Goal: Task Accomplishment & Management: Complete application form

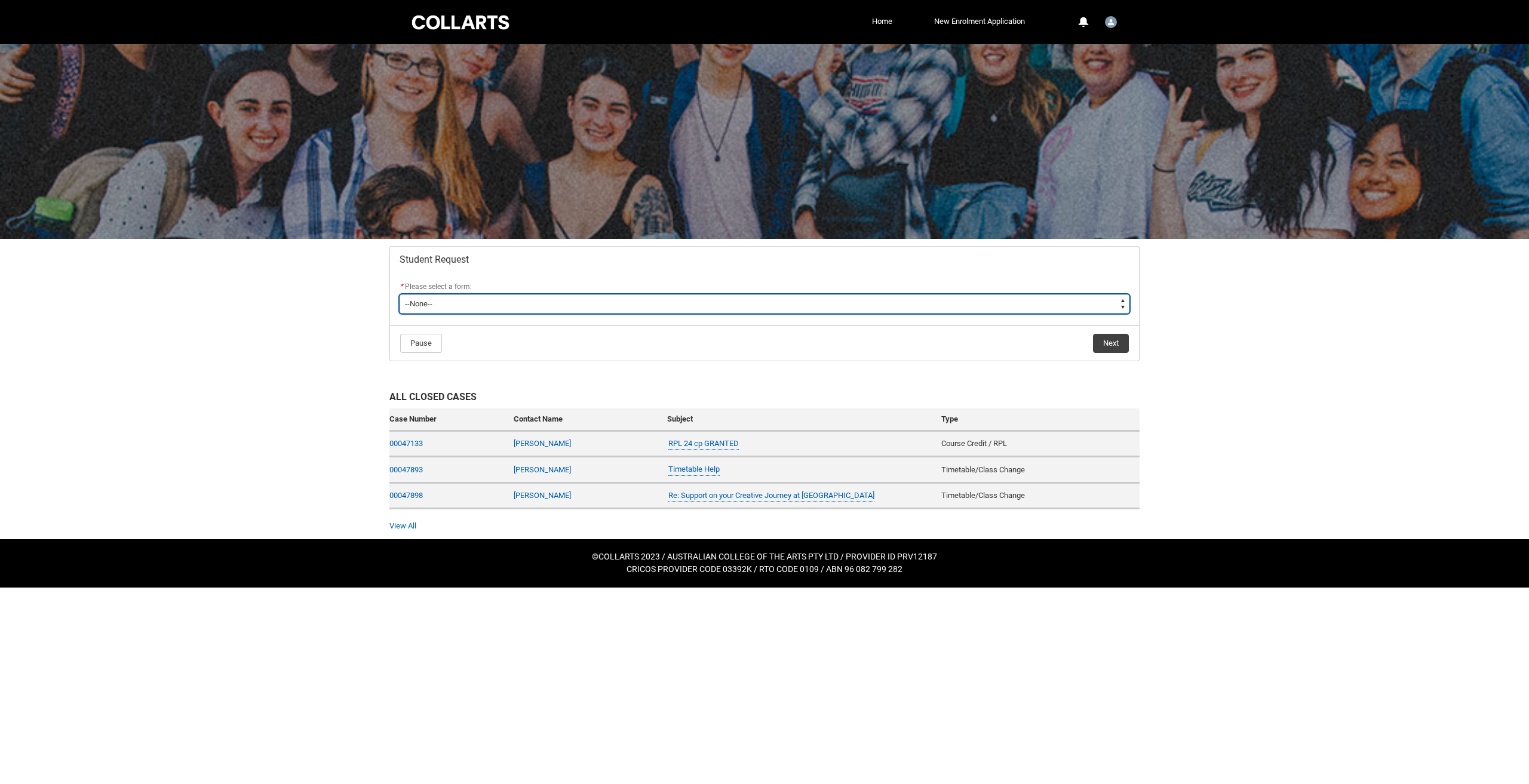
click at [535, 302] on select "--None-- Academic Transcript Application to Appeal Assignment Extension Change …" at bounding box center [764, 304] width 730 height 19
type lightning-select "Assignment_Extension_Choice"
click at [400, 295] on select "--None-- Academic Transcript Application to Appeal Assignment Extension Change …" at bounding box center [764, 304] width 730 height 19
select select "Assignment_Extension_Choice"
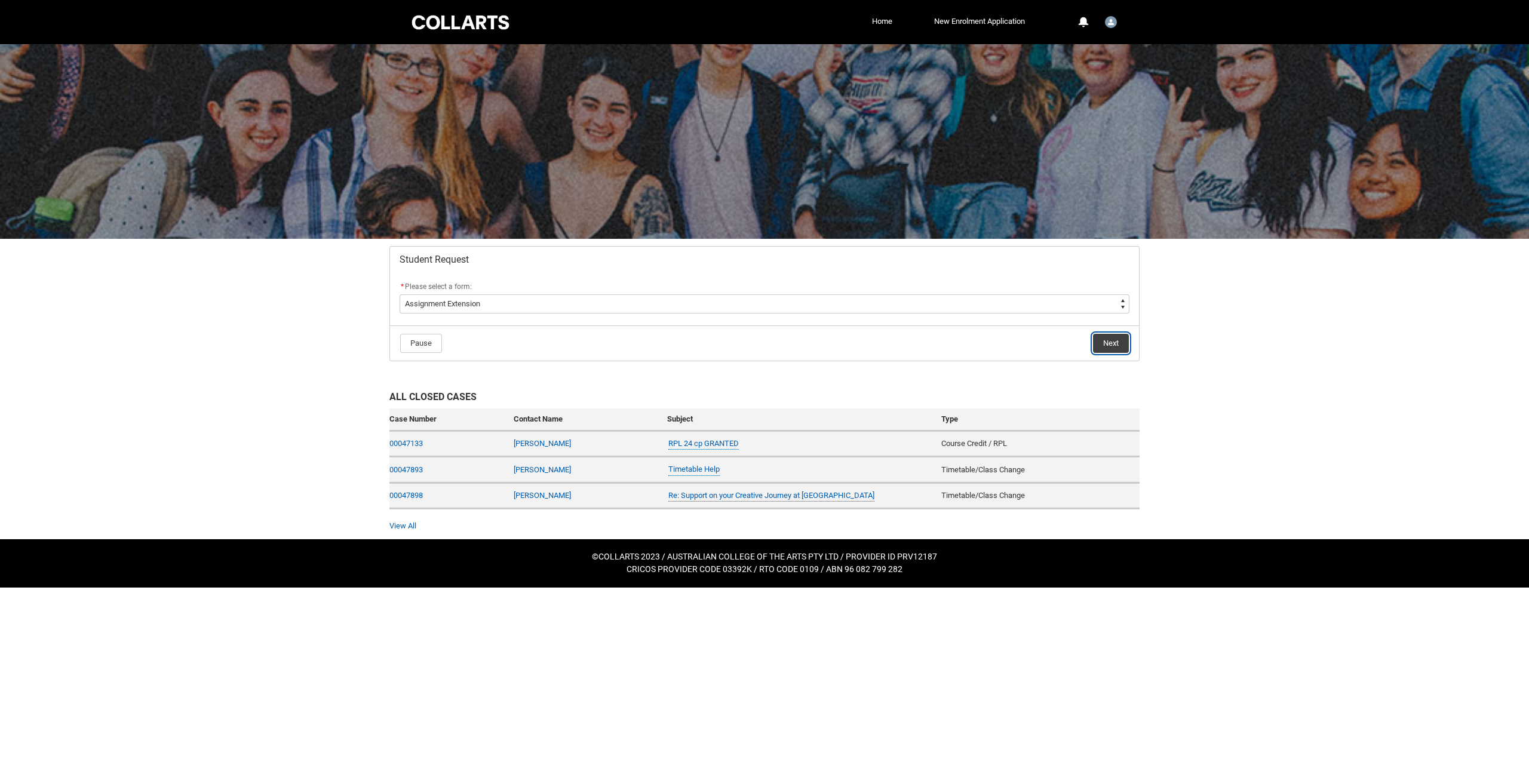
click at [1114, 341] on button "Next" at bounding box center [1111, 343] width 36 height 19
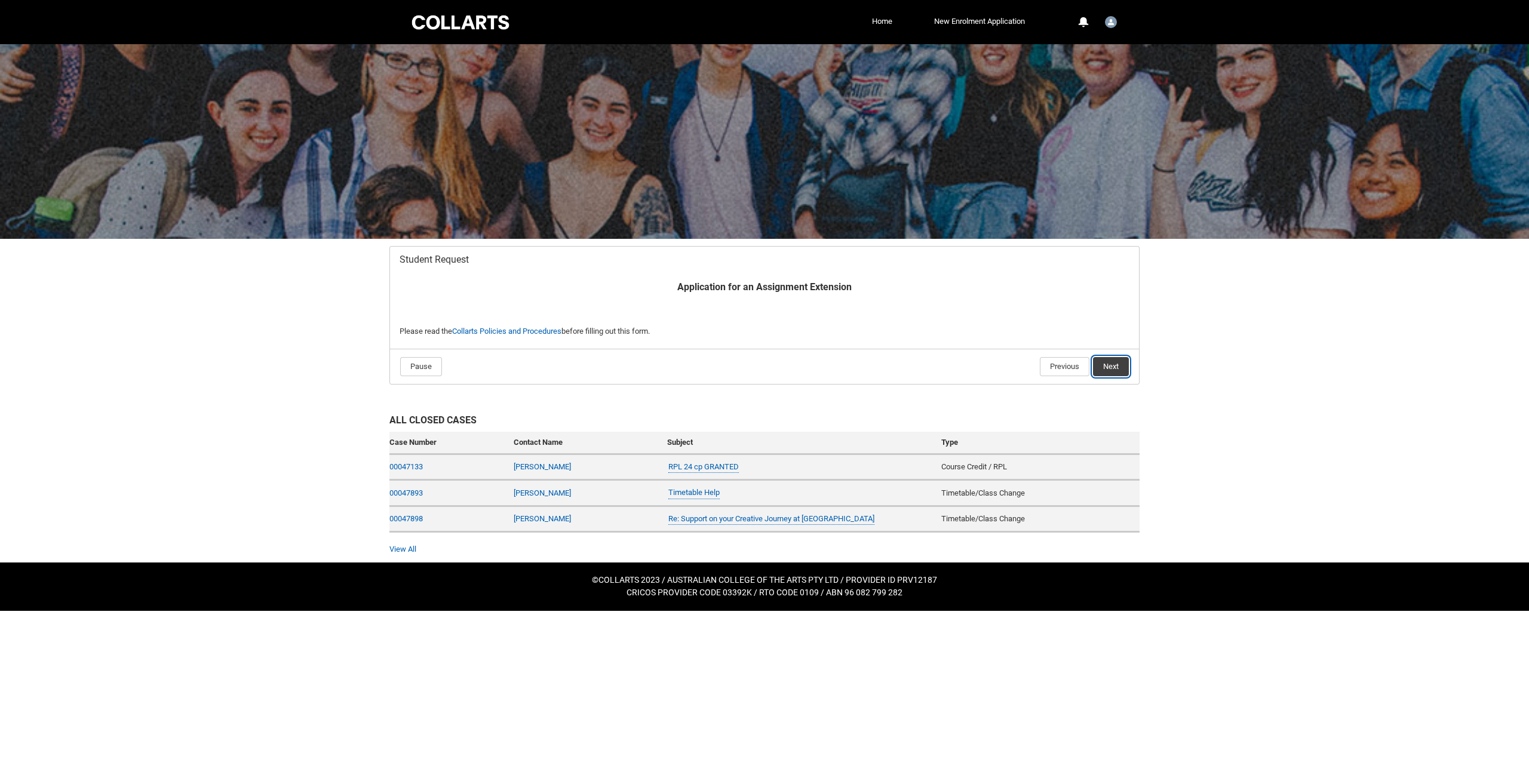
click at [1109, 369] on button "Next" at bounding box center [1111, 366] width 36 height 19
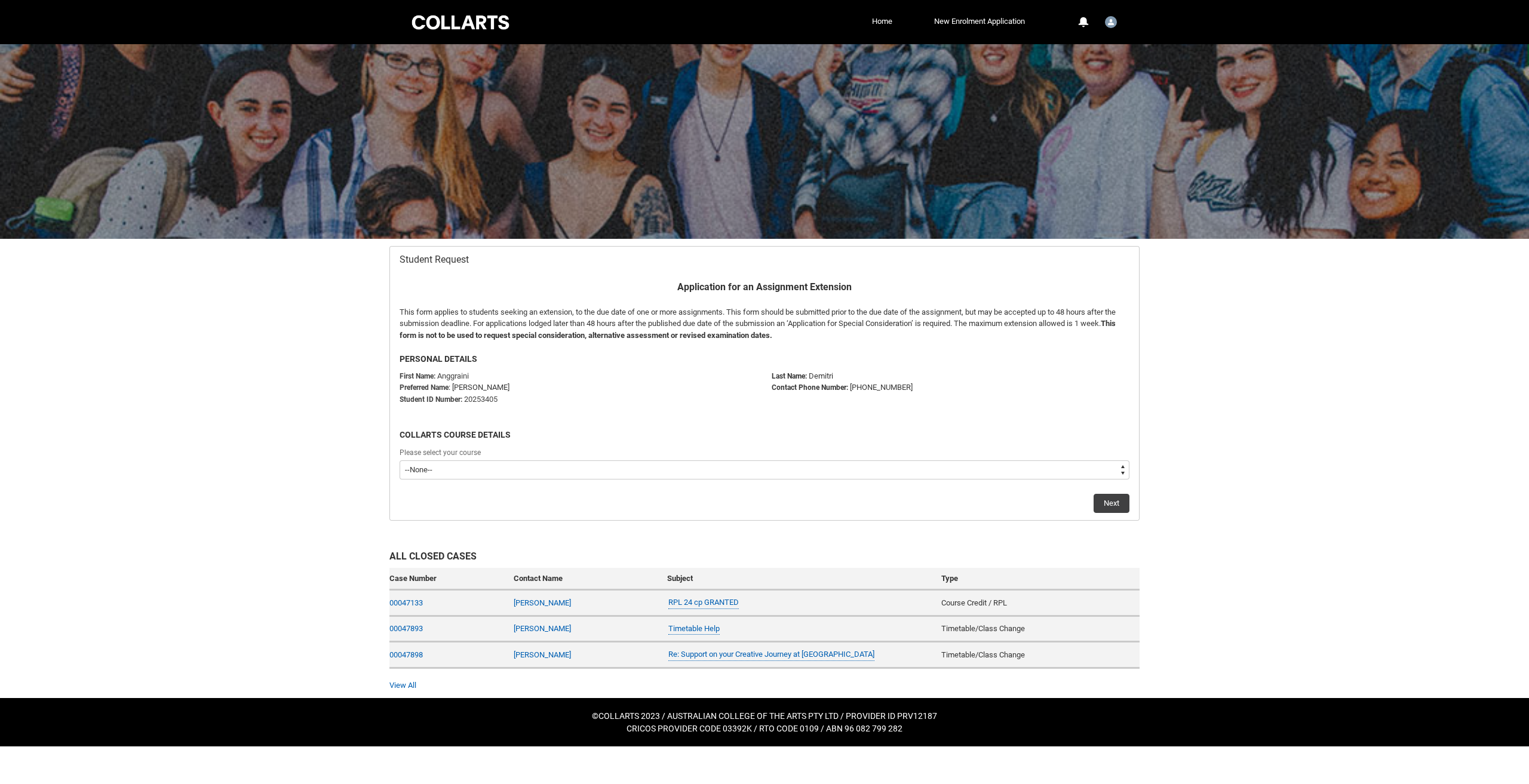
click at [486, 469] on select "--None-- Bachelor of Digital and Social Media V2" at bounding box center [764, 470] width 730 height 19
type lightning-select "recordPicklist_ProgramEnrollment.a0jOZ000006SwTpYAK"
click at [400, 461] on select "--None-- Bachelor of Digital and Social Media V2" at bounding box center [764, 470] width 730 height 19
select select "recordPicklist_ProgramEnrollment.a0jOZ000006SwTpYAK"
click at [1124, 509] on button "Next" at bounding box center [1111, 503] width 36 height 19
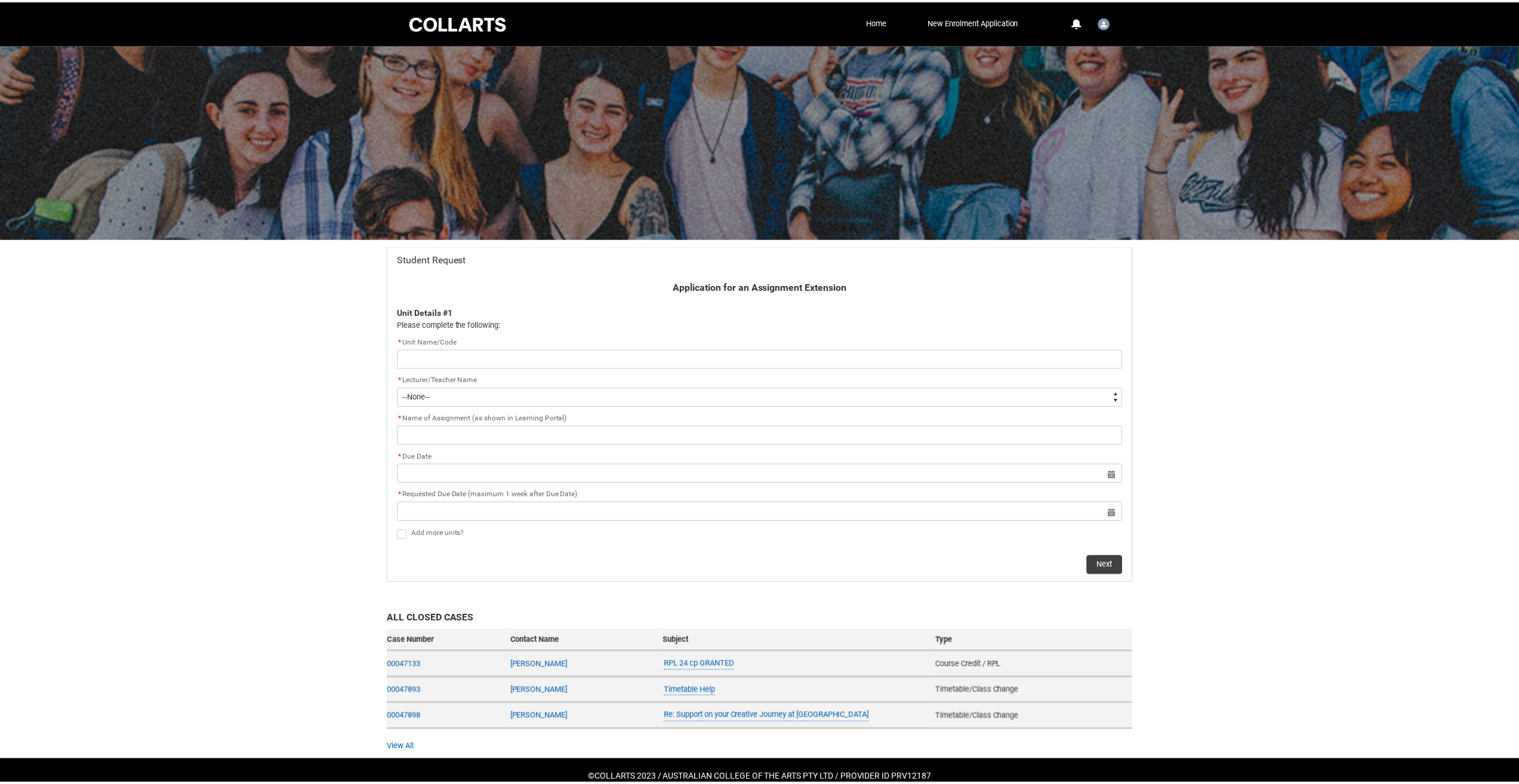
scroll to position [19, 0]
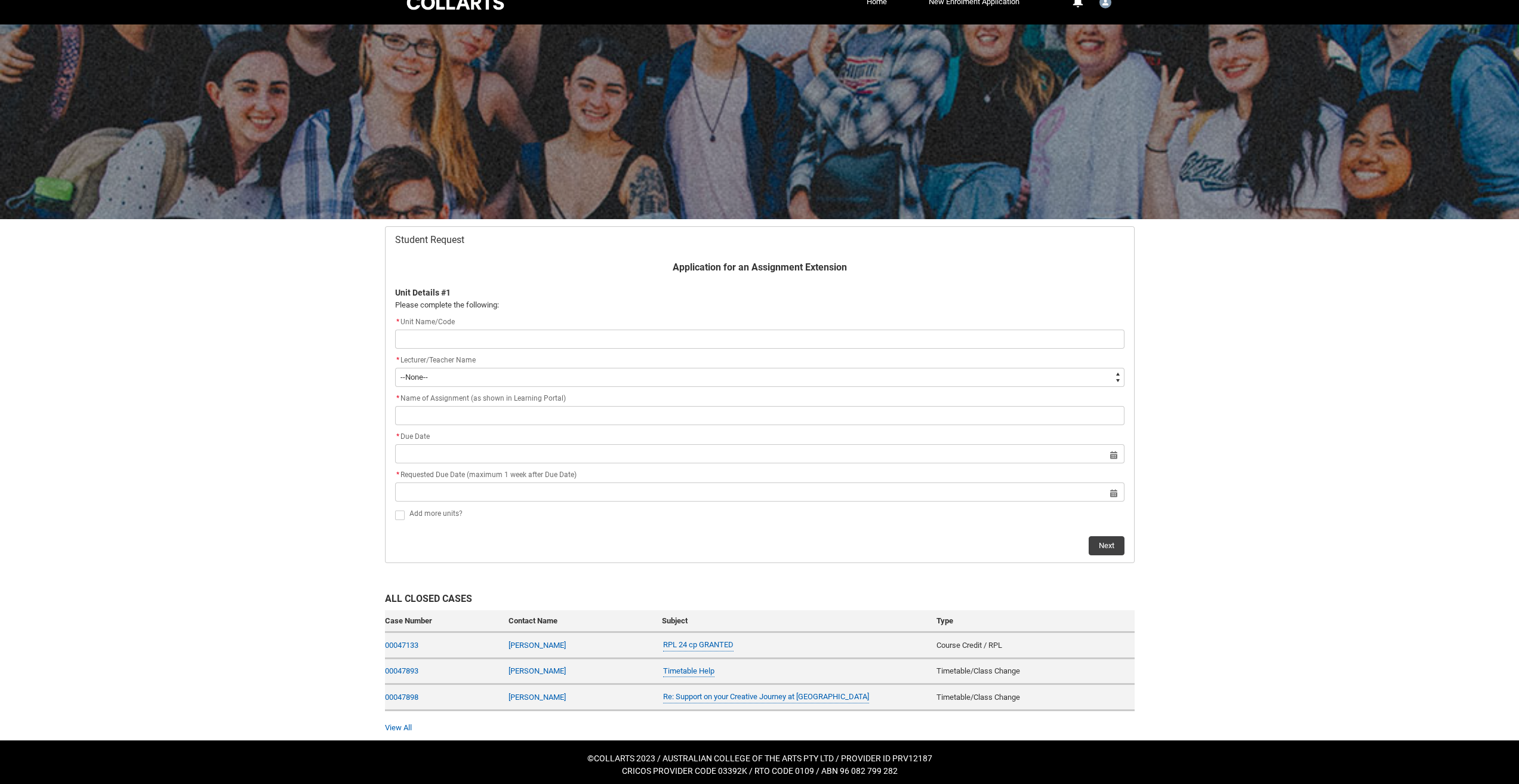
click at [508, 348] on input "text" at bounding box center [759, 339] width 729 height 19
click at [506, 342] on input "text" at bounding box center [759, 339] width 729 height 19
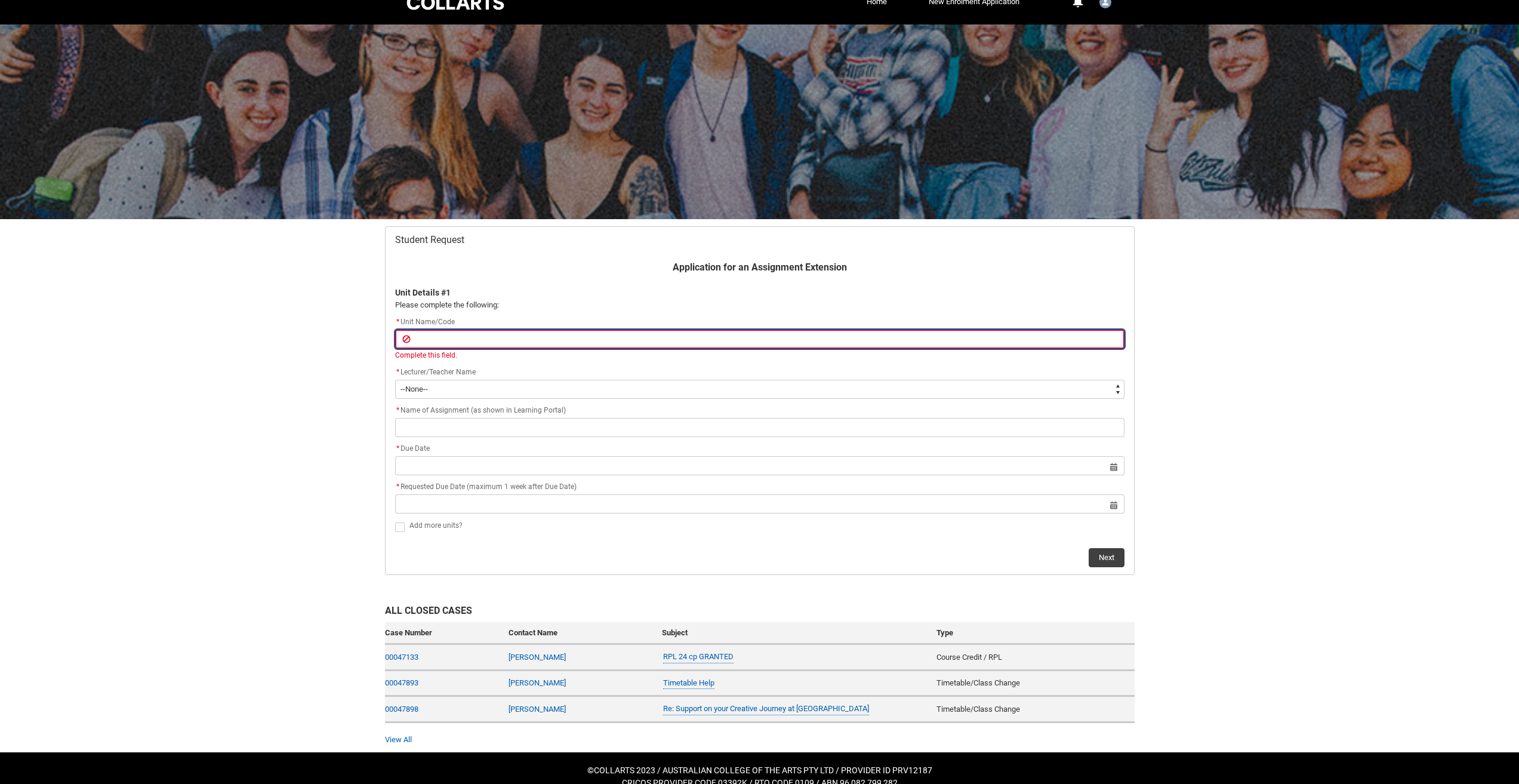
type lightning-primitive-input-simple "S"
type input "S"
type lightning-primitive-input-simple "SG"
type input "SG"
type lightning-primitive-input-simple "SGH"
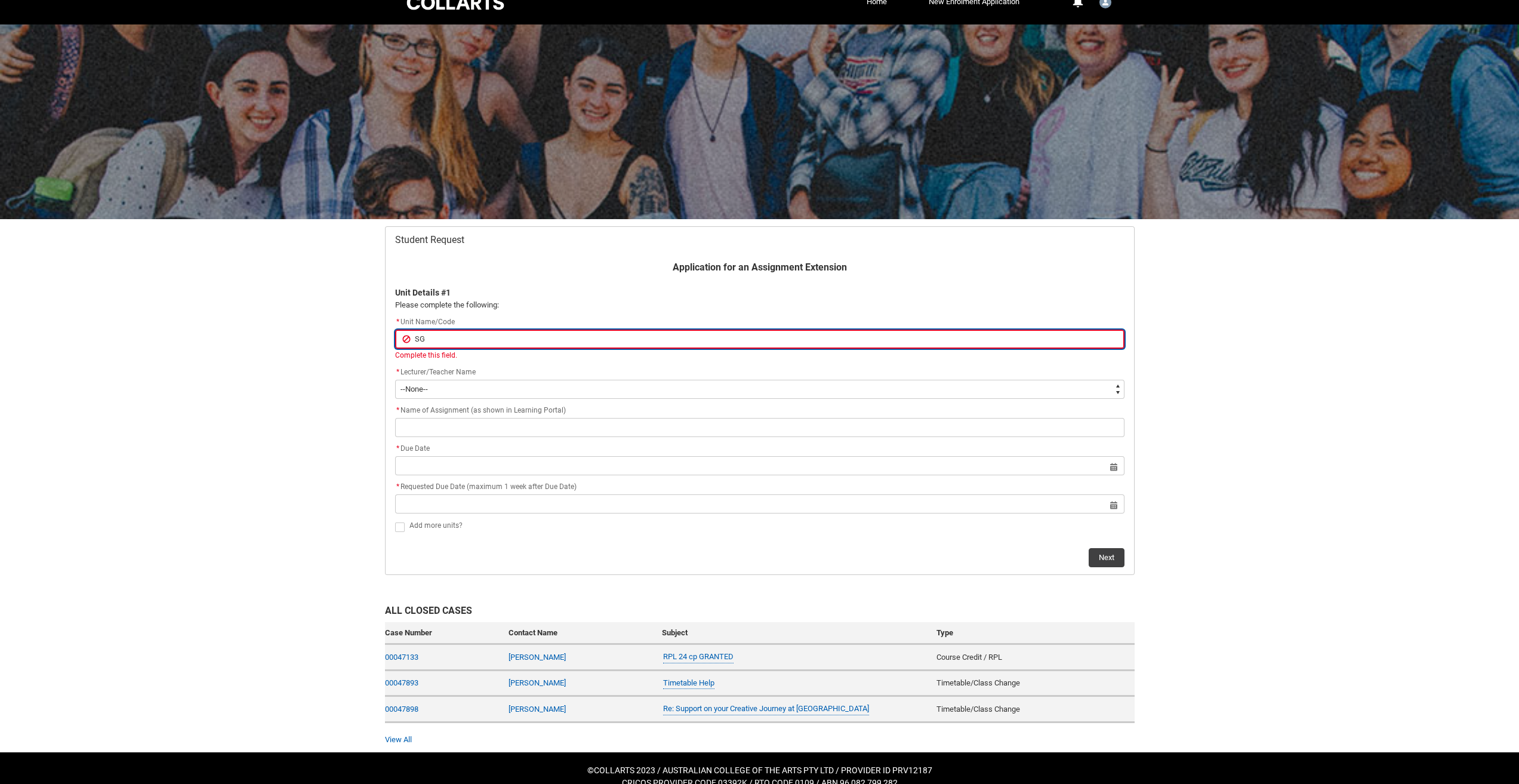
type input "SGH"
type lightning-primitive-input-simple "SGHD"
type input "SGHD"
type lightning-primitive-input-simple "SGH"
type input "SGH"
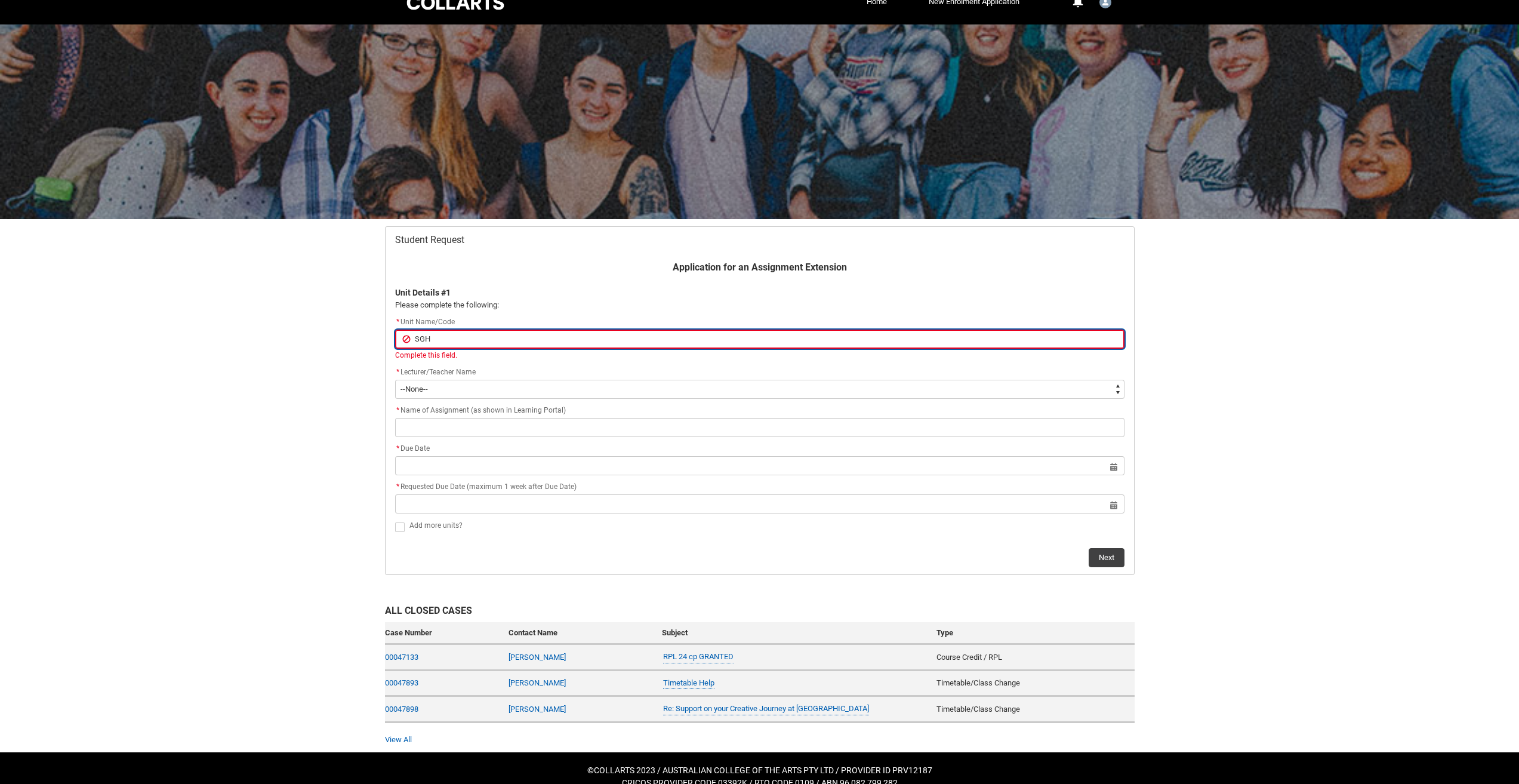
type lightning-primitive-input-simple "SG"
type input "SG"
type lightning-primitive-input-simple "S"
type input "S"
type lightning-primitive-input-simple "SH"
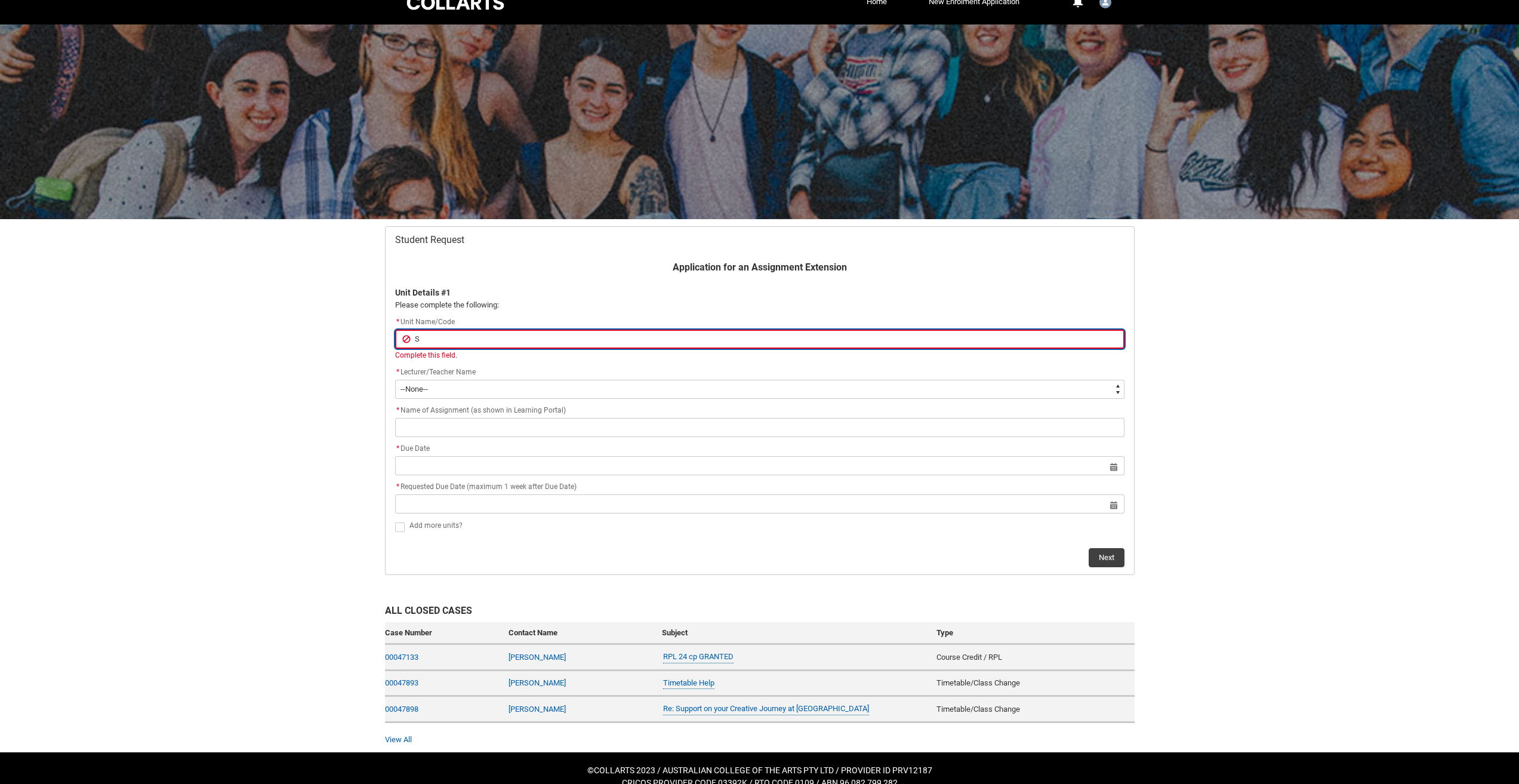
type input "SH"
type lightning-primitive-input-simple "SHJ"
type input "SHJ"
type lightning-primitive-input-simple "SHJD"
type input "SHJD"
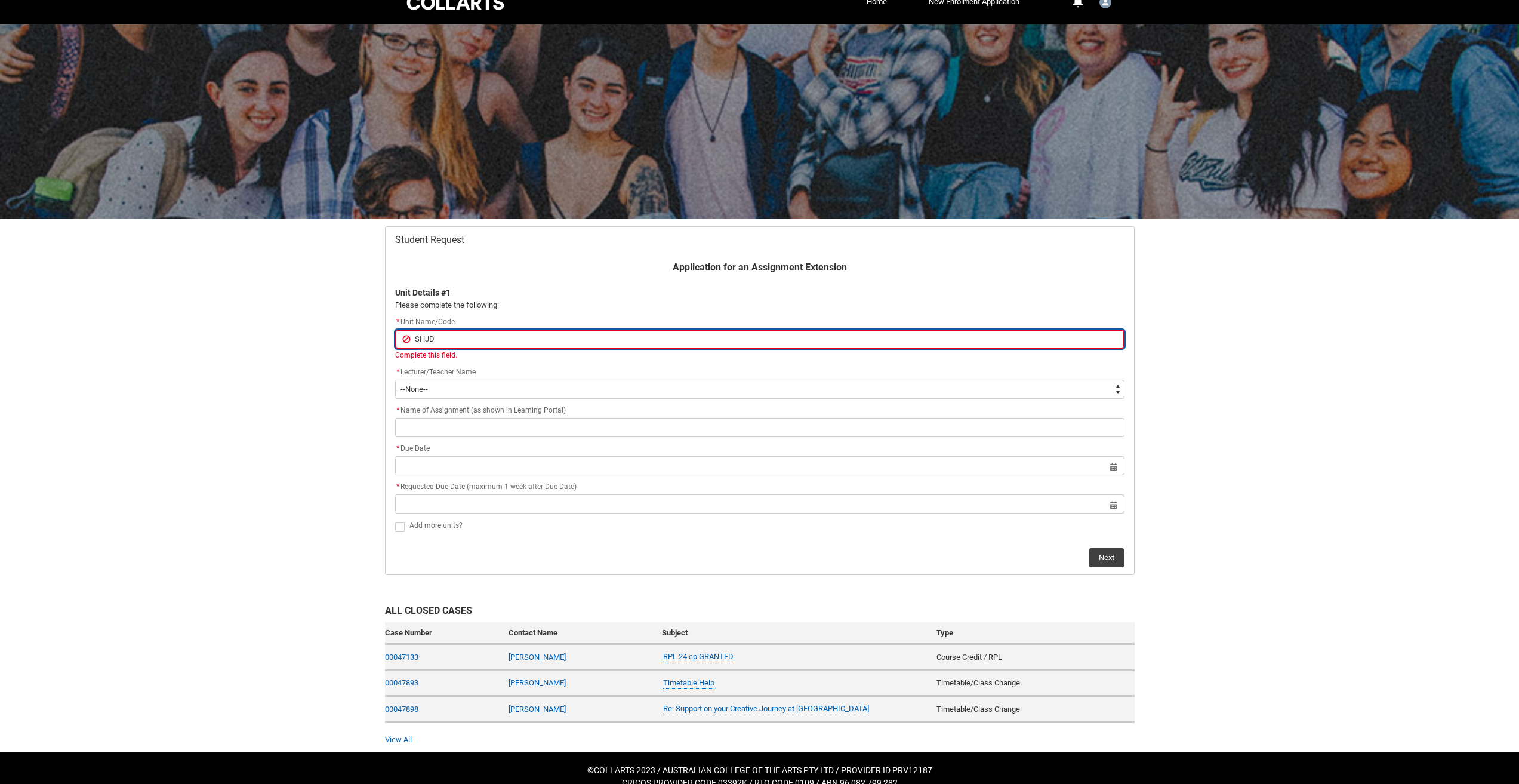
type lightning-primitive-input-simple "SHJ"
type input "SHJ"
type lightning-primitive-input-simple "SH"
type input "SH"
type lightning-primitive-input-simple "SHD"
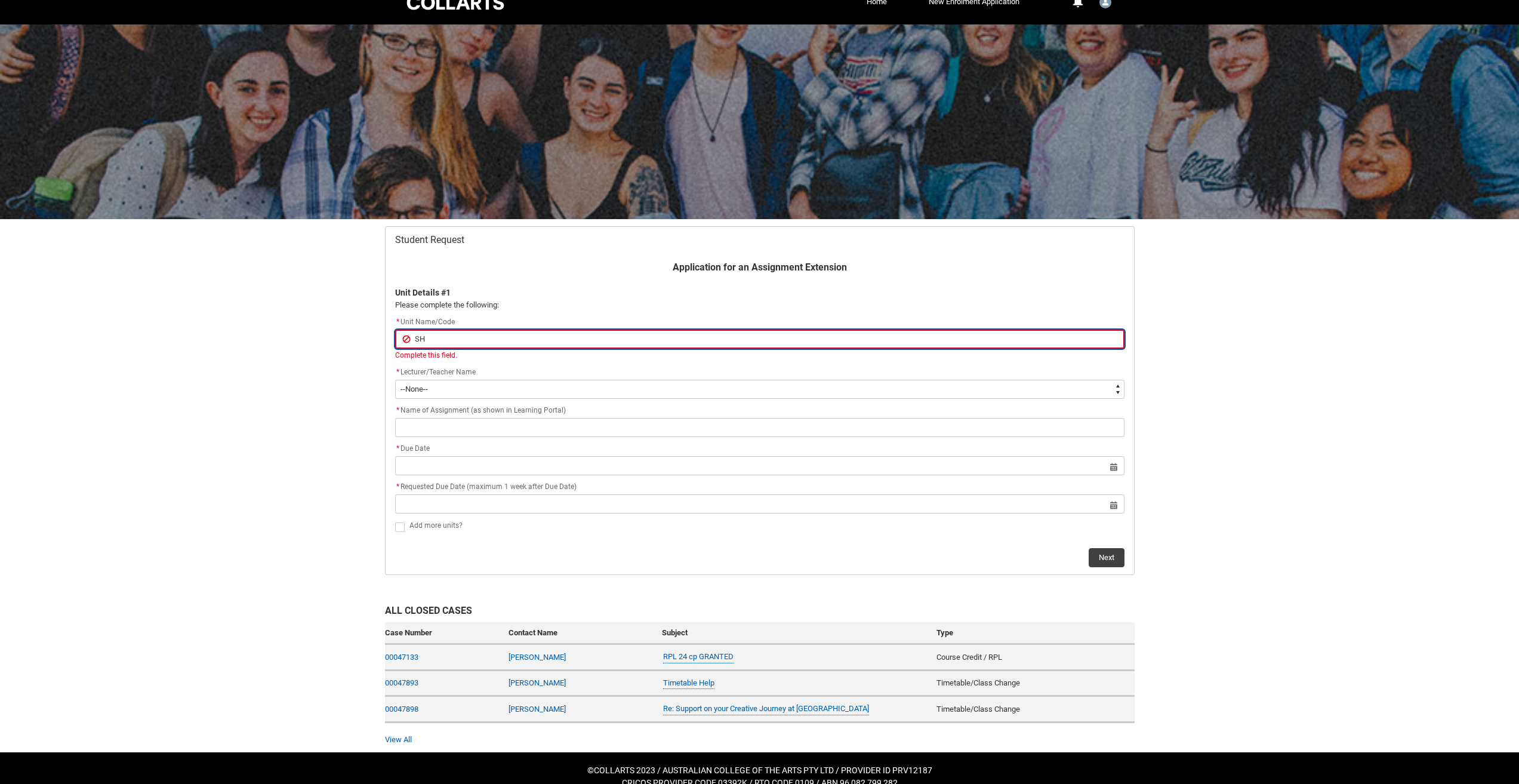
type input "SHD"
type lightning-primitive-input-simple "SHDP"
type input "SHDP"
type lightning-primitive-input-simple "SHDPE"
type input "SHDPE"
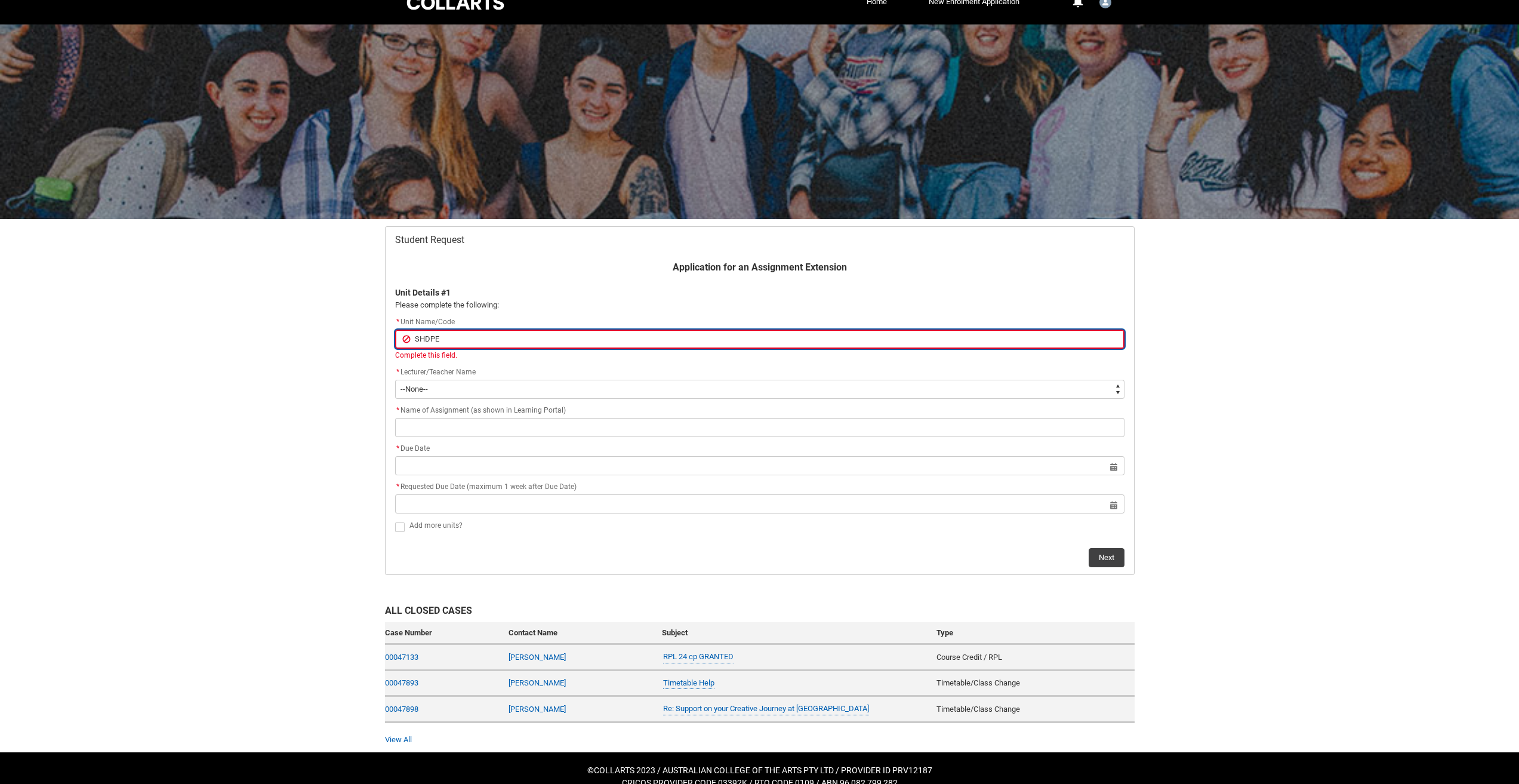
type lightning-primitive-input-simple "SHDPEC"
type input "SHDPEC"
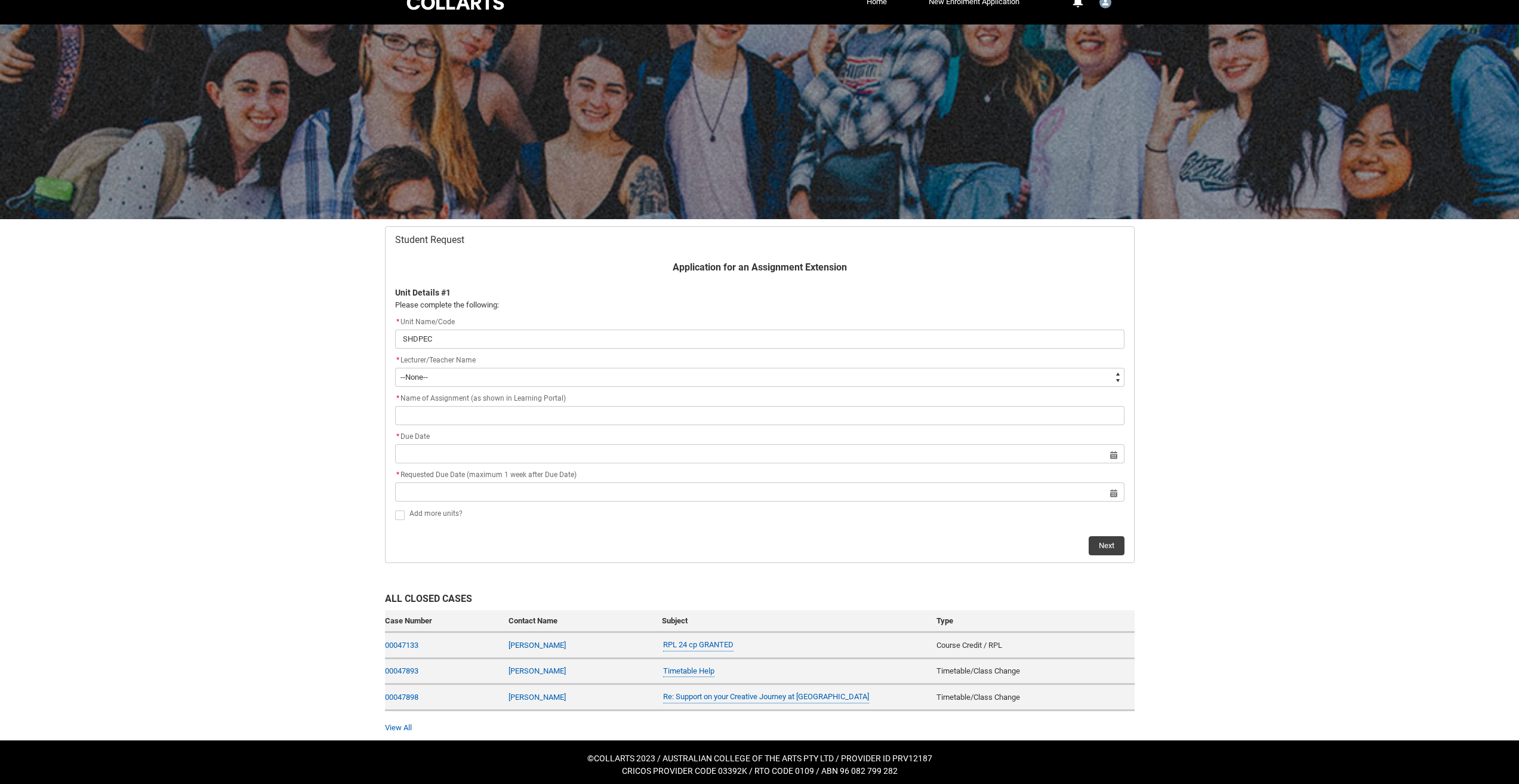
drag, startPoint x: 513, startPoint y: 298, endPoint x: 505, endPoint y: 332, distance: 34.9
click at [513, 297] on span "Application for an Assignment Extension Unit Details #1 Please complete the fol…" at bounding box center [759, 285] width 729 height 50
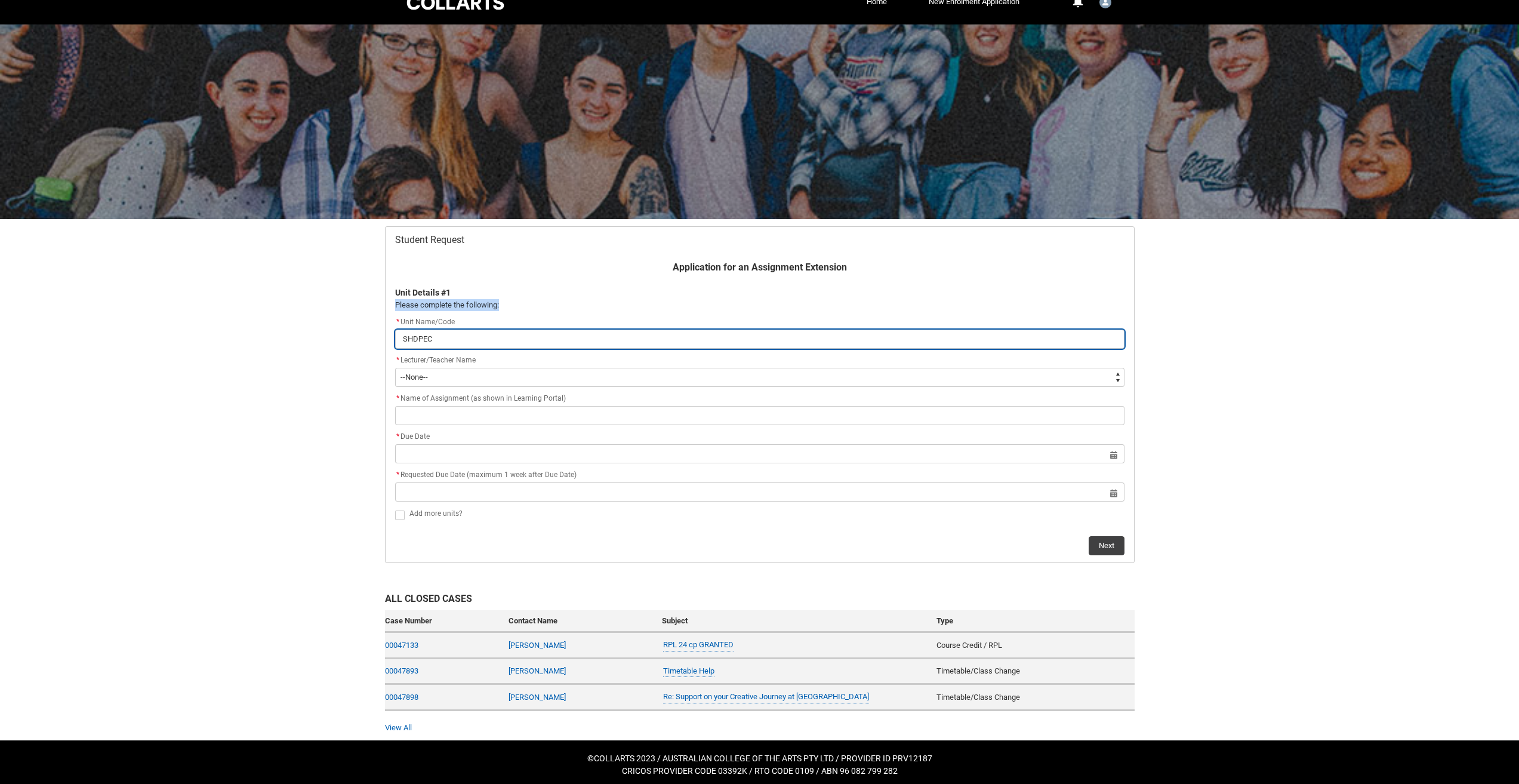
click at [497, 336] on input "SHDPEC" at bounding box center [759, 339] width 729 height 19
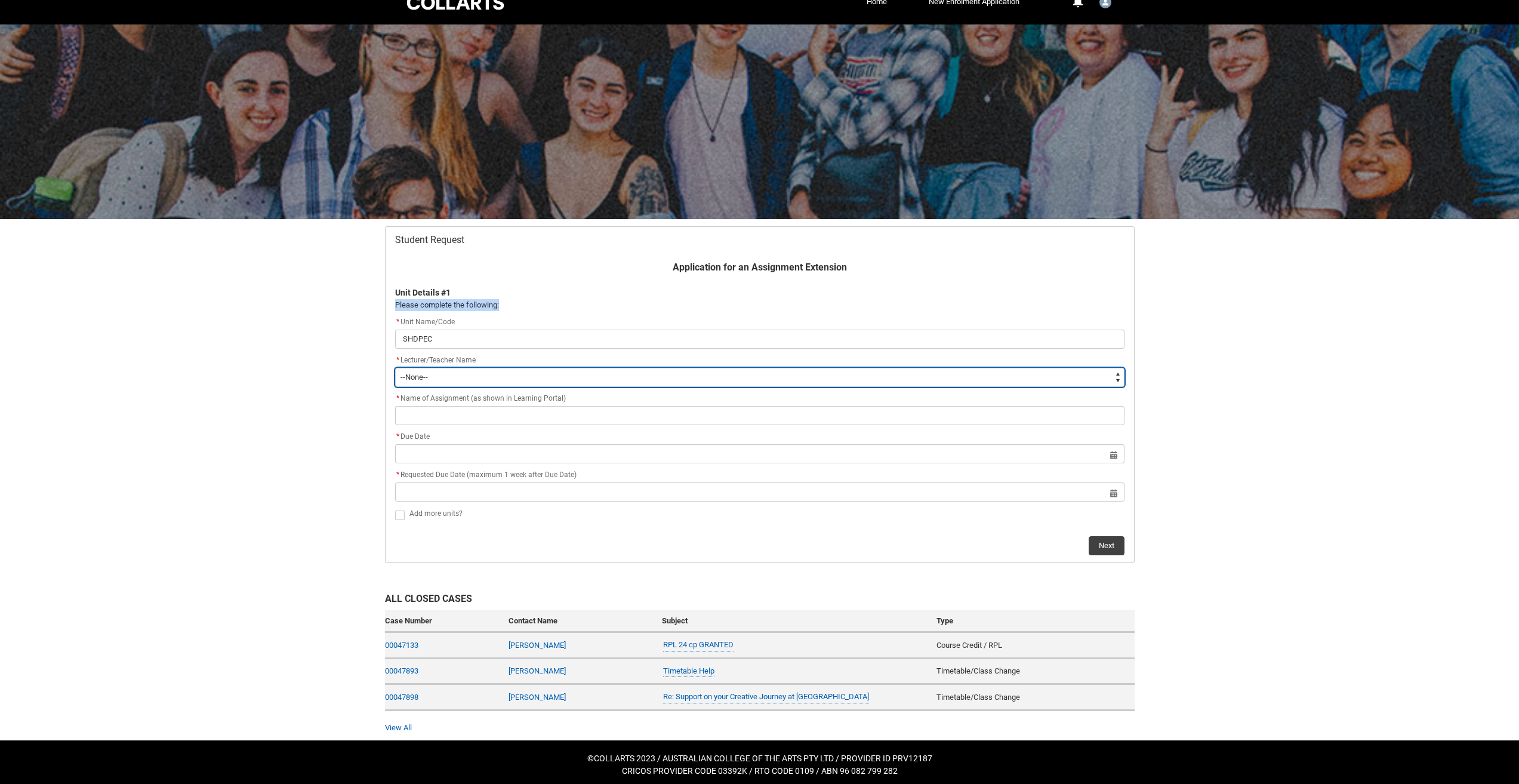
click at [506, 372] on select "--None-- [PERSON_NAME] [PERSON_NAME] [PERSON_NAME] [PERSON_NAME] [PERSON_NAME] …" at bounding box center [759, 377] width 729 height 19
click at [444, 374] on select "--None-- [PERSON_NAME] [PERSON_NAME] [PERSON_NAME] [PERSON_NAME] [PERSON_NAME] …" at bounding box center [759, 377] width 729 height 19
type lightning-select "Faculty_NamefromAtoM.003OZ000008z0hhYAA"
click at [395, 368] on select "--None-- [PERSON_NAME] [PERSON_NAME] [PERSON_NAME] [PERSON_NAME] [PERSON_NAME] …" at bounding box center [759, 377] width 729 height 19
select select "Faculty_NamefromAtoM.003OZ000008z0hhYAA"
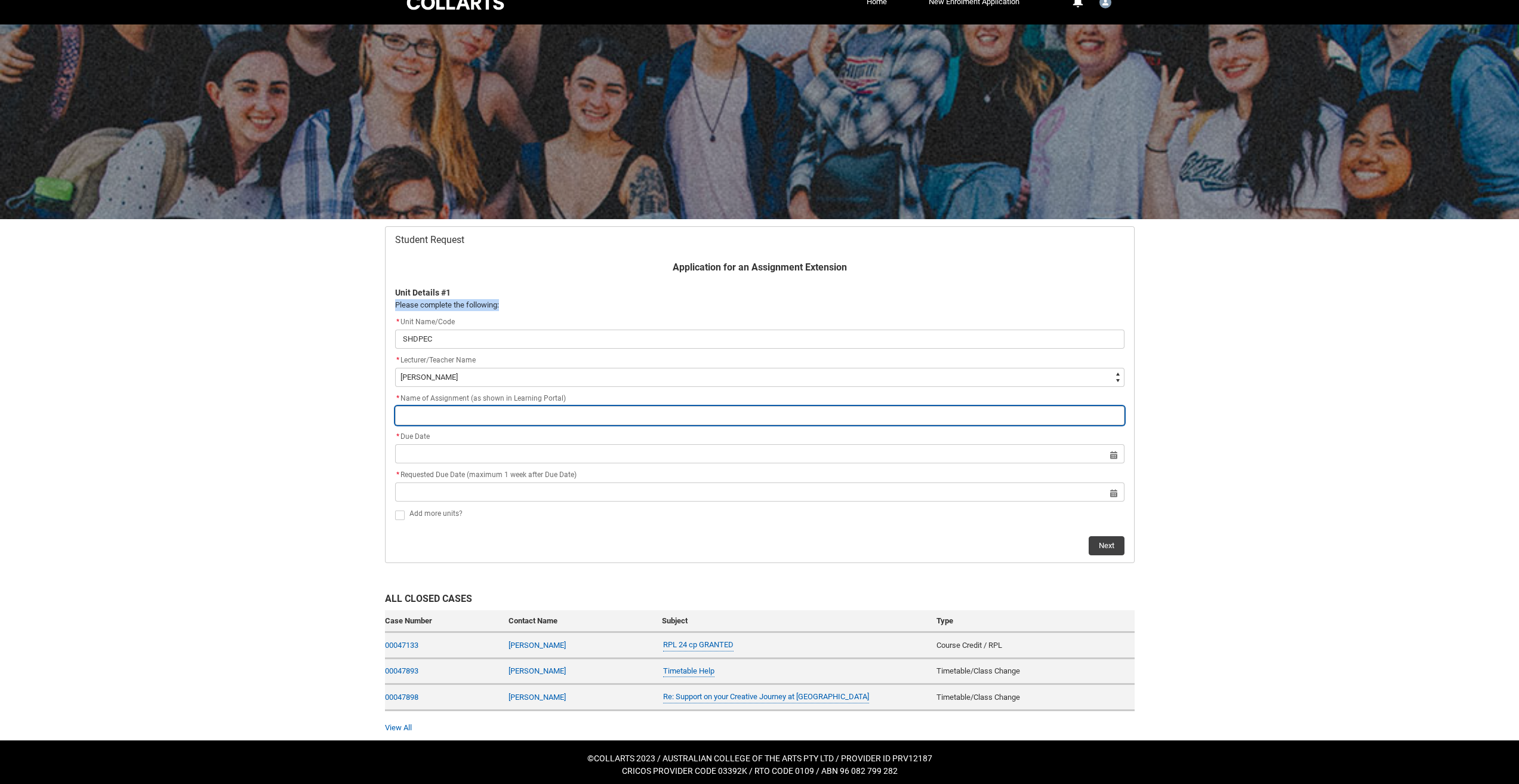
click at [487, 420] on input "text" at bounding box center [759, 415] width 729 height 19
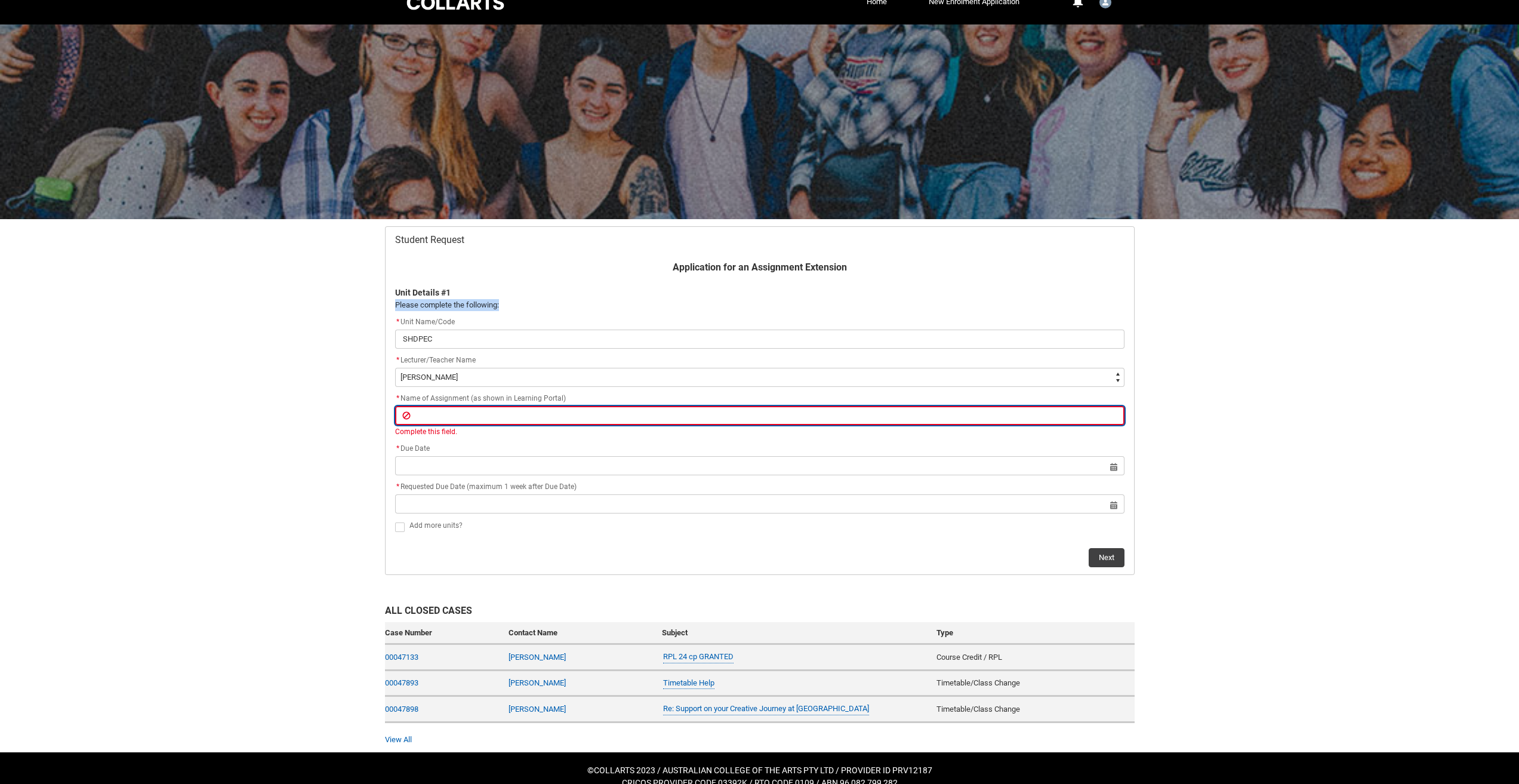
type lightning-primitive-input-simple "N"
type input "N"
type lightning-primitive-input-simple "Na"
type input "Na"
type lightning-primitive-input-simple "Nab"
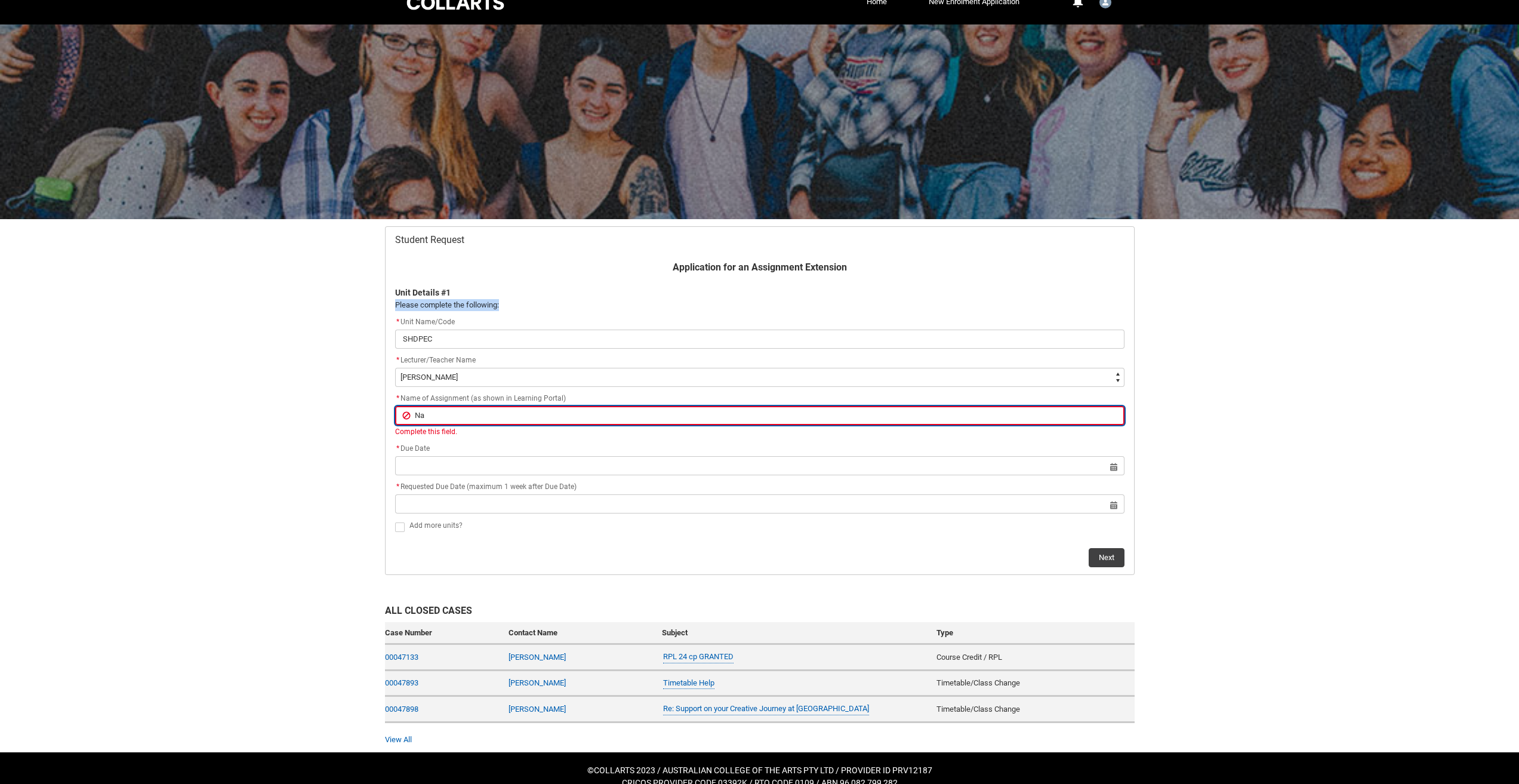
type input "Nab"
type lightning-primitive-input-simple "Na"
type input "Na"
type lightning-primitive-input-simple "N"
type input "N"
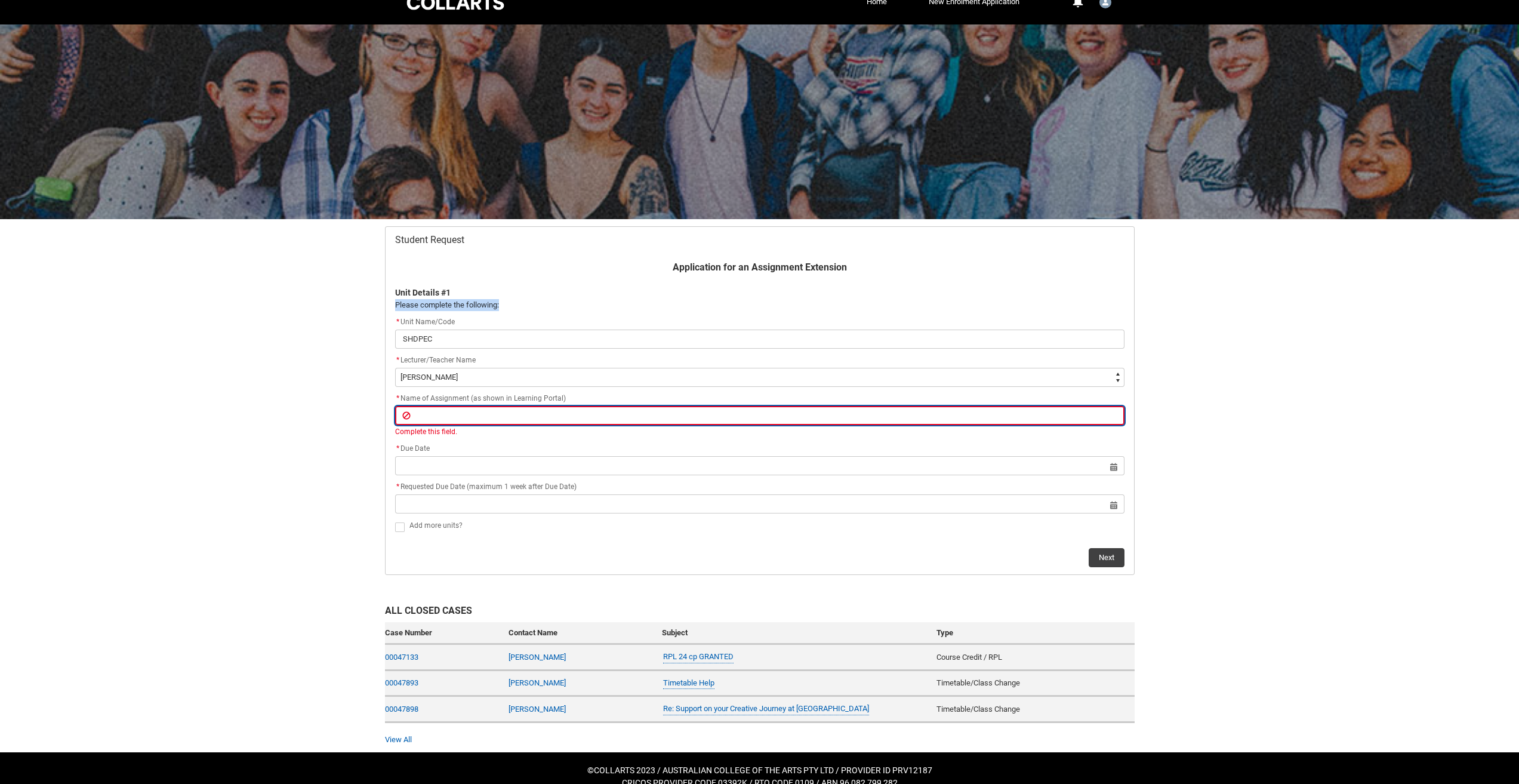
type lightning-primitive-input-simple "M"
type input "M"
type lightning-primitive-input-simple "Ma"
type input "Ma"
type lightning-primitive-input-simple "Man"
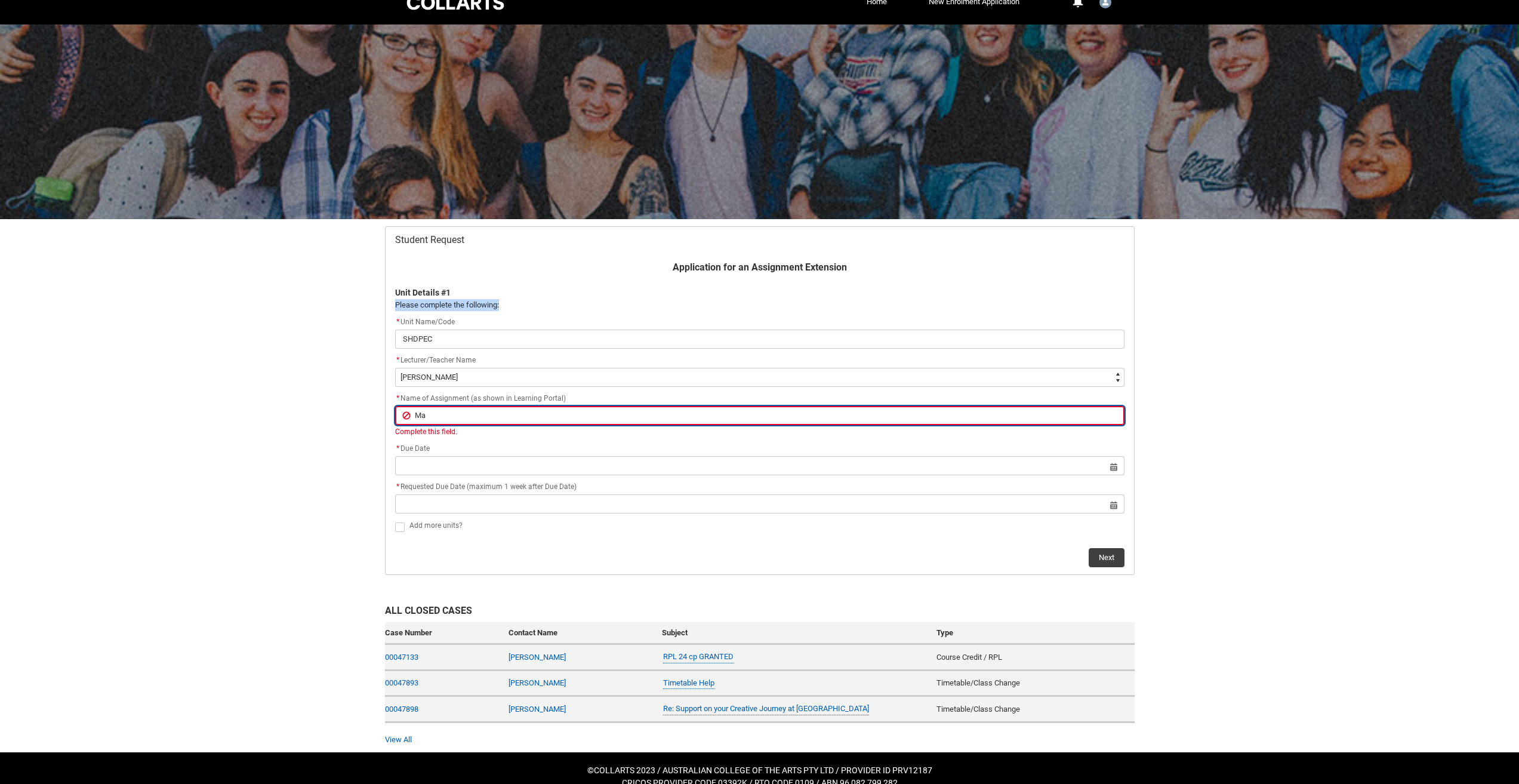
type input "Man"
type lightning-primitive-input-simple "Mand"
type input "Mand"
type lightning-primitive-input-simple "Manda"
type input "Manda"
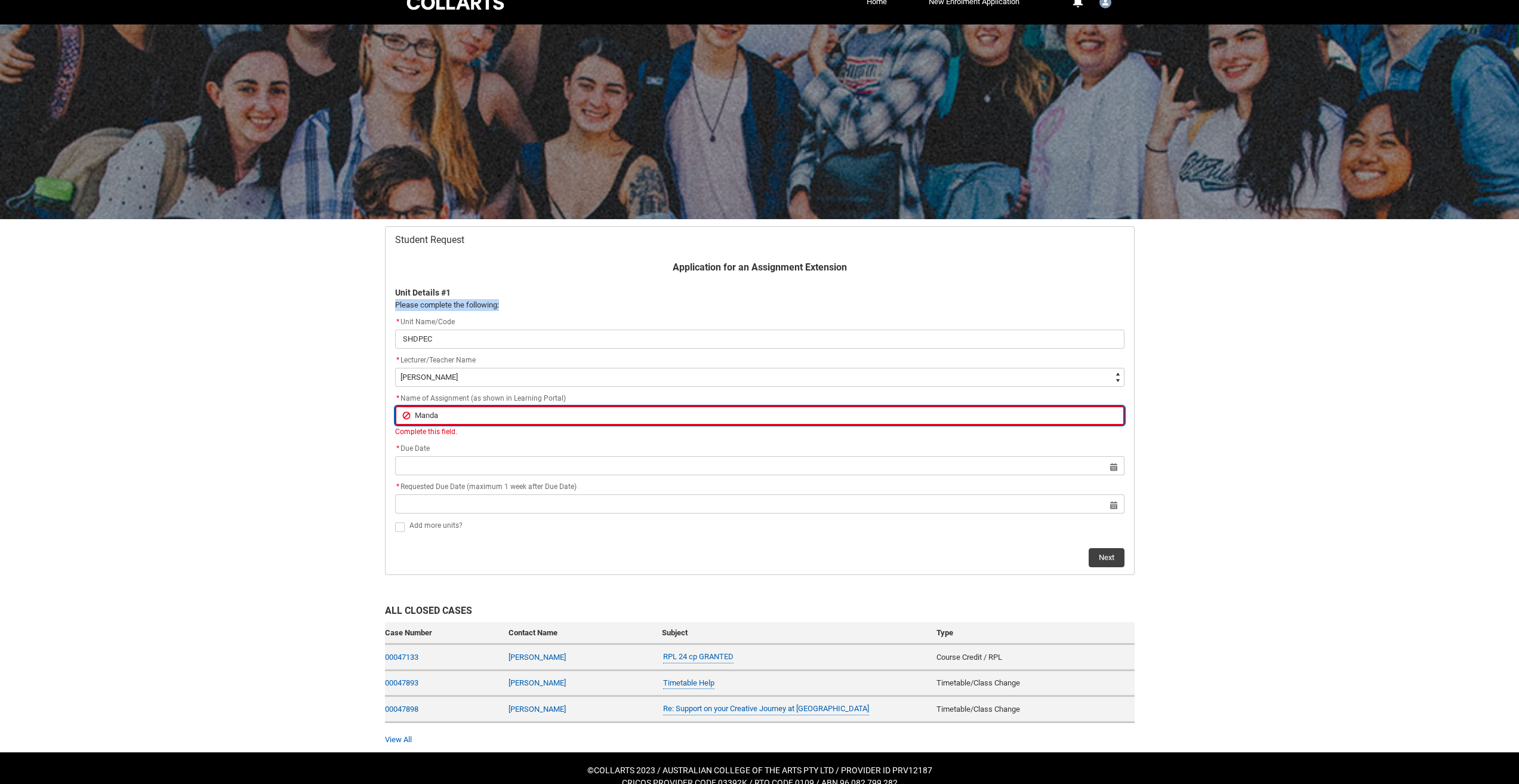
type lightning-primitive-input-simple "Mandal"
type input "Mandal"
type lightning-primitive-input-simple "Mandala"
type input "Mandala"
type lightning-primitive-input-simple "Mandala"
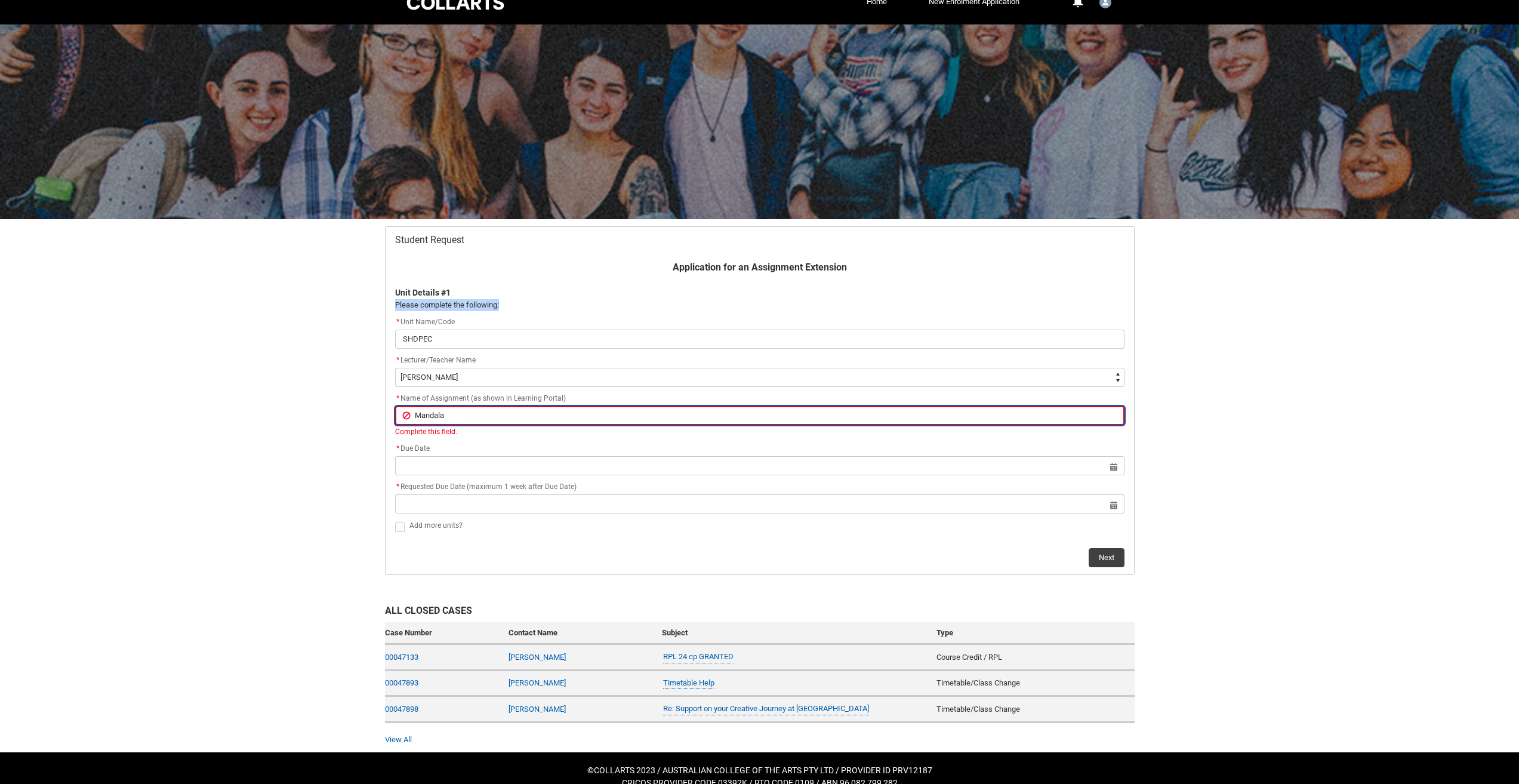
type input "Mandala"
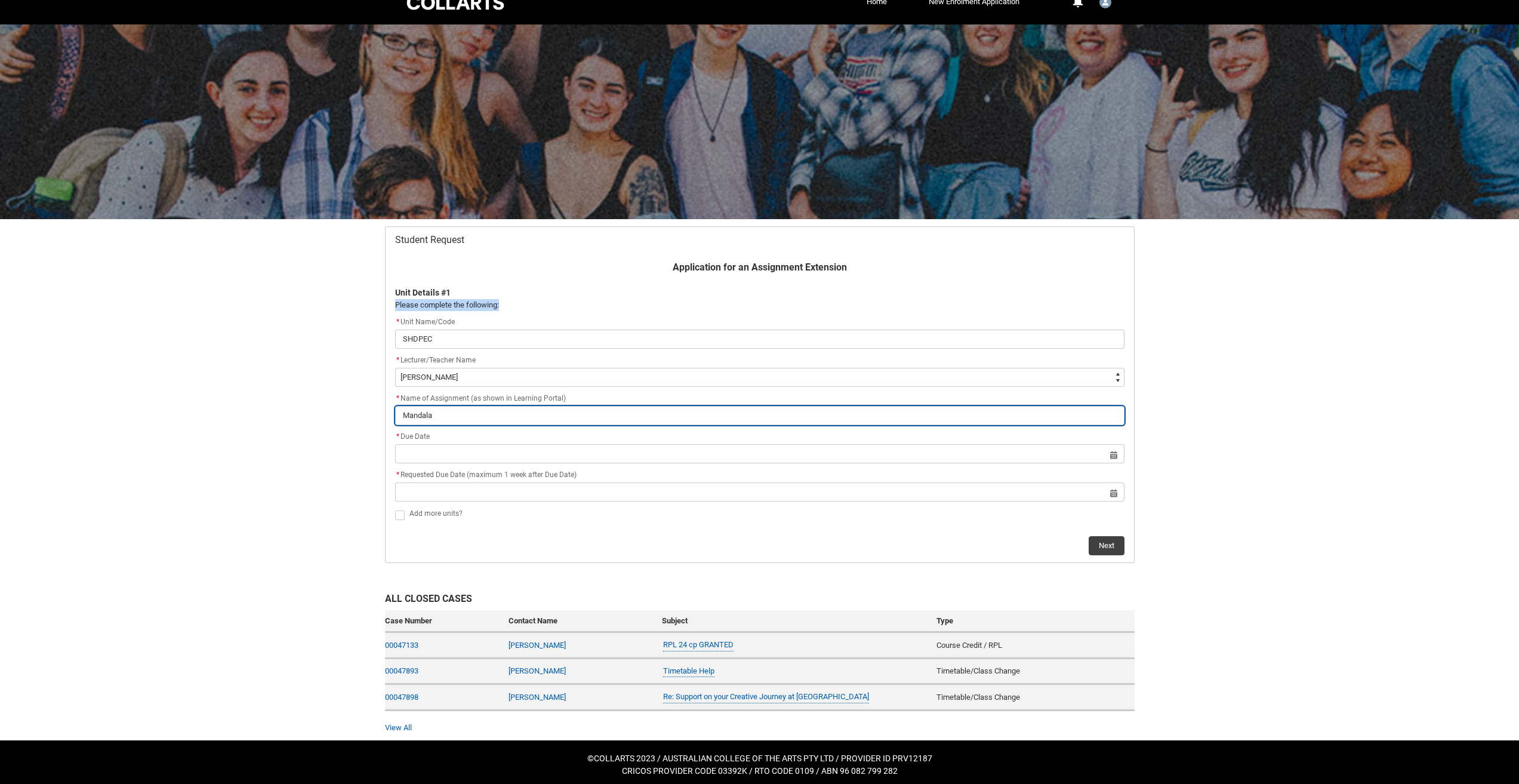
type lightning-primitive-input-simple "Mandala o"
type input "Mandala o"
type lightning-primitive-input-simple "Mandala of"
type input "Mandala of"
type lightning-primitive-input-simple "Mandala of"
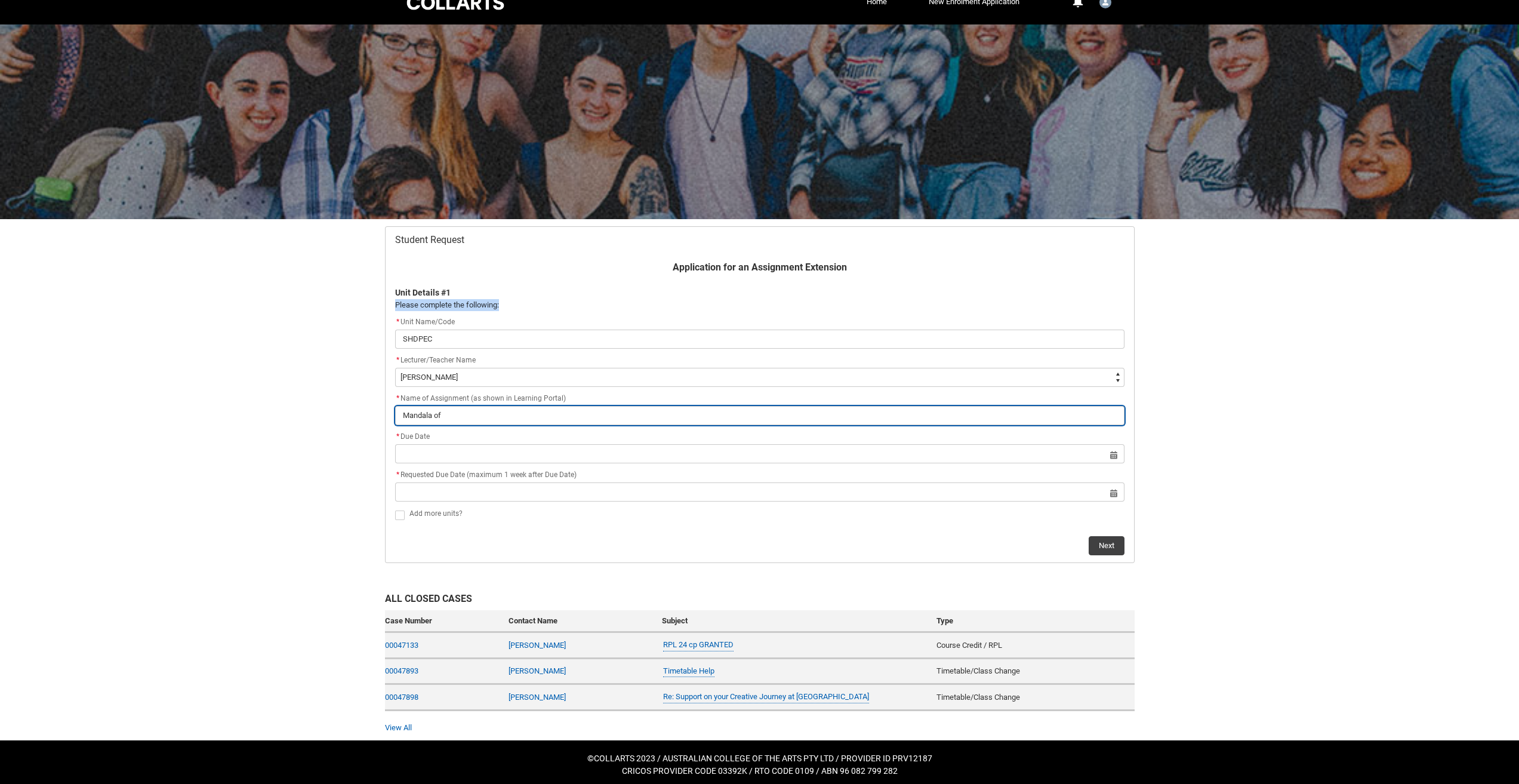
type input "Mandala of"
type lightning-primitive-input-simple "Mandala of C"
type input "Mandala of C"
type lightning-primitive-input-simple "Mandala of Cr"
type input "Mandala of Cr"
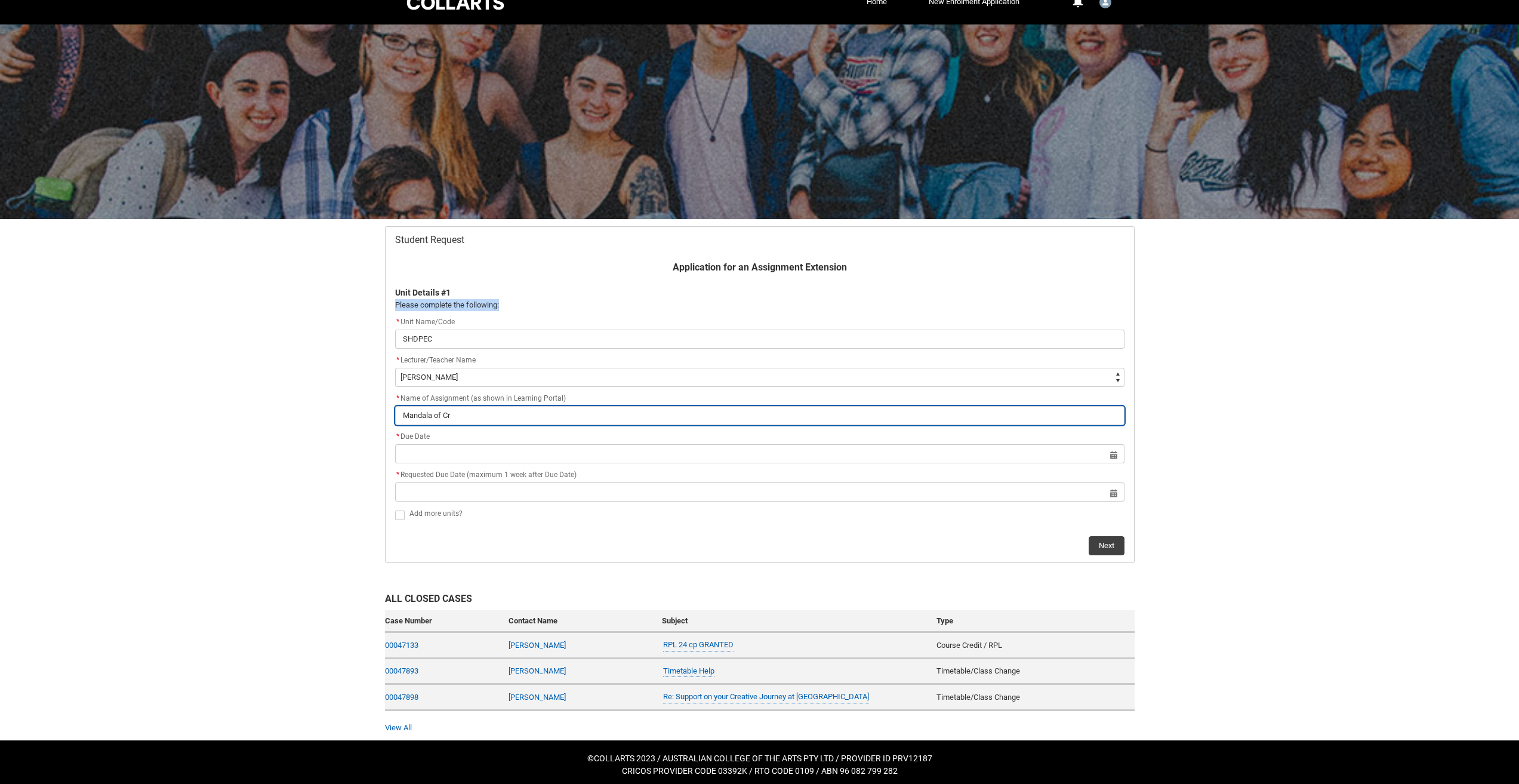
type lightning-primitive-input-simple "Mandala of Cre"
type input "Mandala of Cre"
type lightning-primitive-input-simple "Mandala of Crea"
type input "Mandala of Crea"
type lightning-primitive-input-simple "Mandala of Creat"
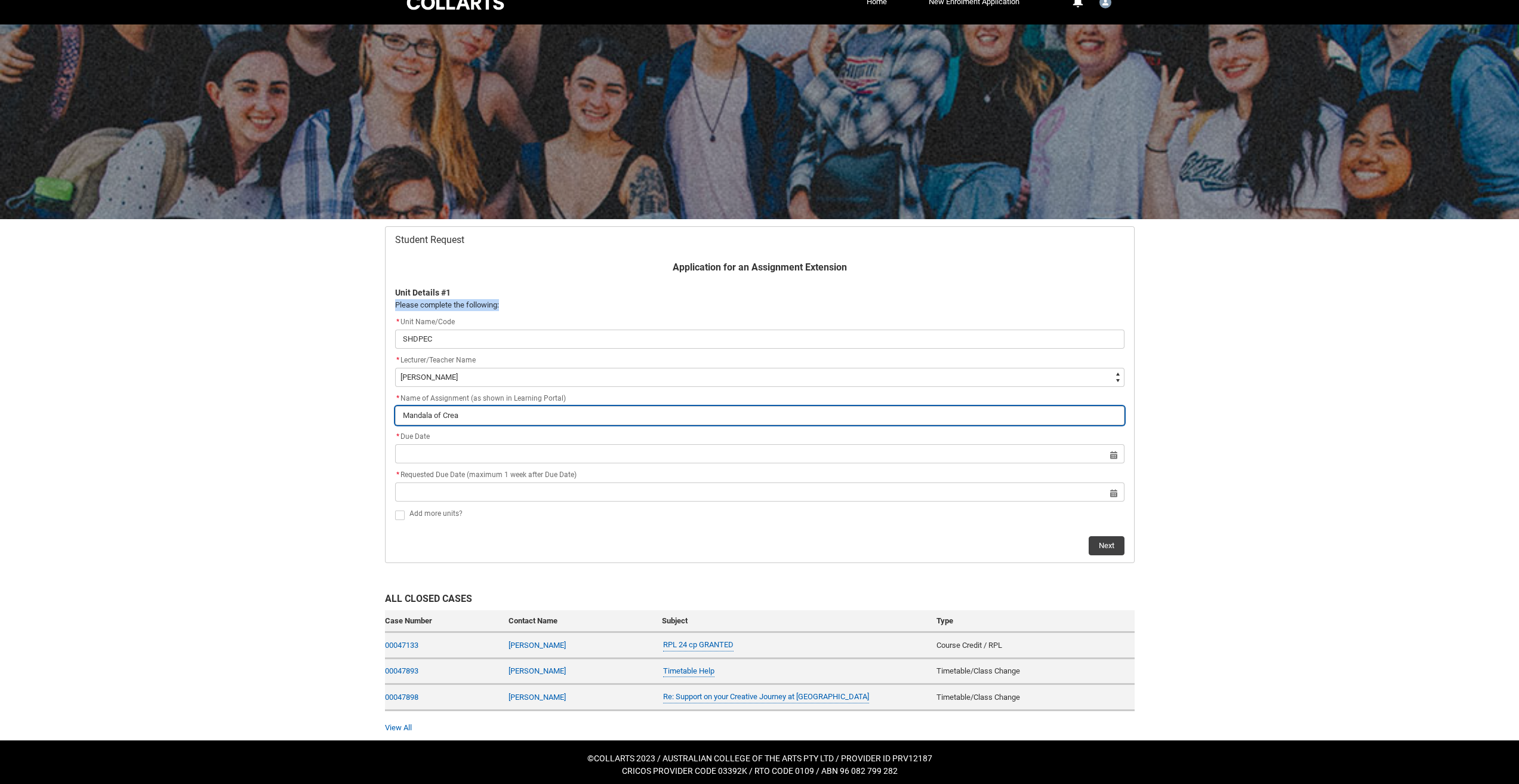
type input "Mandala of Creat"
type lightning-primitive-input-simple "Mandala of Creati"
type input "Mandala of Creati"
type lightning-primitive-input-simple "Mandala of Creativ"
type input "Mandala of Creativ"
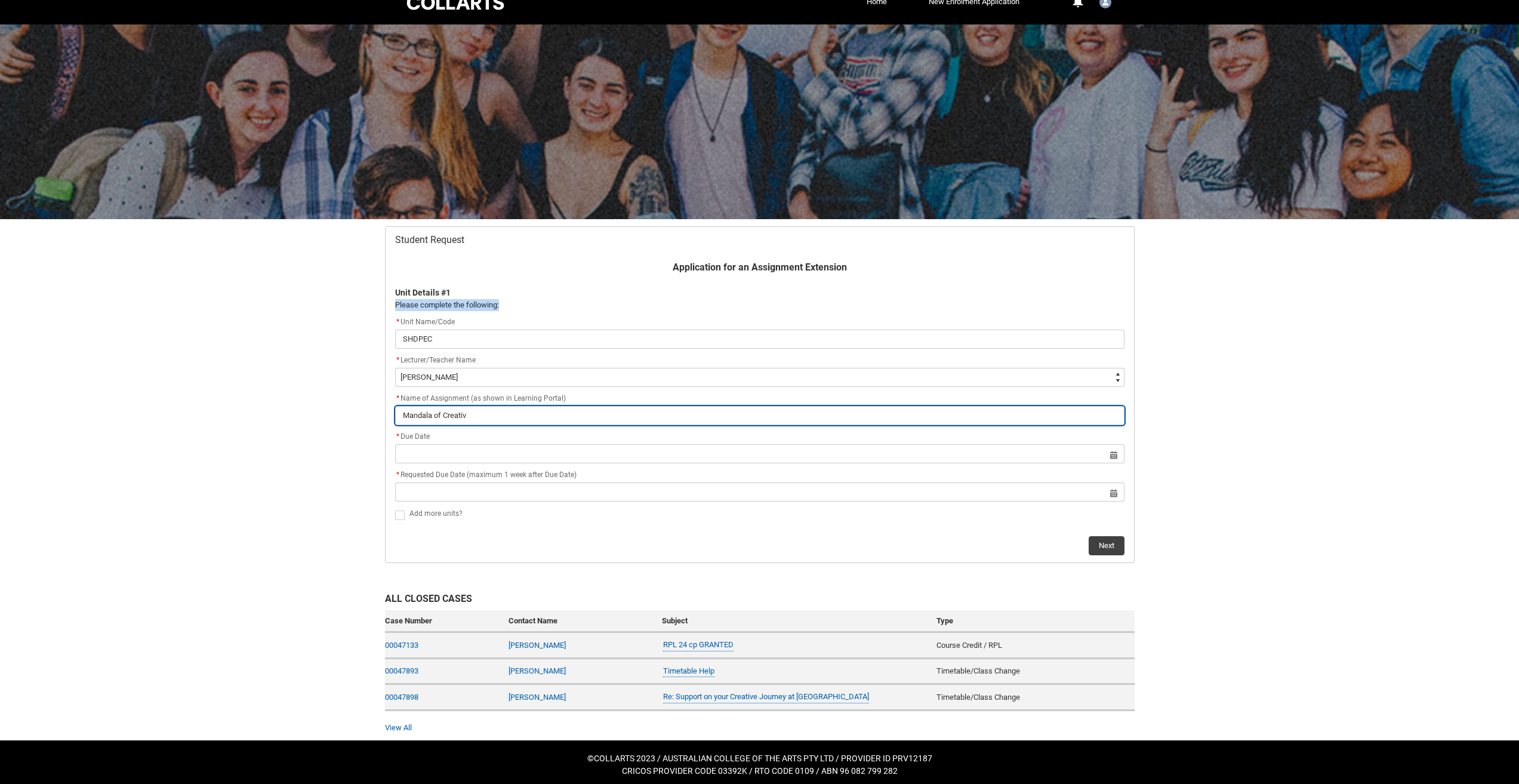
type lightning-primitive-input-simple "Mandala of Creativi"
type input "Mandala of Creativi"
type lightning-primitive-input-simple "Mandala of Creativit"
type input "Mandala of Creativit"
type lightning-primitive-input-simple "Mandala of Creativity"
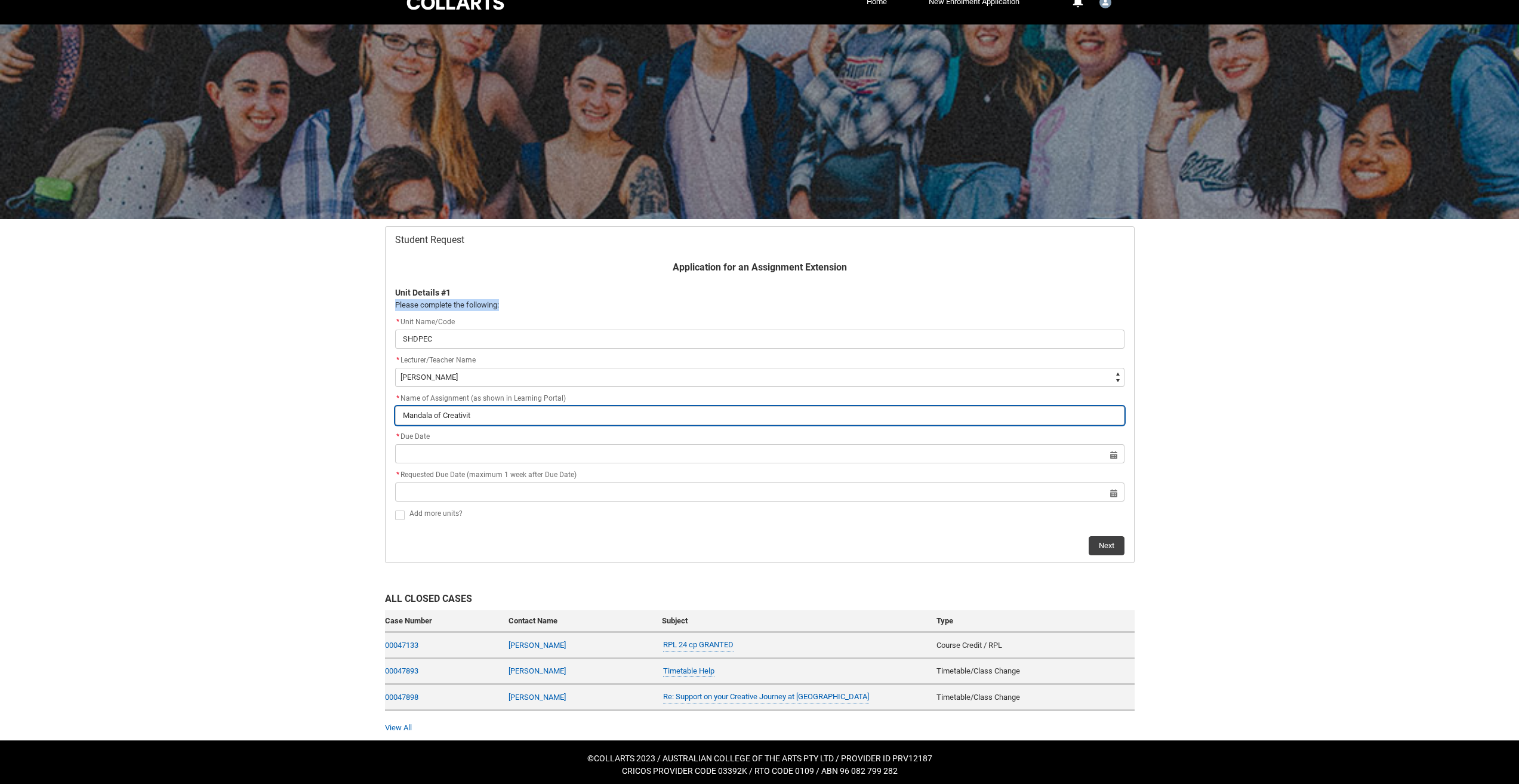
type input "Mandala of Creativity"
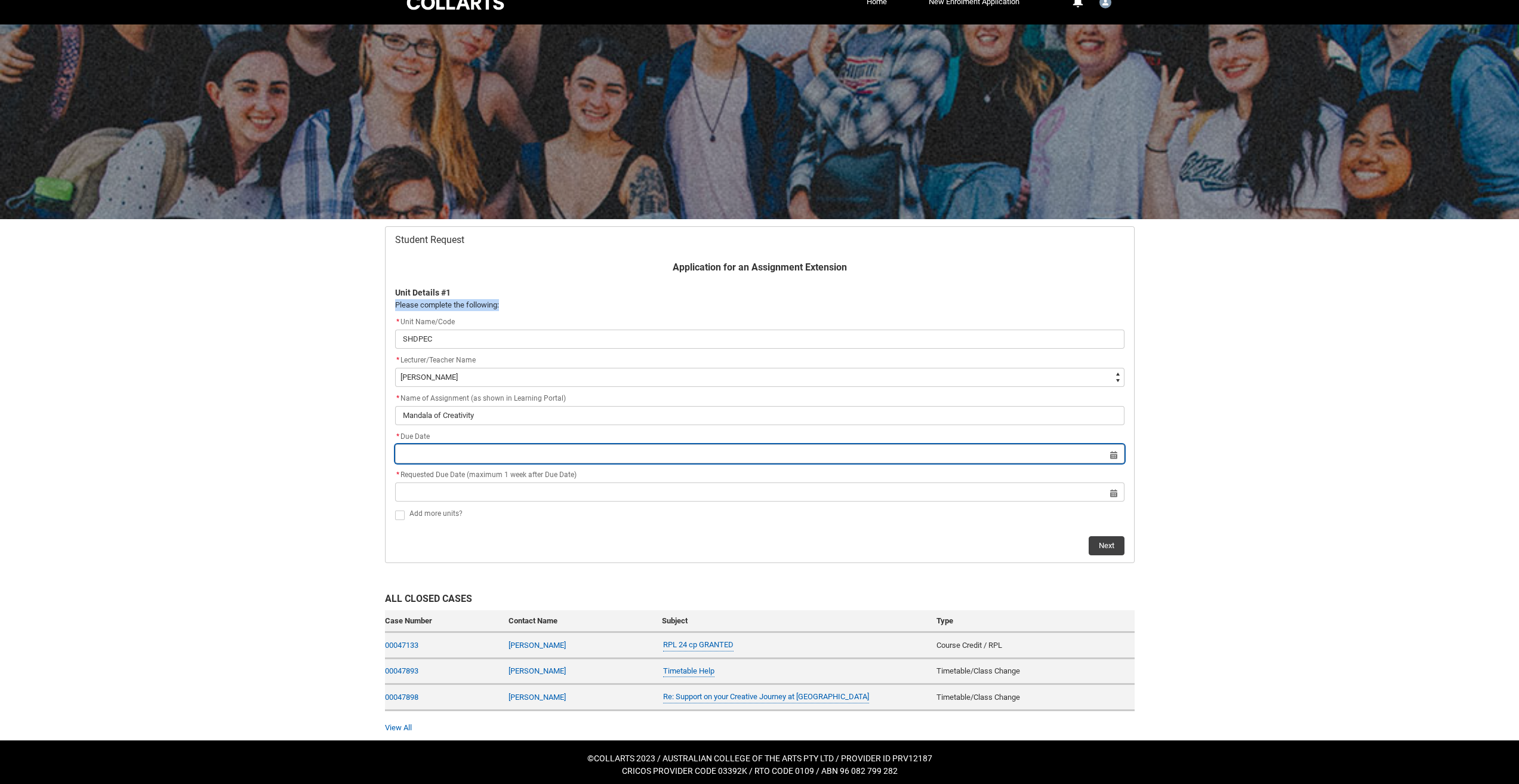
click at [506, 446] on input "text" at bounding box center [759, 453] width 729 height 19
select select "2025"
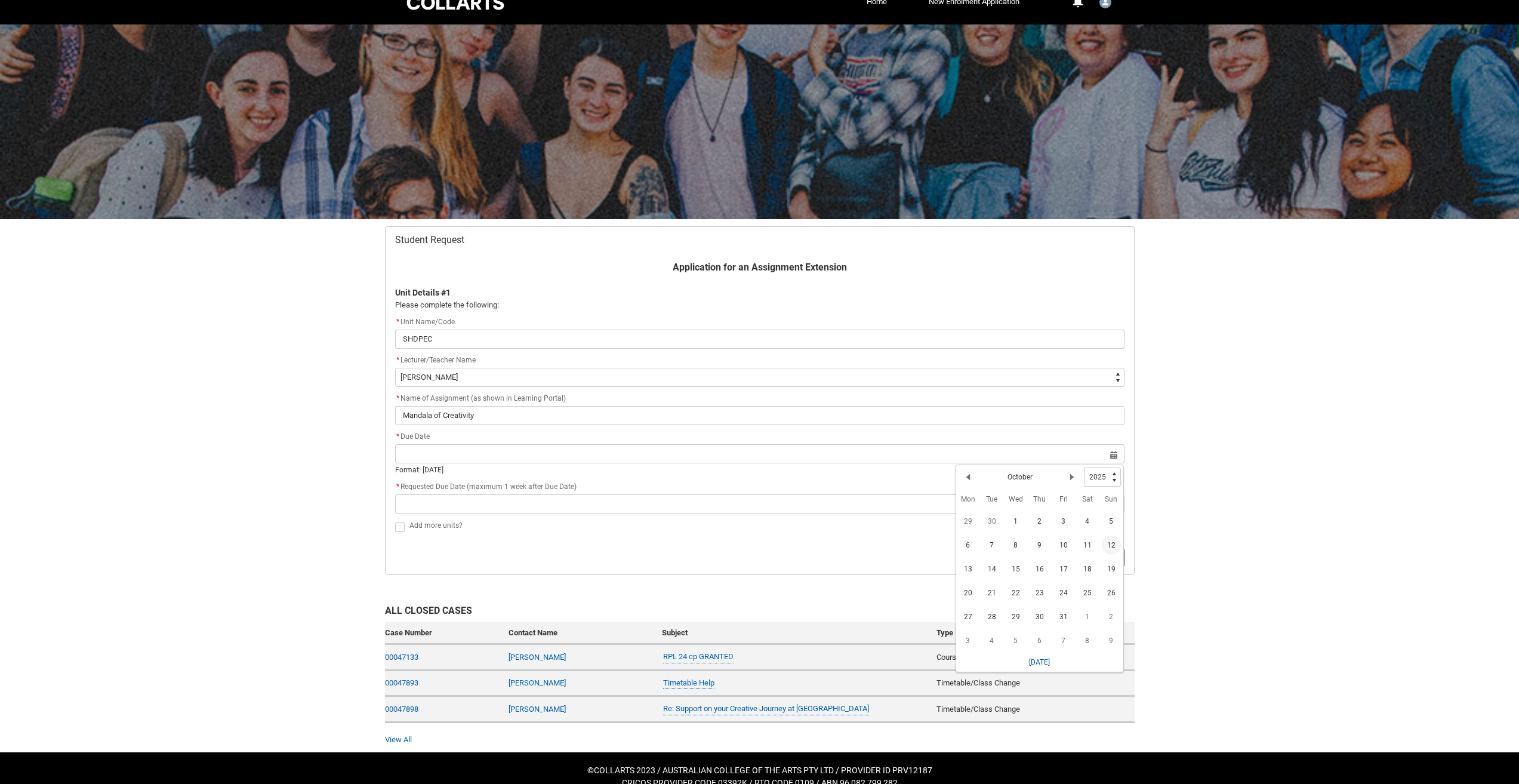
click at [1114, 550] on span "12" at bounding box center [1111, 545] width 19 height 19
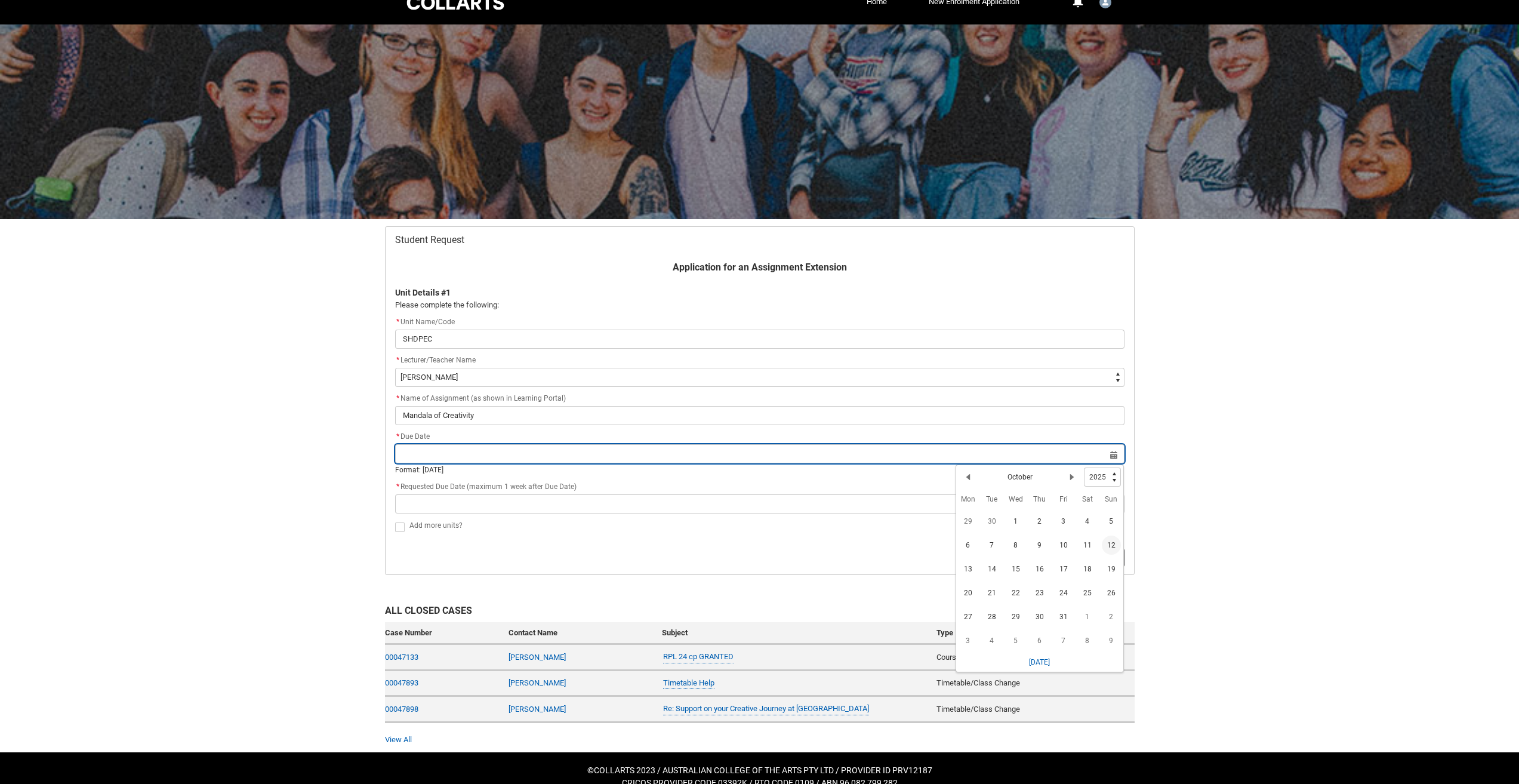
type lightning-datepicker "[DATE]"
type lightning-input "[DATE]"
type input "[DATE]"
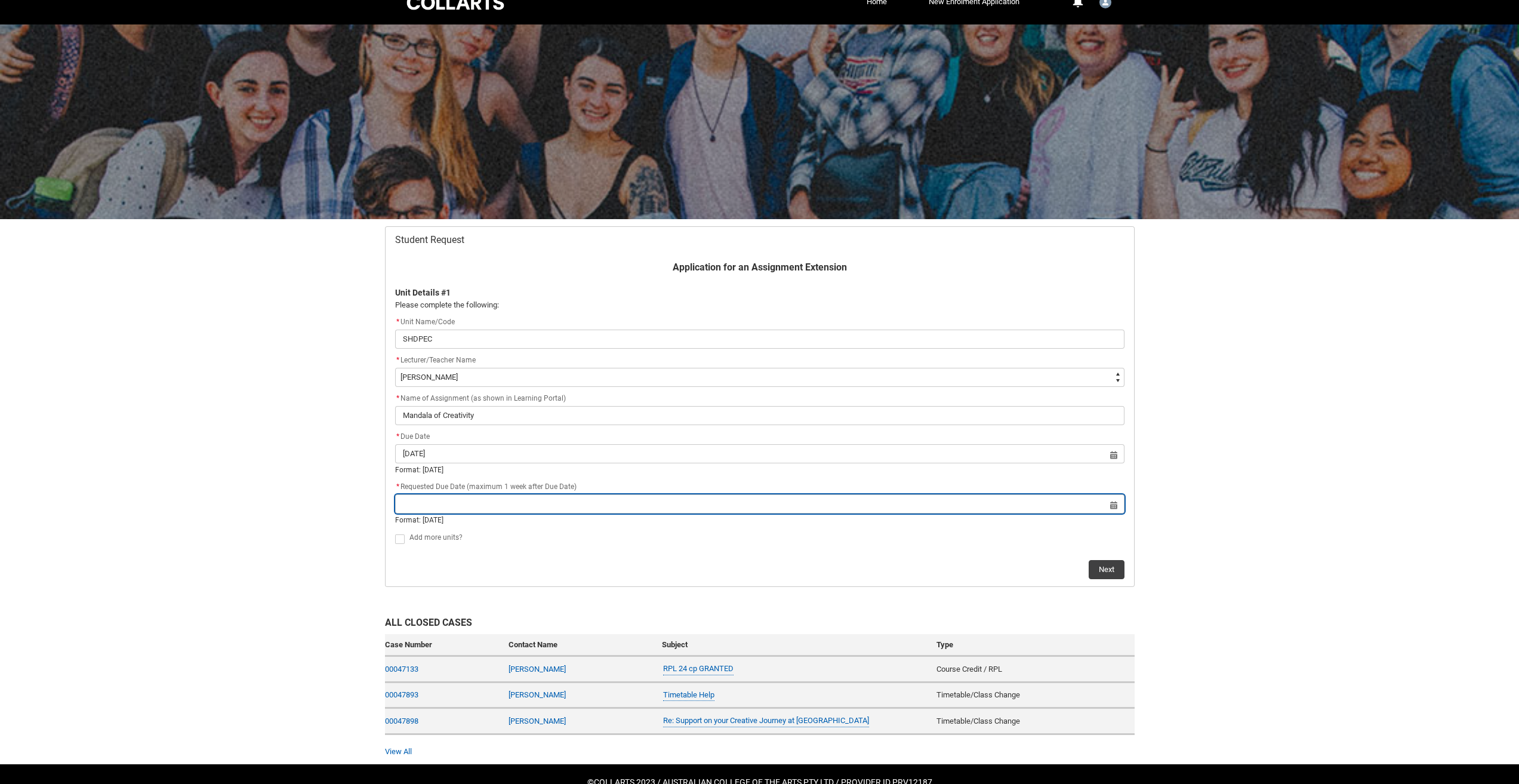
click at [1109, 508] on input "text" at bounding box center [759, 503] width 729 height 19
select select "2025"
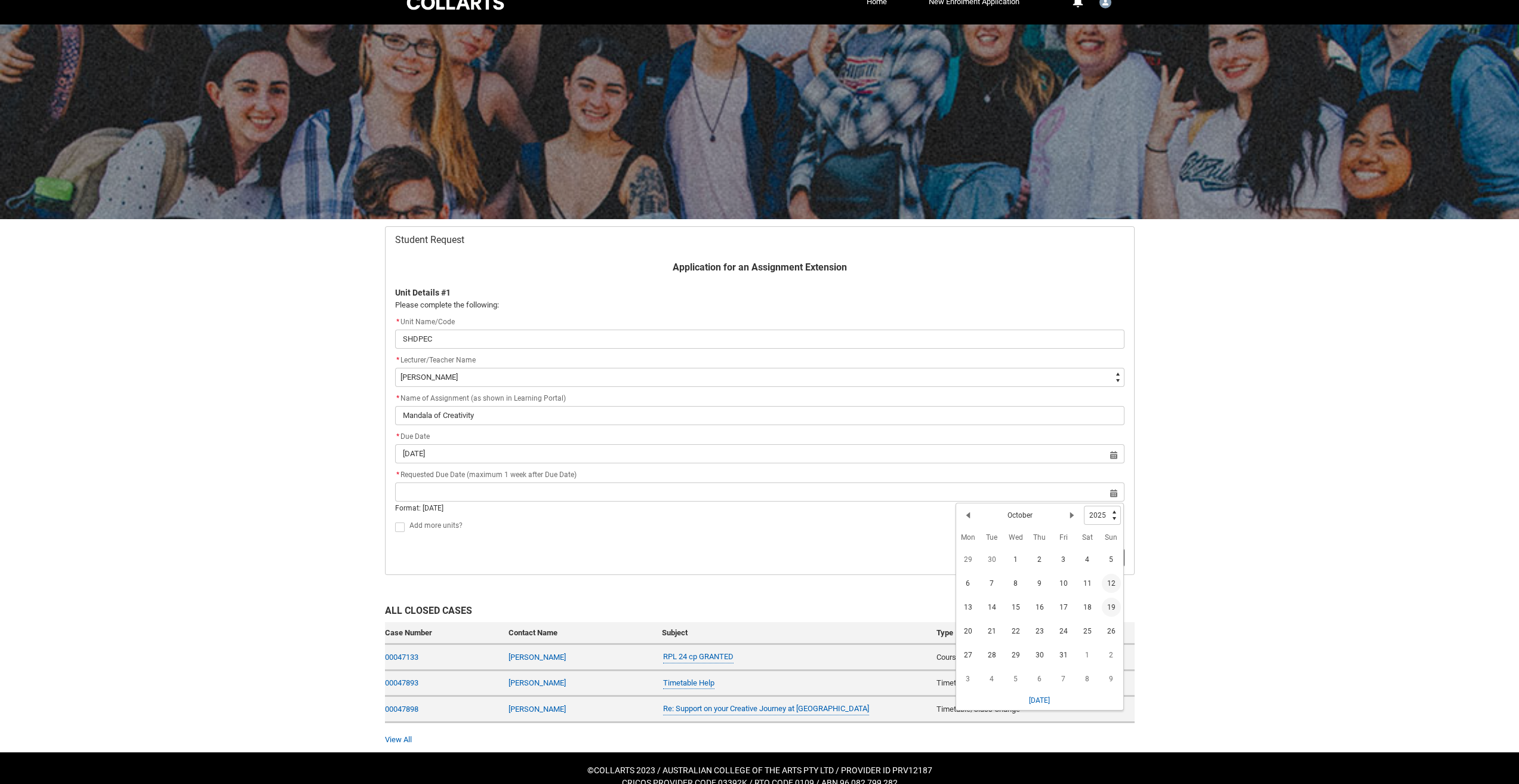
click at [1114, 607] on span "19" at bounding box center [1111, 607] width 19 height 19
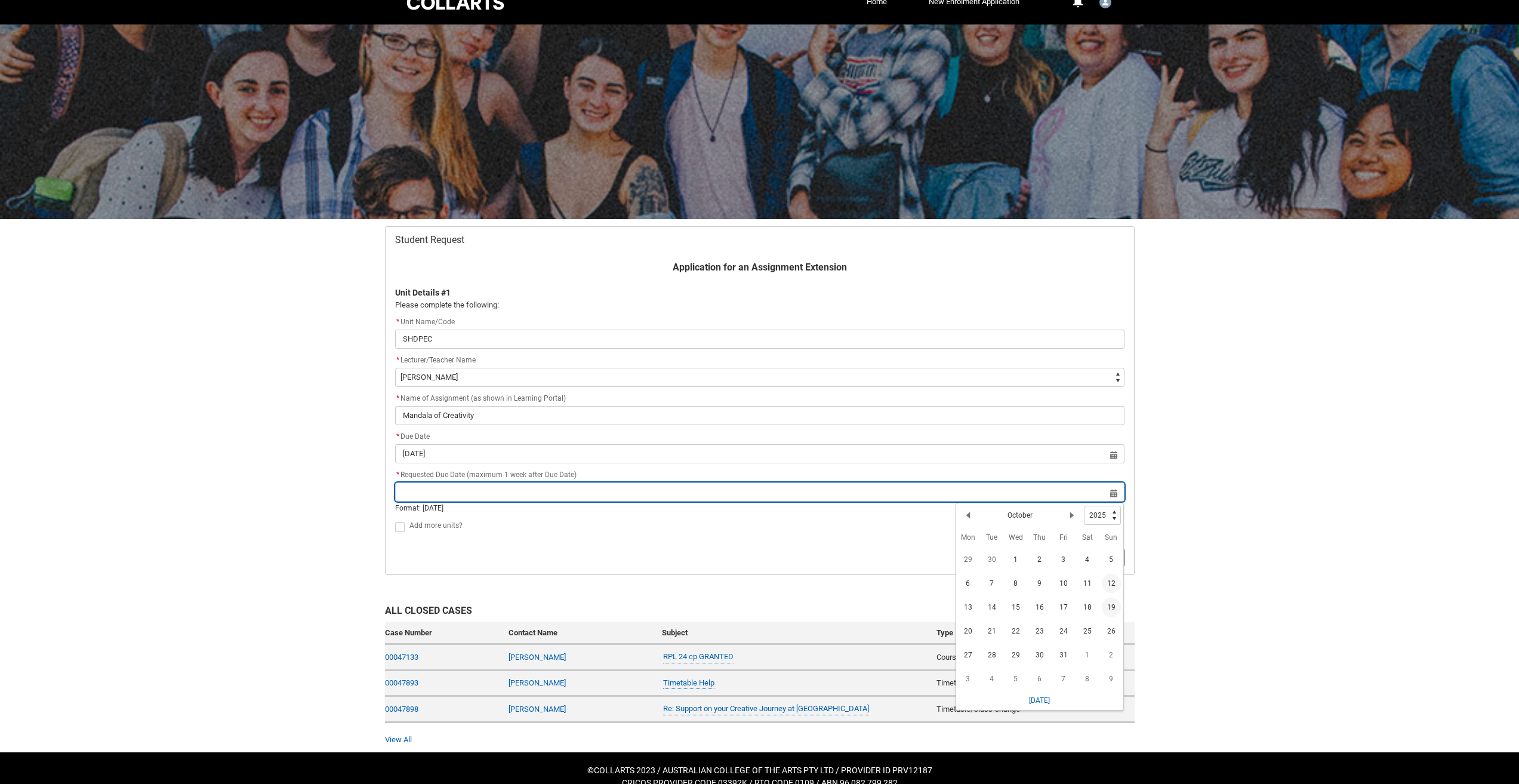
type lightning-datepicker "[DATE]"
type lightning-input "[DATE]"
type input "[DATE]"
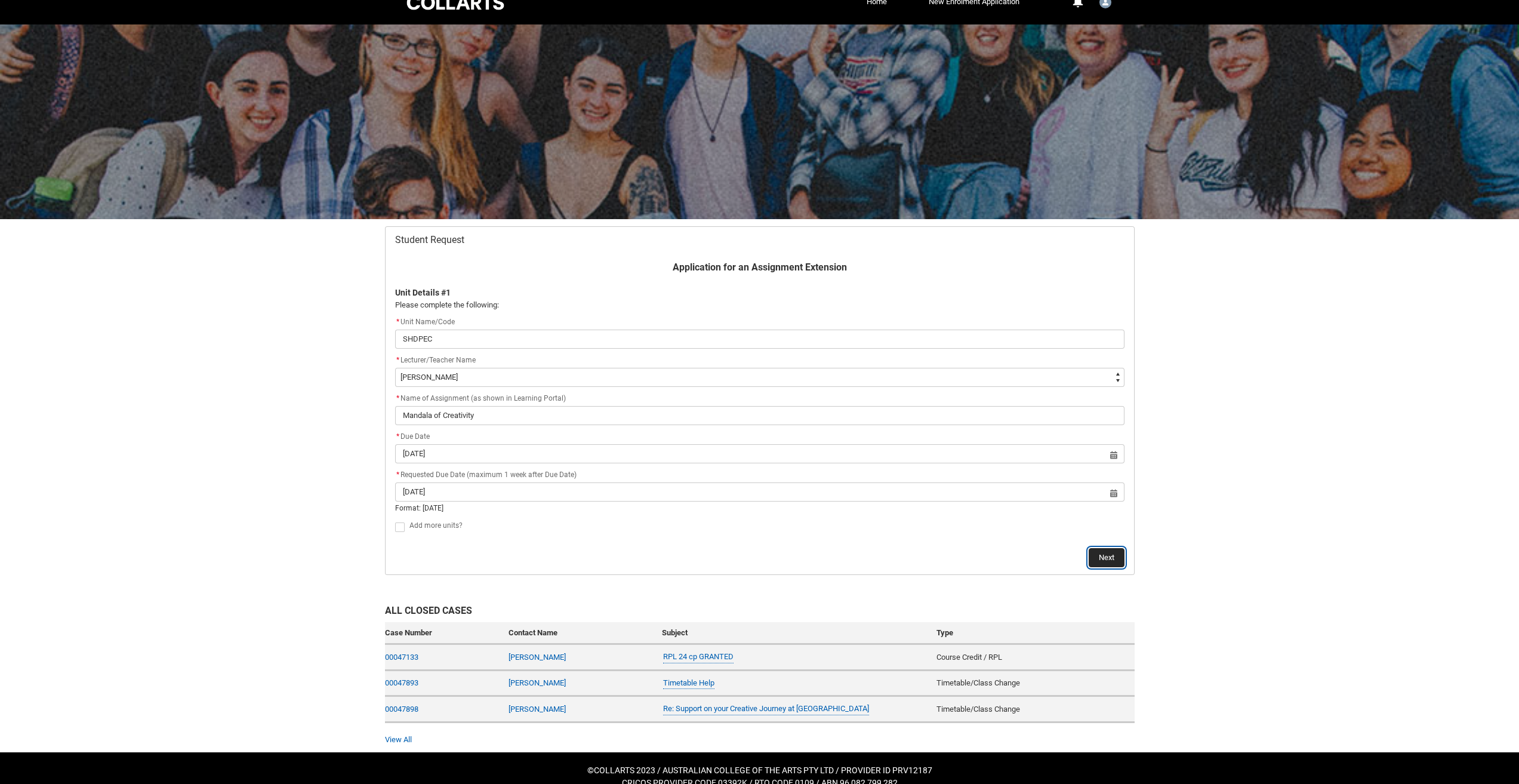
click at [1112, 555] on button "Next" at bounding box center [1107, 557] width 36 height 19
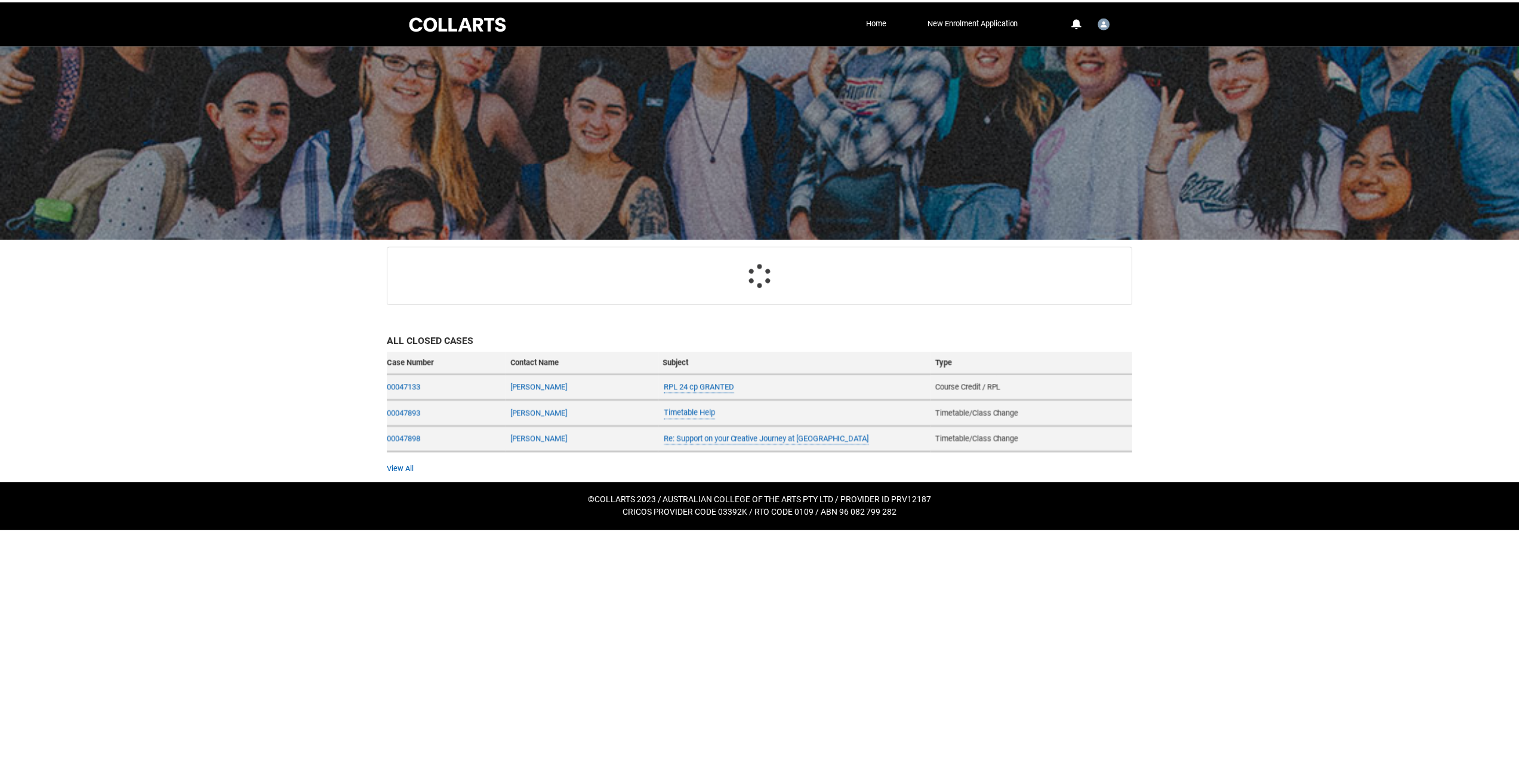
scroll to position [28, 0]
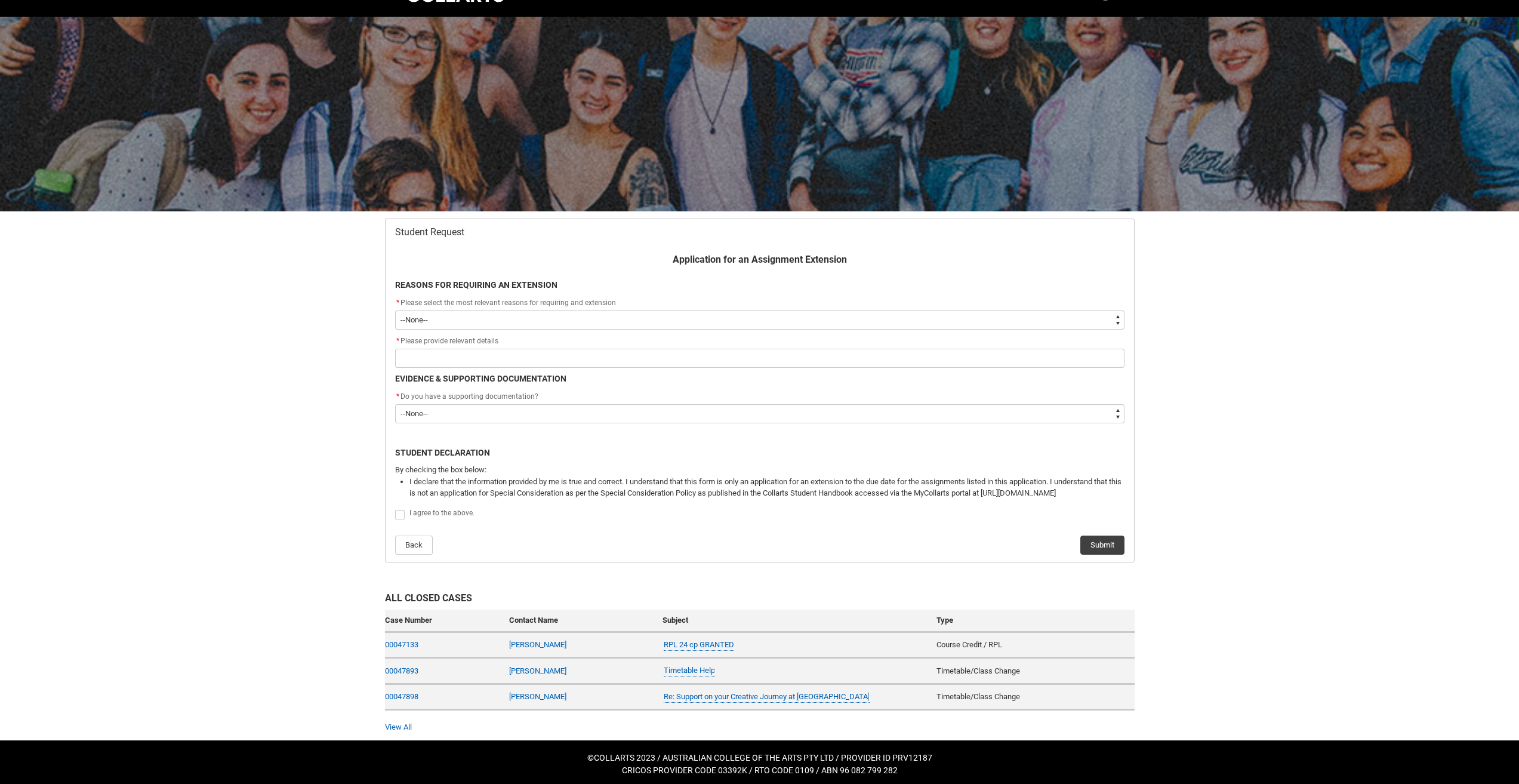
click at [578, 317] on select "--None-- Medical Reasons Work obligations Family obligations Academic Difficult…" at bounding box center [759, 320] width 729 height 19
type lightning-select "Other"
click at [395, 310] on select "--None-- Medical Reasons Work obligations Family obligations Academic Difficult…" at bounding box center [759, 320] width 729 height 19
select select "Other"
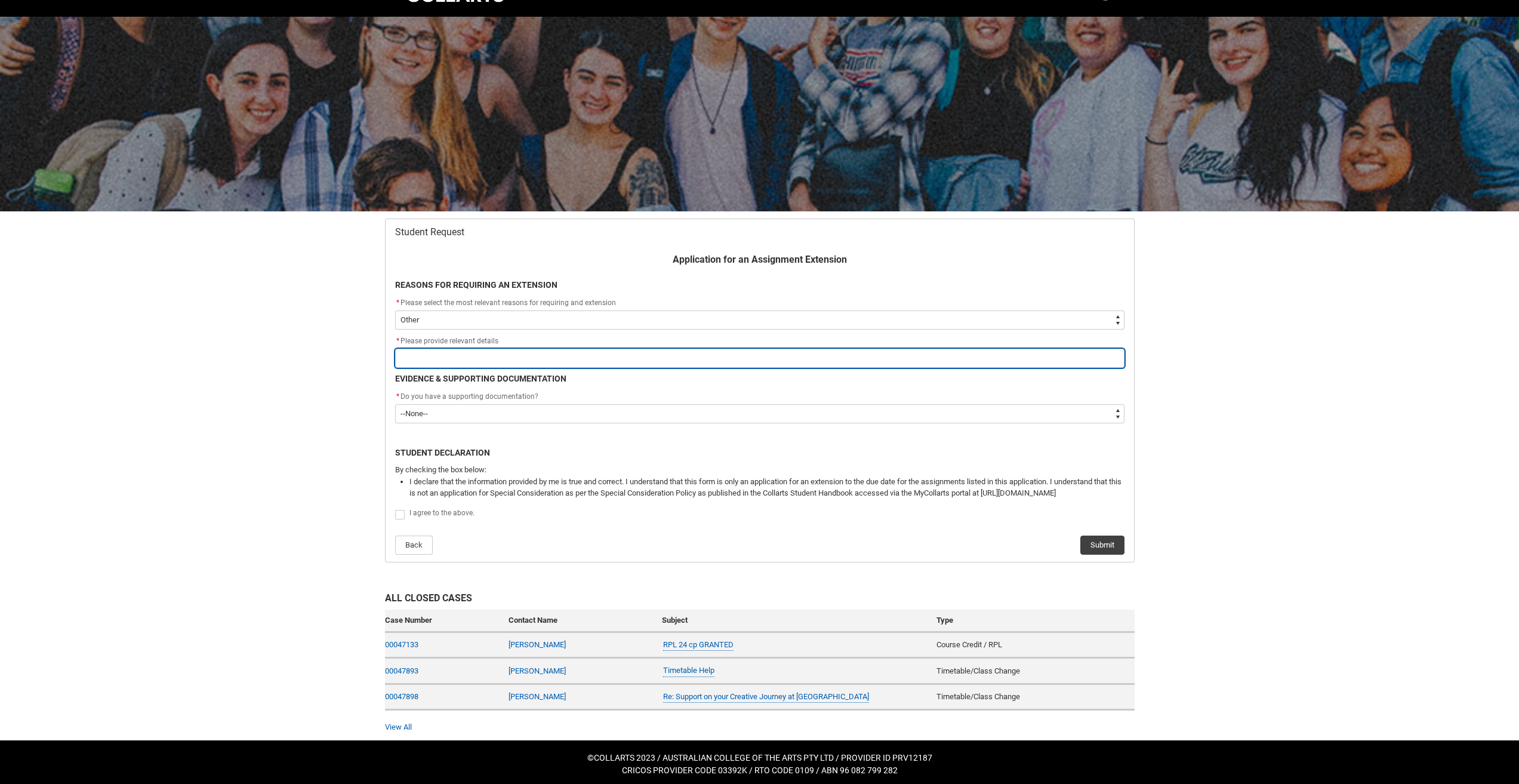
click at [533, 357] on input "text" at bounding box center [759, 358] width 729 height 19
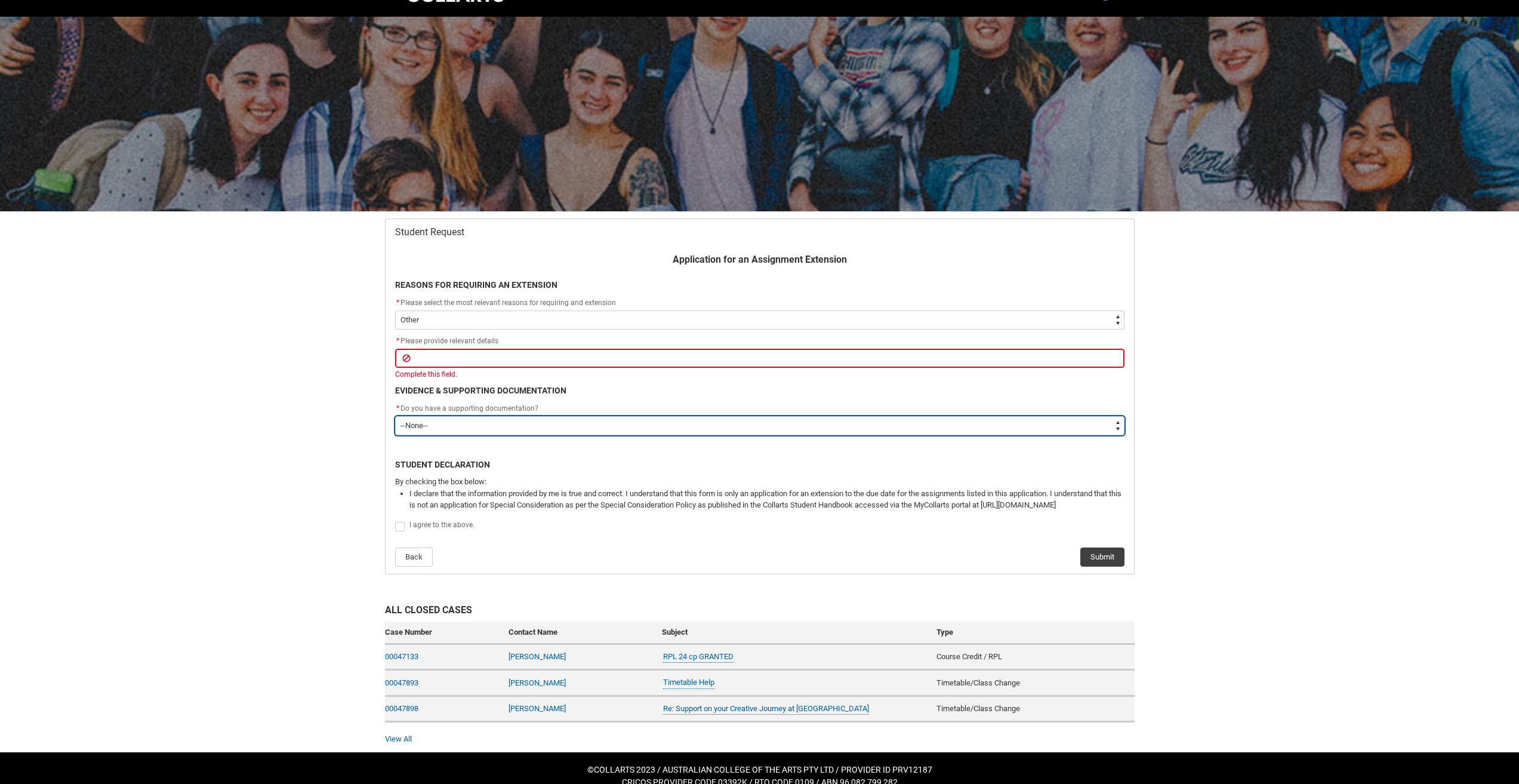
click at [514, 415] on div "* Do you have a supporting documentation? * Do you have a supporting documentat…" at bounding box center [759, 419] width 729 height 33
type lightning-select "Yes"
click at [395, 416] on select "--None-- Yes No" at bounding box center [759, 425] width 729 height 19
select select "Yes"
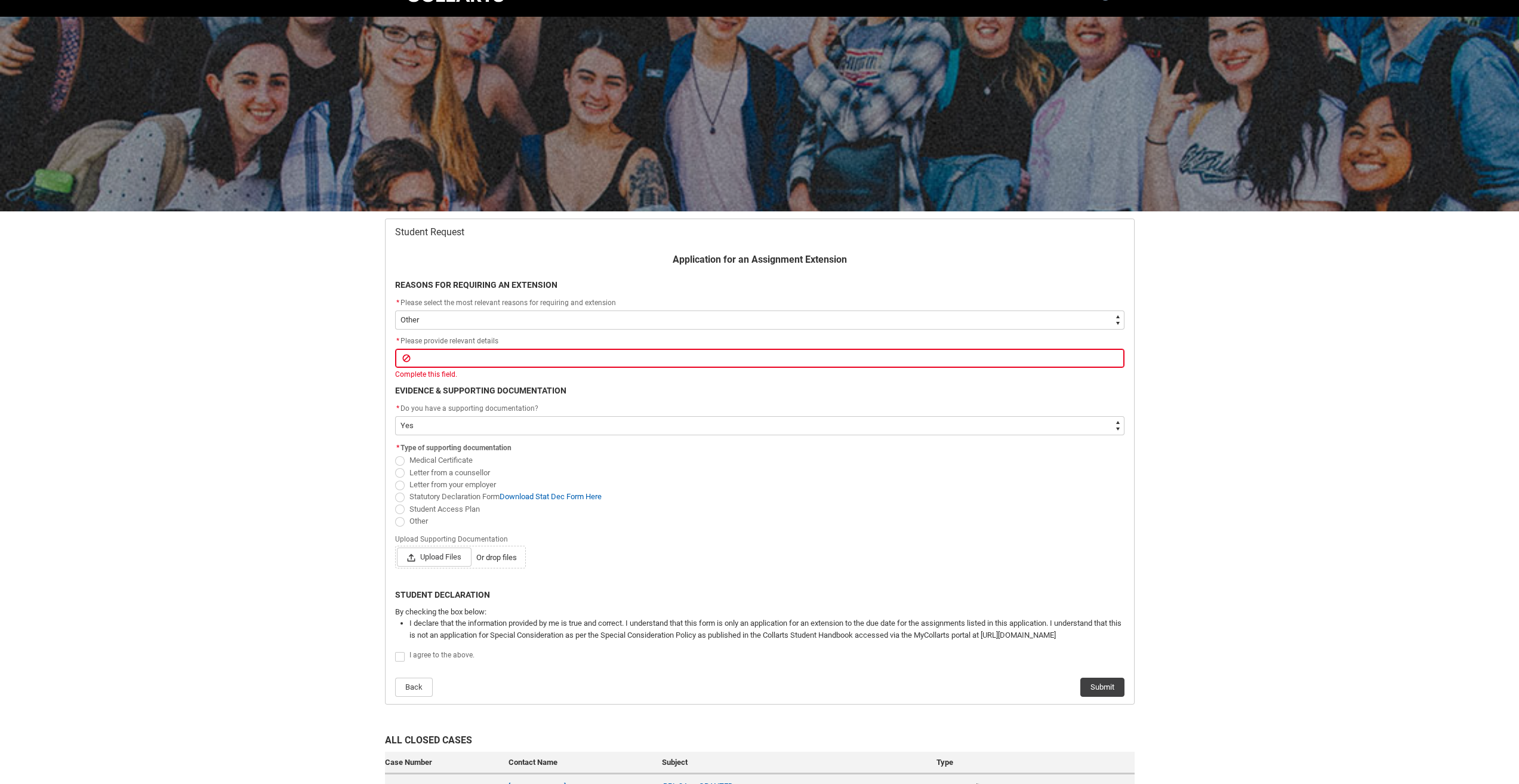
click at [427, 504] on span "Student Access Plan" at bounding box center [445, 509] width 70 height 9
click at [395, 502] on input "Student Access Plan" at bounding box center [395, 502] width 1 height 1
radio input "true"
click at [400, 660] on span at bounding box center [399, 656] width 9 height 9
click at [395, 650] on input "I agree to the above." at bounding box center [395, 650] width 1 height 1
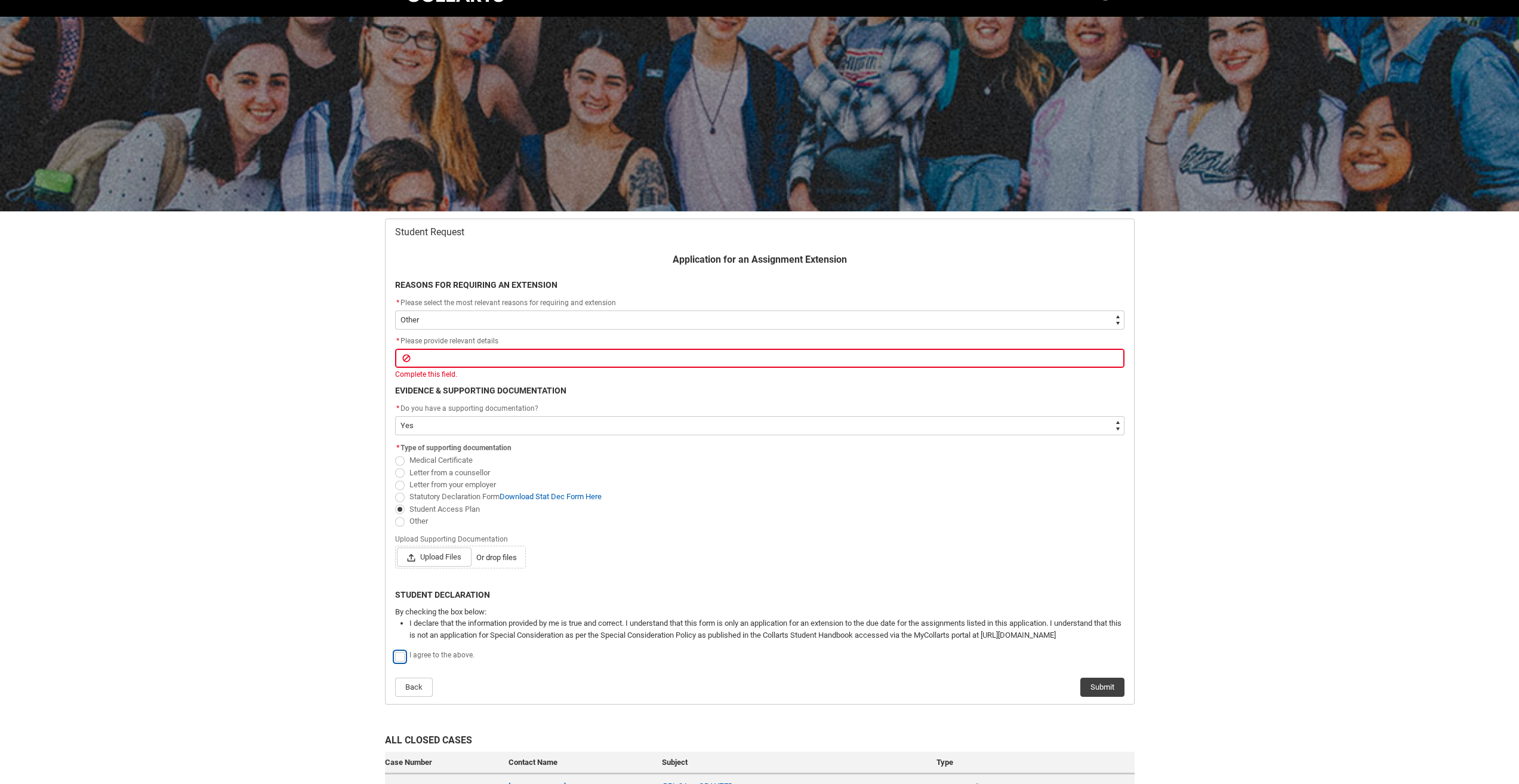
type lightning-input "true"
checkbox input "true"
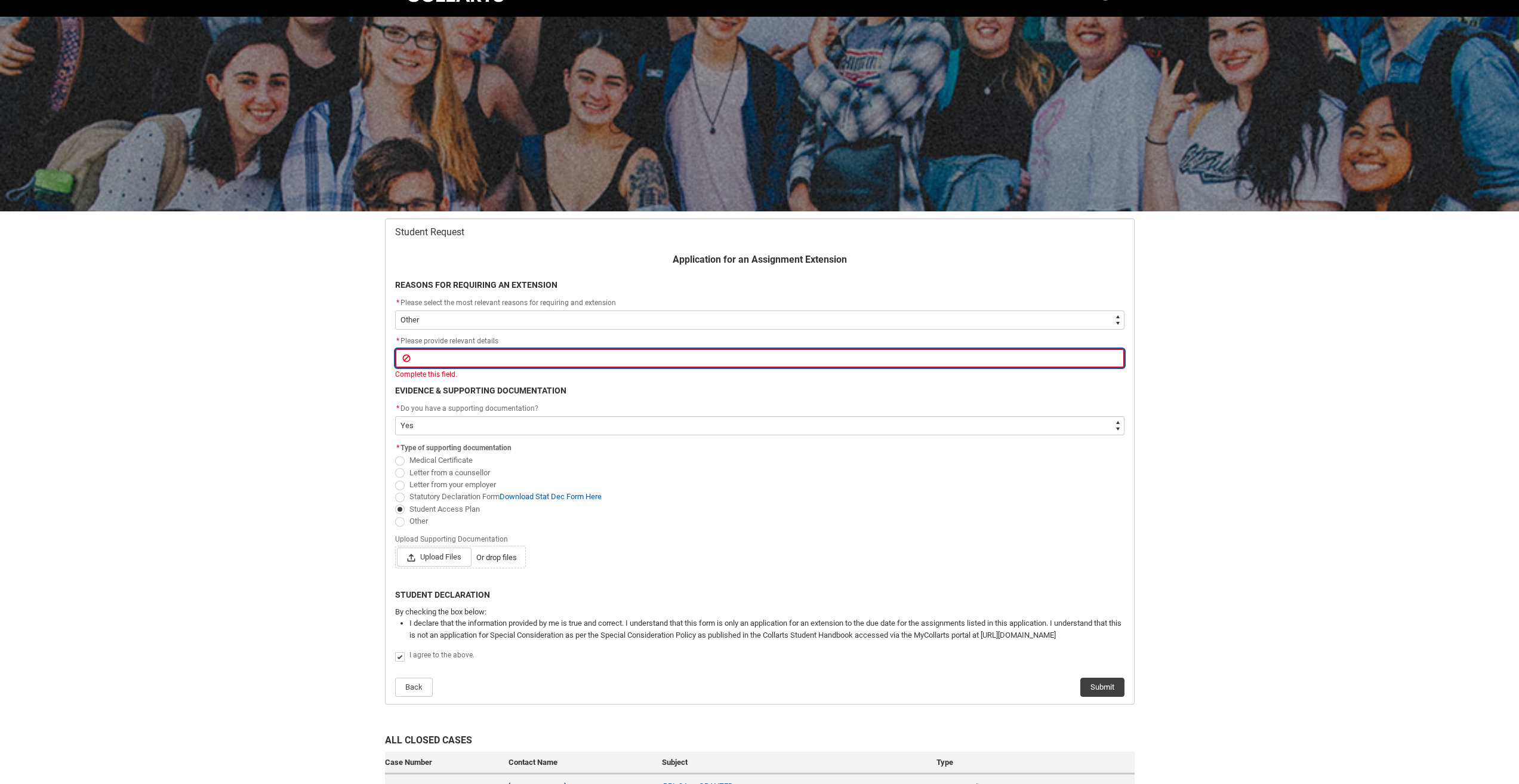
click at [481, 358] on input "text" at bounding box center [759, 358] width 729 height 19
click at [461, 356] on input "text" at bounding box center [759, 358] width 729 height 19
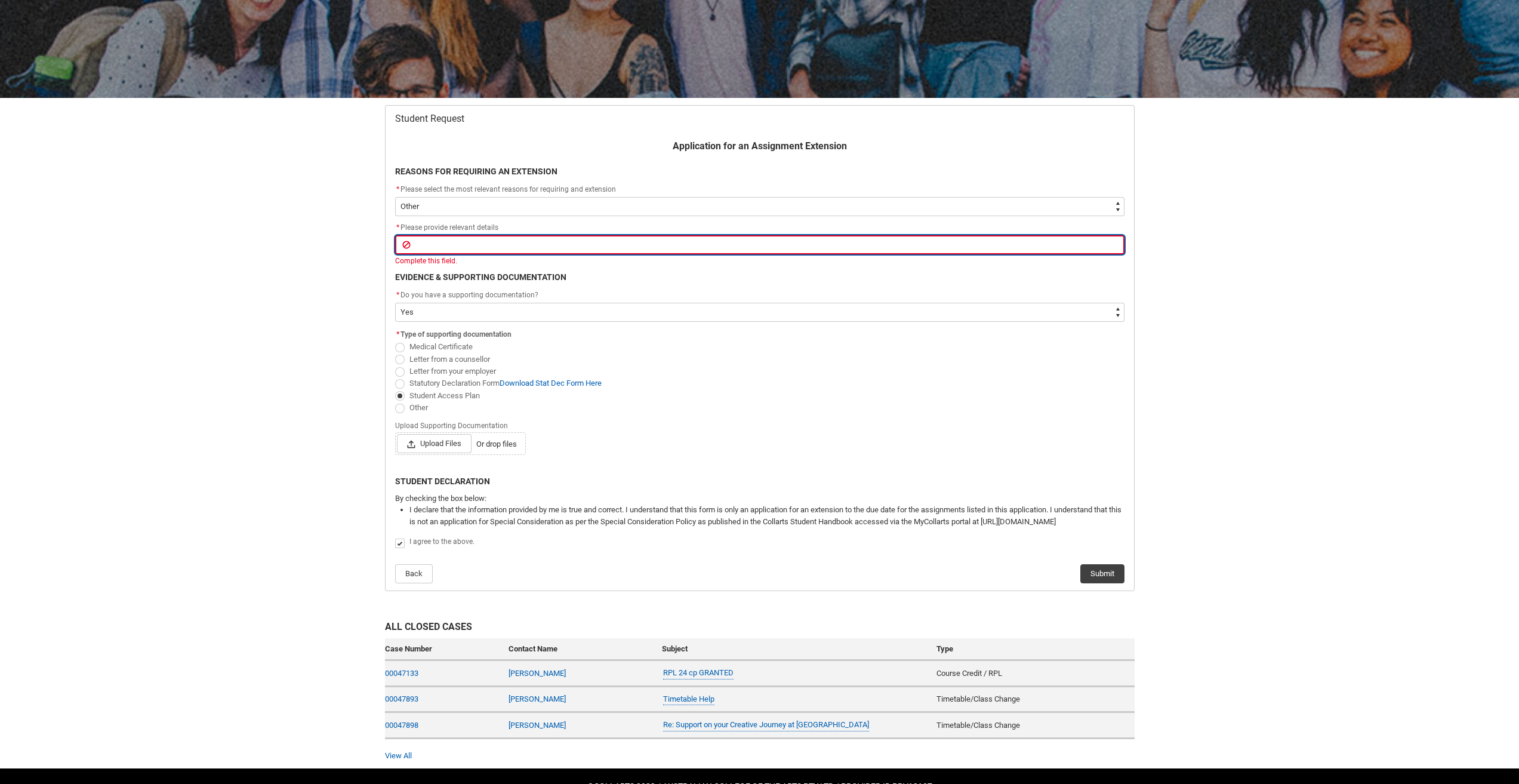
scroll to position [146, 0]
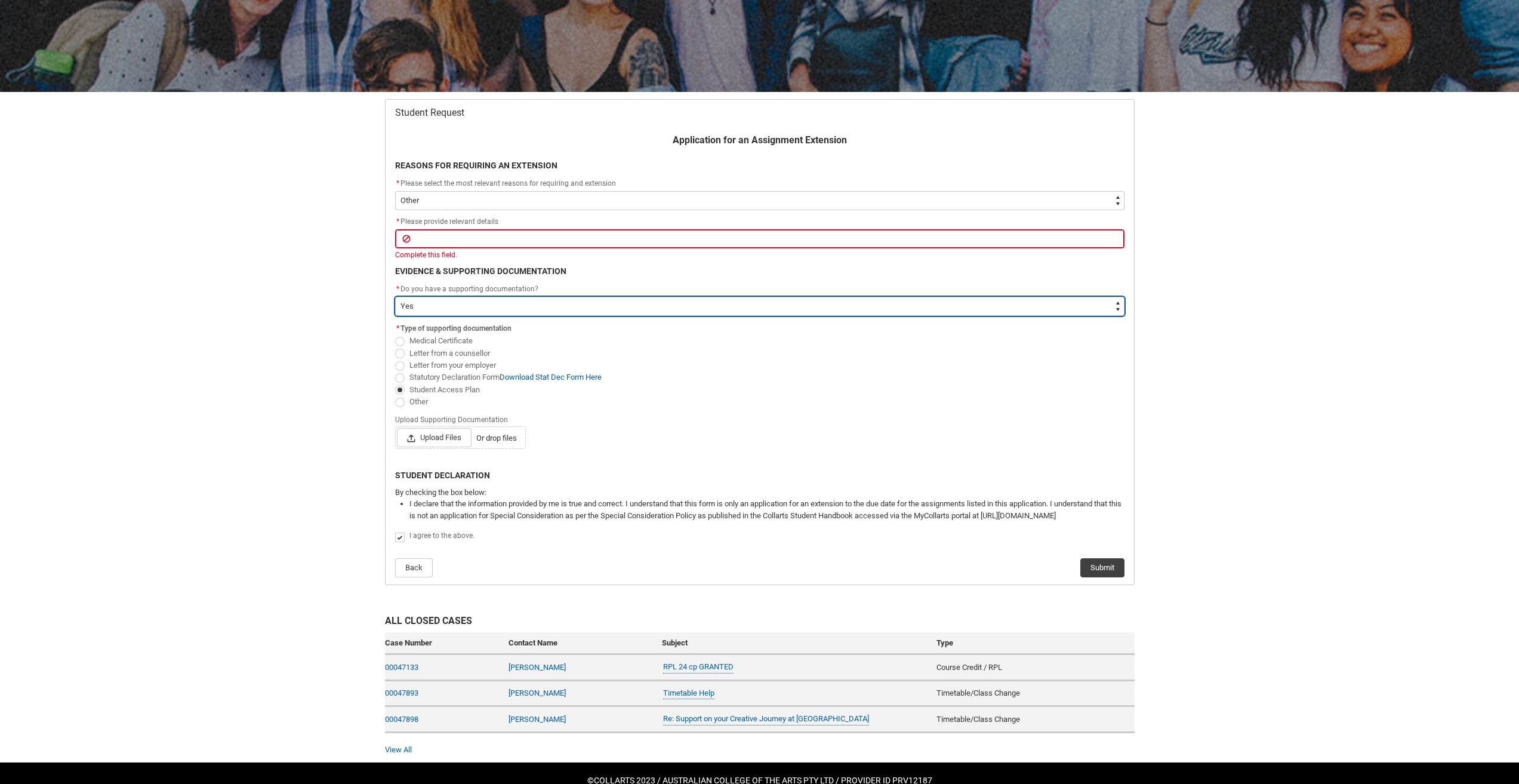
click at [474, 308] on select "--None-- Yes No" at bounding box center [759, 306] width 729 height 19
click at [475, 305] on select "--None-- Yes No" at bounding box center [759, 306] width 729 height 19
click at [472, 310] on select "--None-- Yes No" at bounding box center [759, 306] width 729 height 19
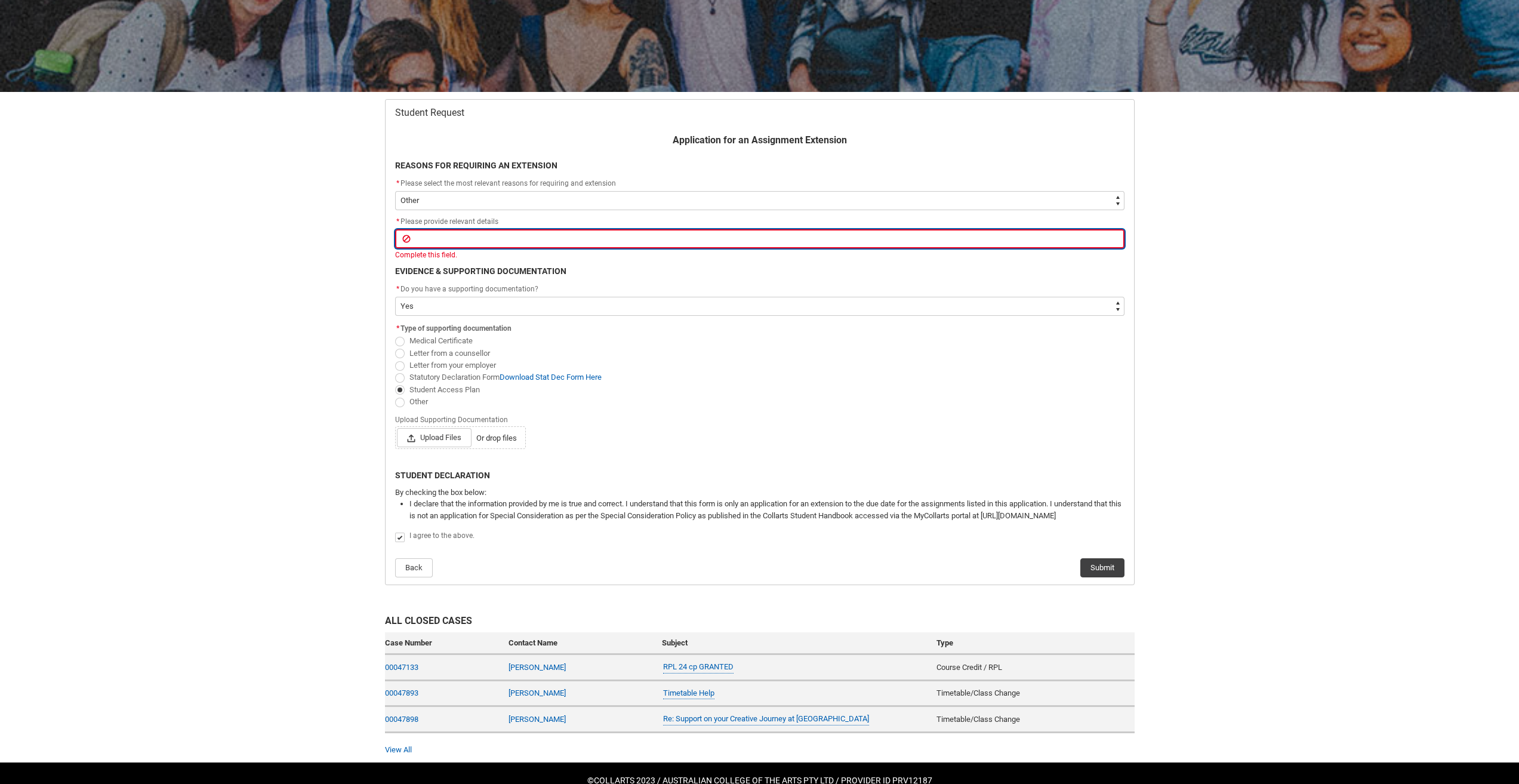
click at [491, 243] on input "text" at bounding box center [759, 238] width 729 height 19
type lightning-primitive-input-simple "I"
type input "I"
type lightning-primitive-input-simple "I"
type input "I"
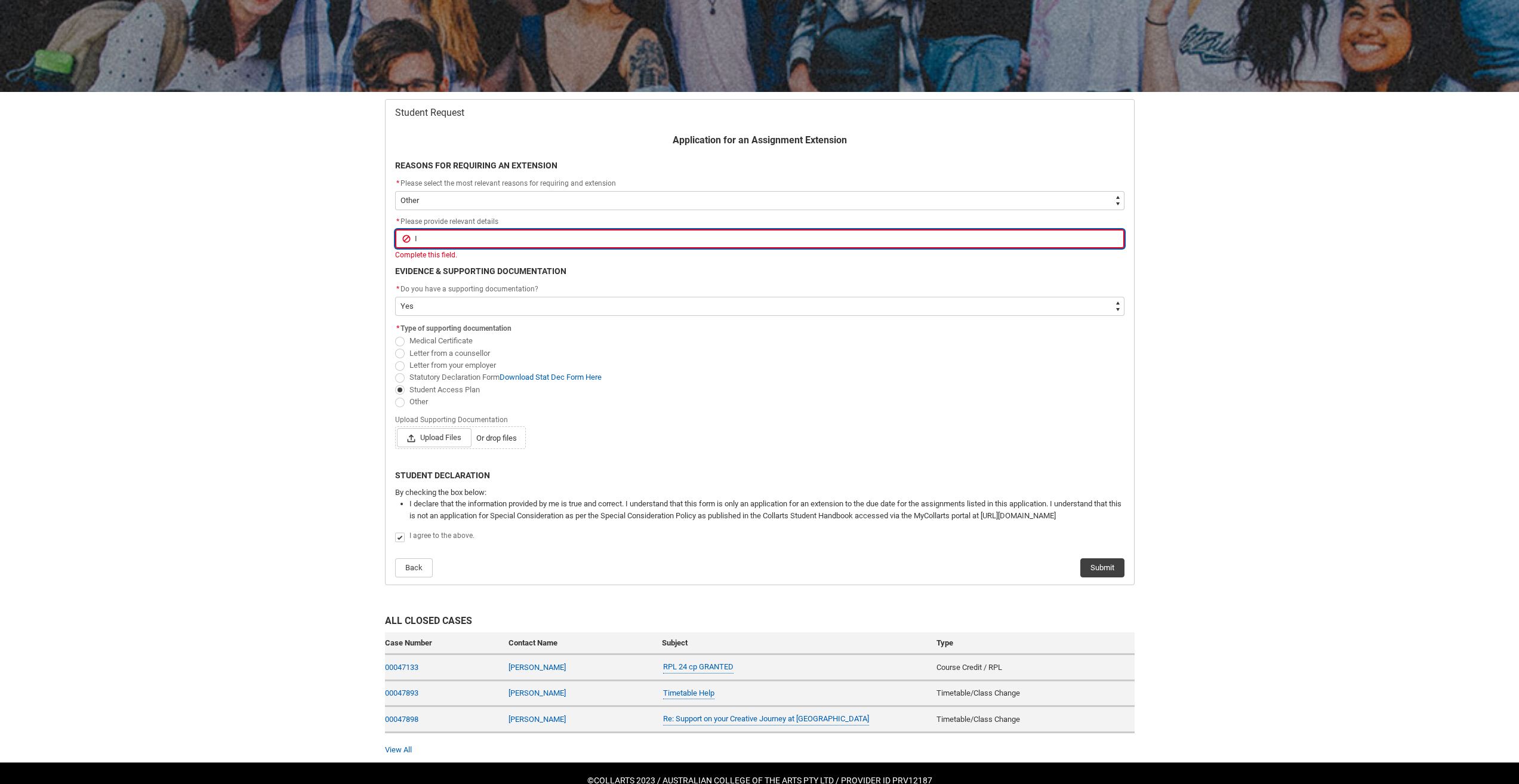
type lightning-primitive-input-simple "I h"
type input "I h"
type lightning-primitive-input-simple "I ha"
type input "I ha"
type lightning-primitive-input-simple "I hav"
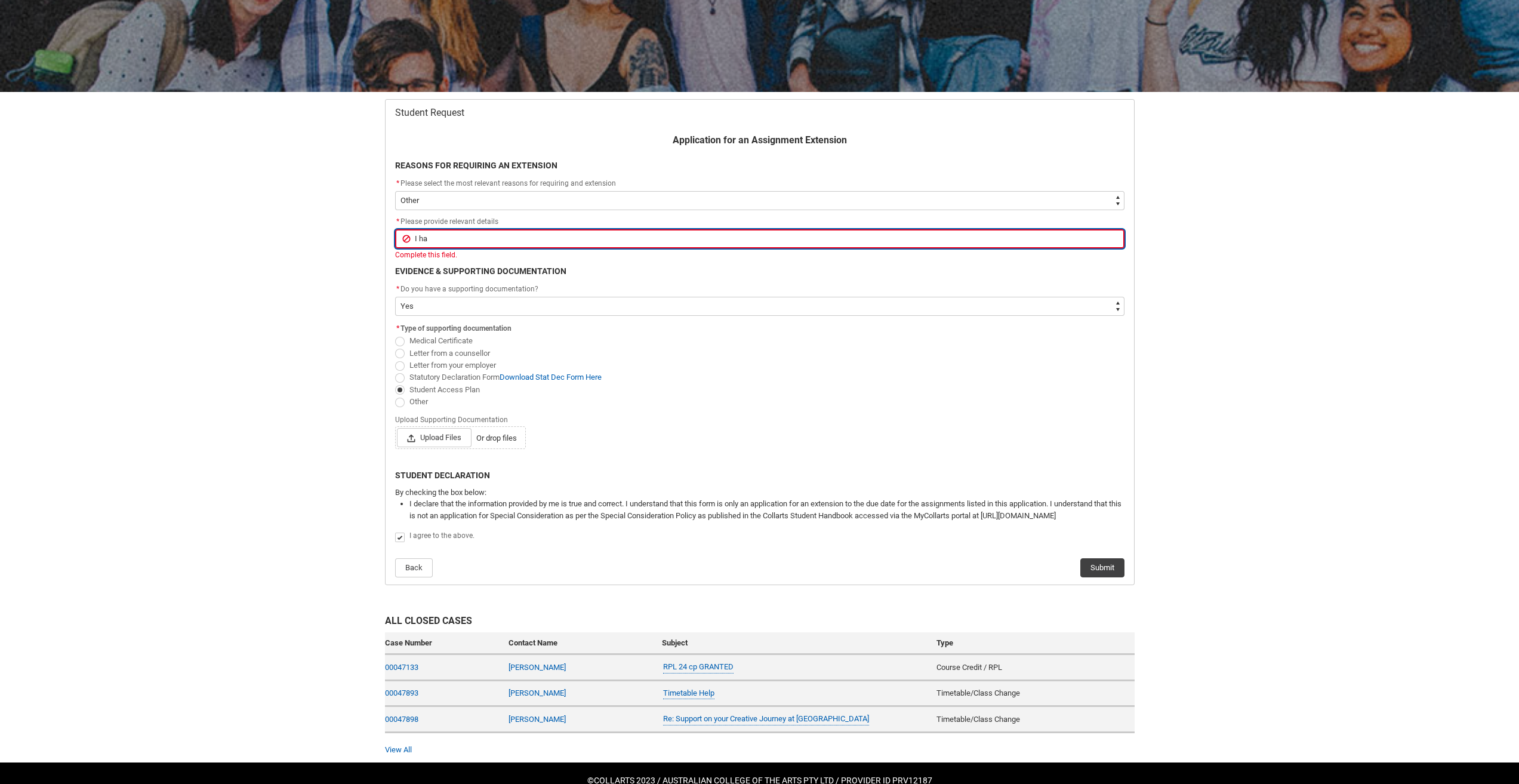
type input "I hav"
type lightning-primitive-input-simple "I have"
type input "I have"
type lightning-primitive-input-simple "I have"
type input "I have"
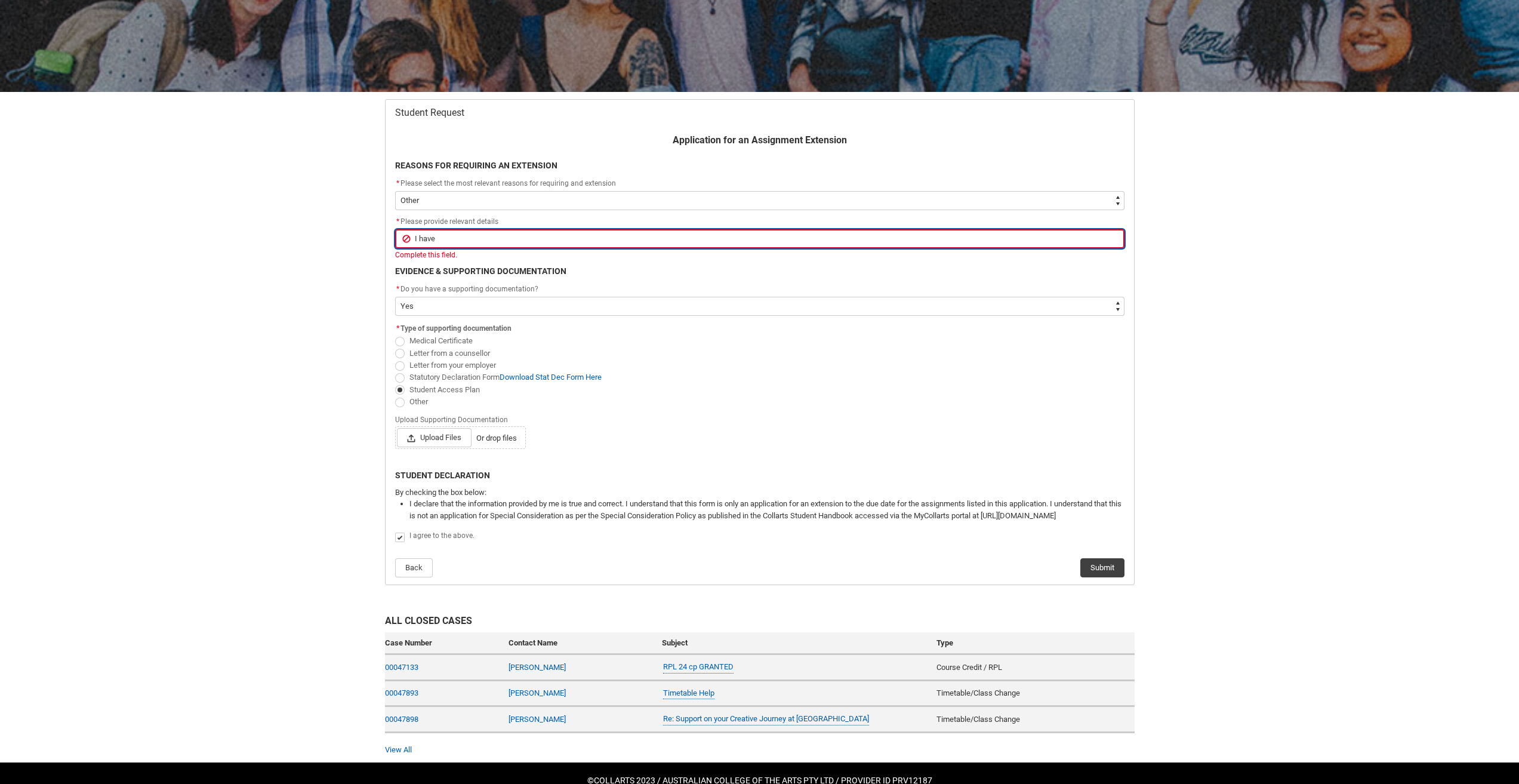
type lightning-primitive-input-simple "I have a"
type input "I have a"
type lightning-primitive-input-simple "I have a"
type input "I have a"
type lightning-primitive-input-simple "I have a s"
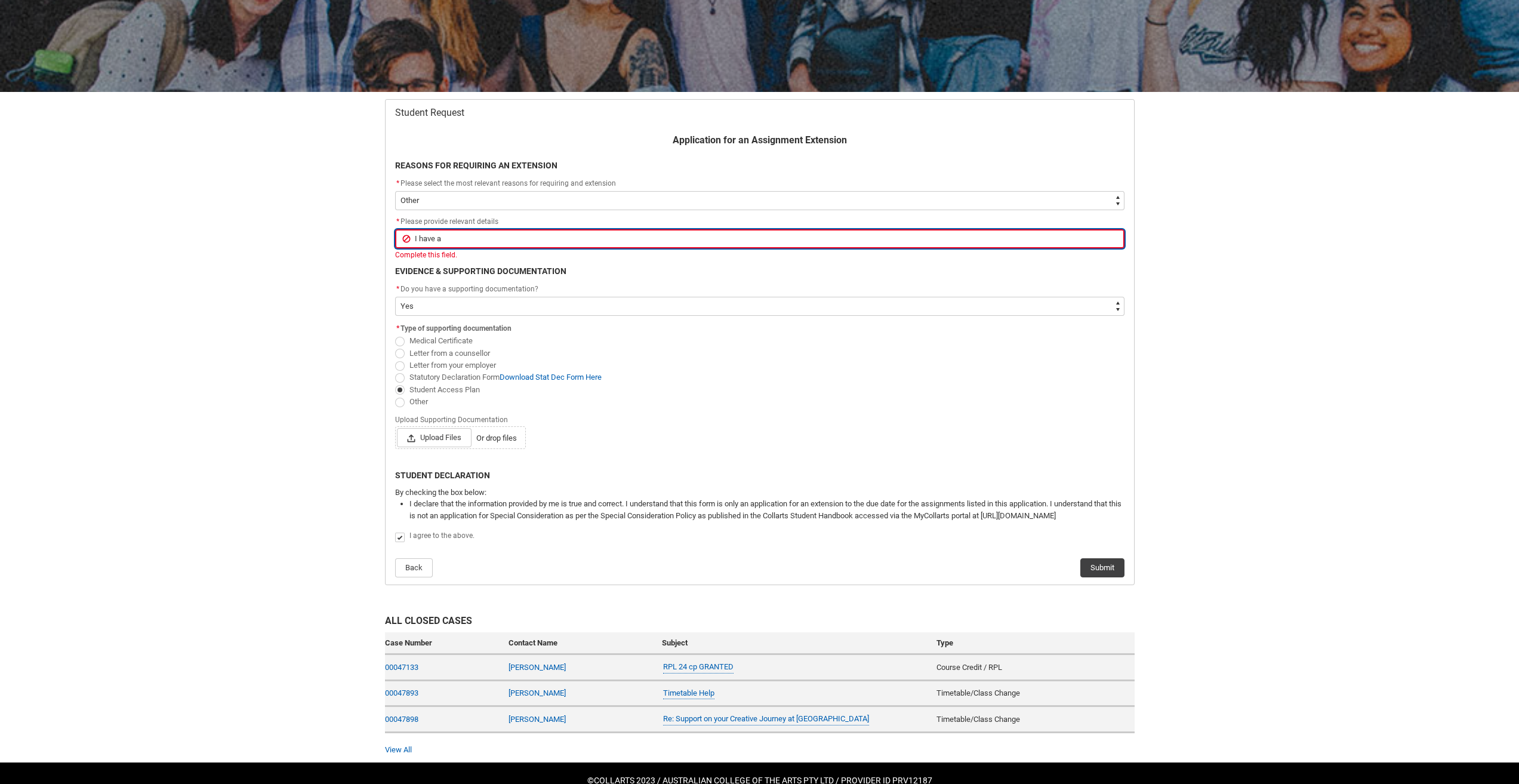
type input "I have a s"
type lightning-primitive-input-simple "I have a st"
type input "I have a st"
type lightning-primitive-input-simple "I have a stu"
type input "I have a stu"
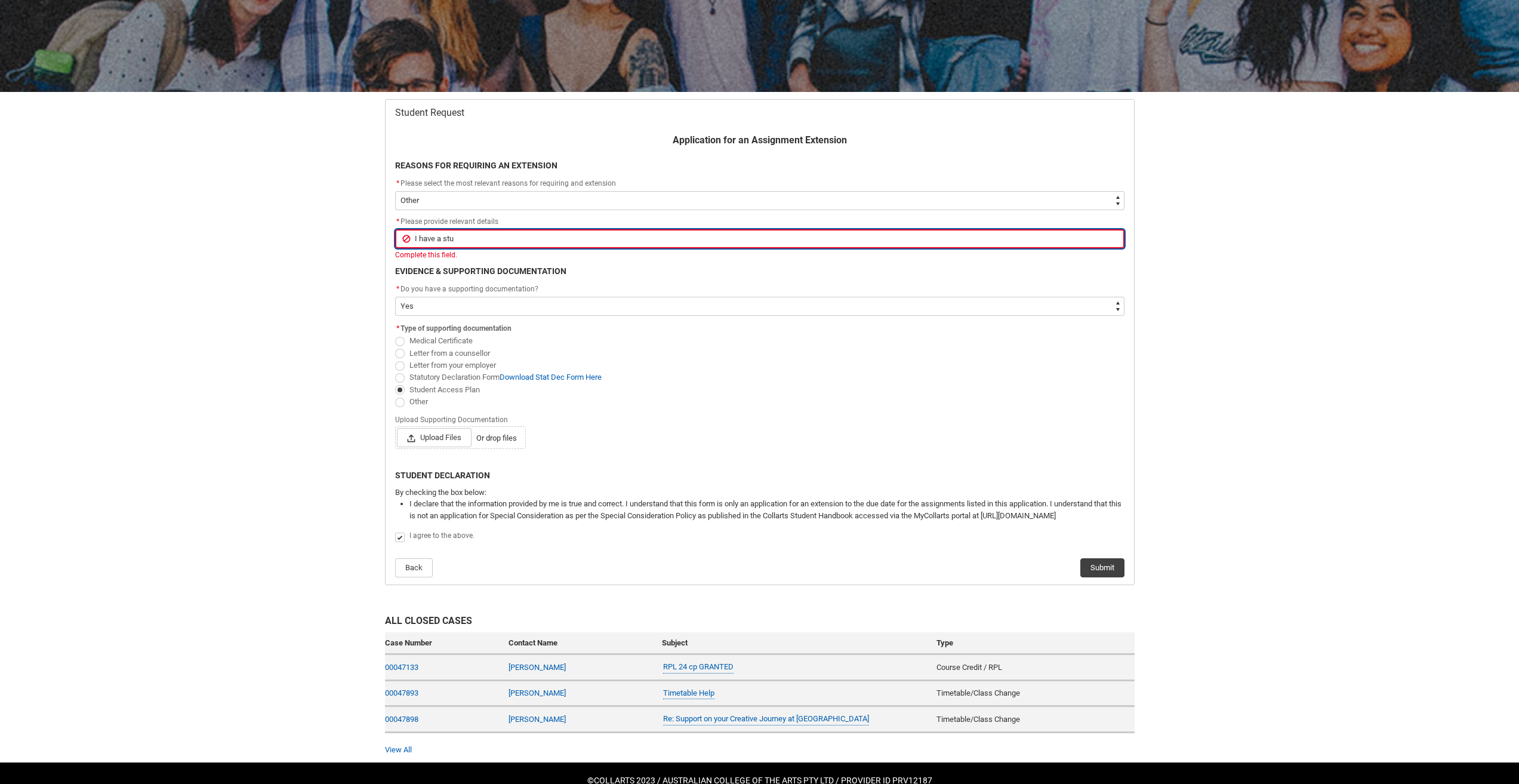
type lightning-primitive-input-simple "I have a stud"
type input "I have a stud"
type lightning-primitive-input-simple "I have a stude"
type input "I have a stude"
type lightning-primitive-input-simple "I have a studen"
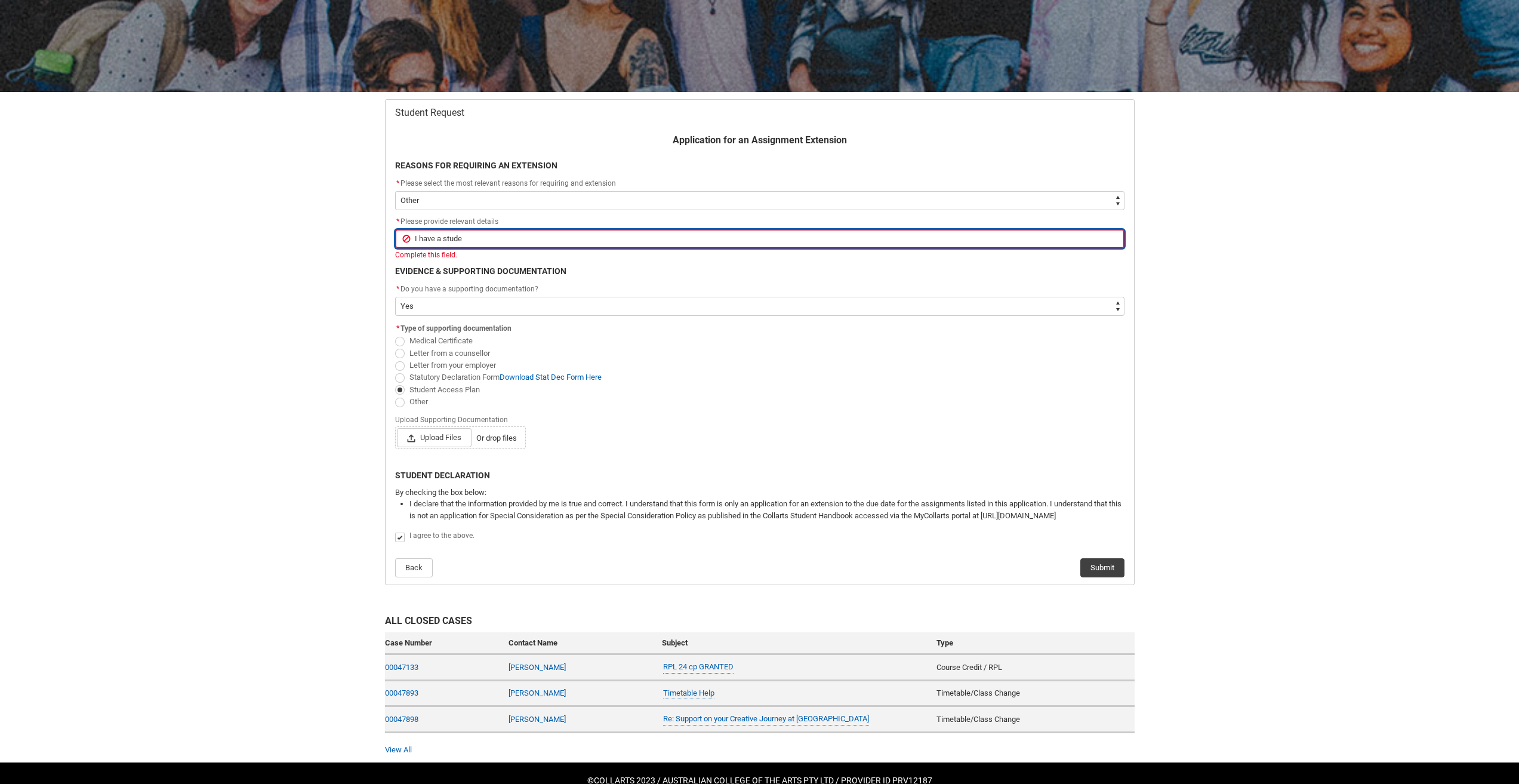
type input "I have a studen"
type lightning-primitive-input-simple "I have a student"
type input "I have a student"
type lightning-primitive-input-simple "I have a student"
type input "I have a student"
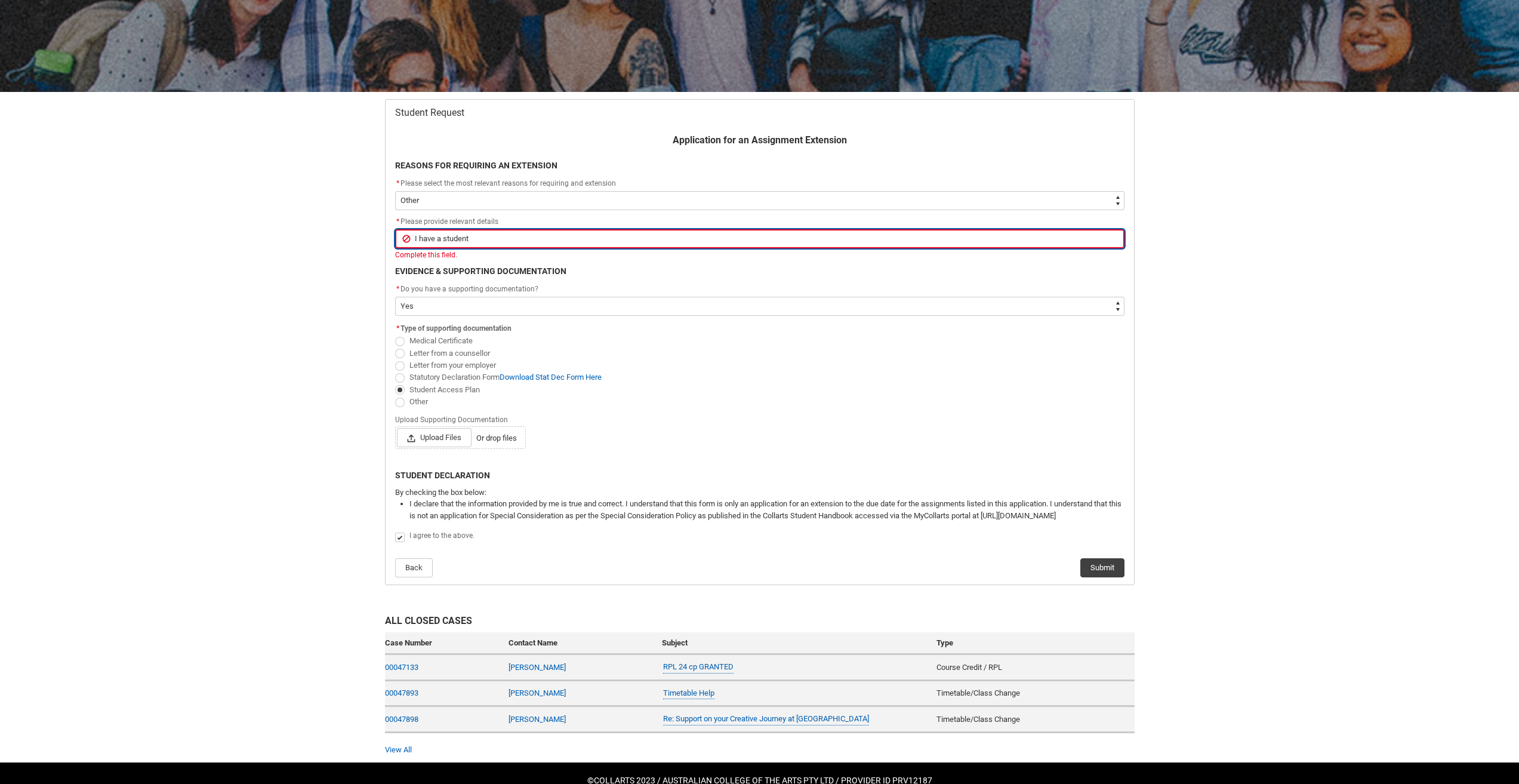
type lightning-primitive-input-simple "I have a student a"
type input "I have a student a"
type lightning-primitive-input-simple "I have a student ac"
type input "I have a student ac"
type lightning-primitive-input-simple "I have a student acc"
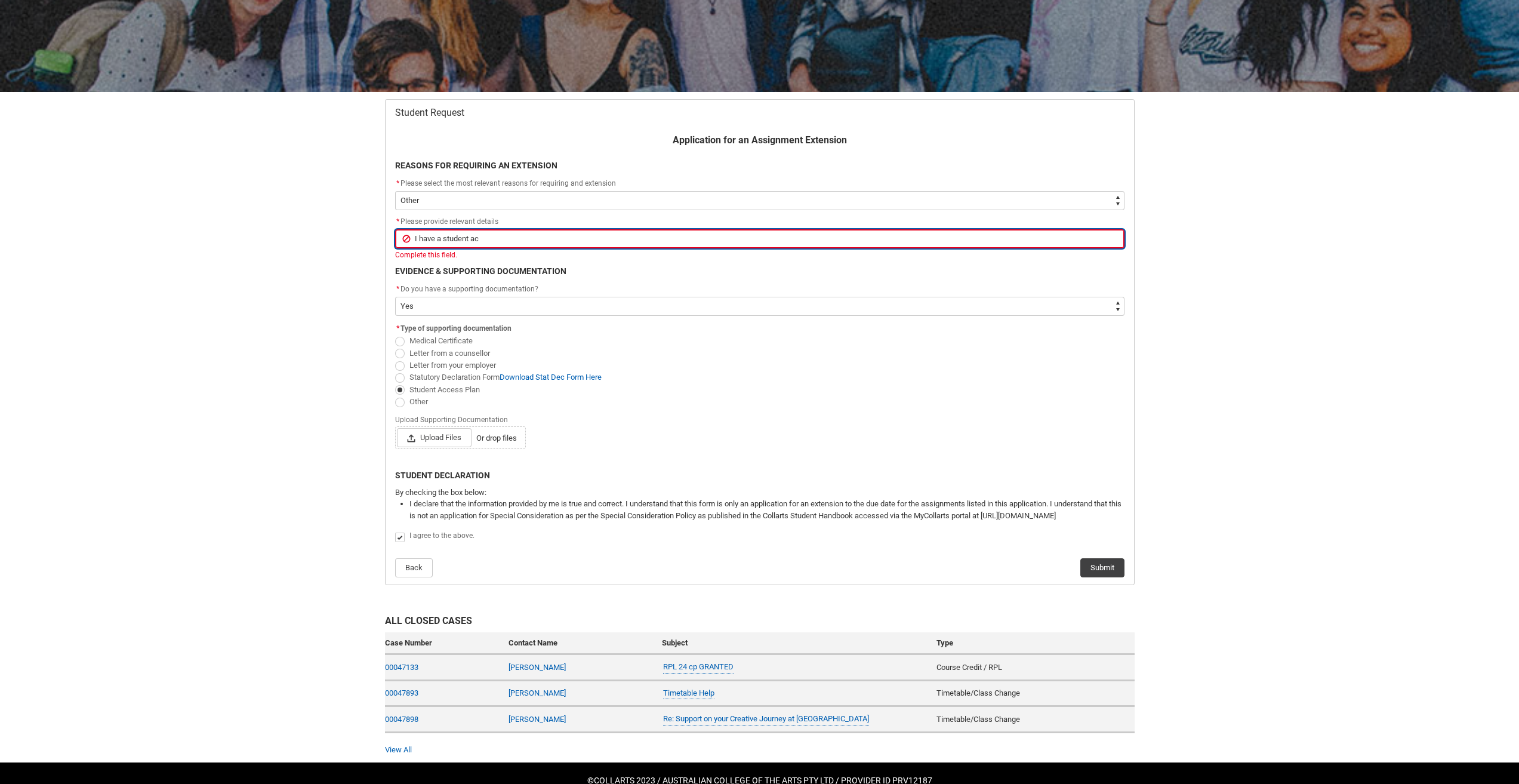
type input "I have a student acc"
type lightning-primitive-input-simple "I have a student acce"
type input "I have a student acce"
type lightning-primitive-input-simple "I have a student accer"
type input "I have a student accer"
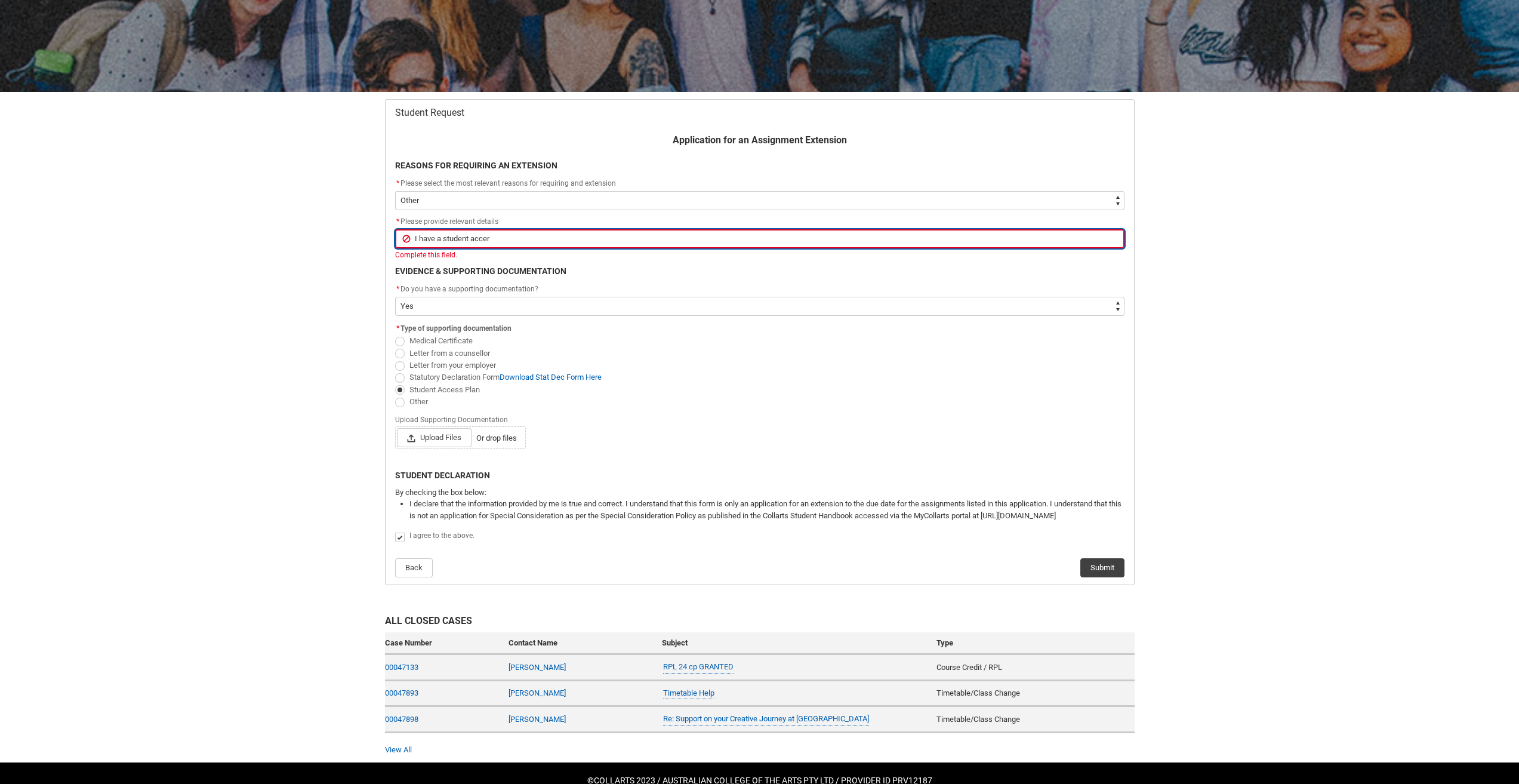
type lightning-primitive-input-simple "I have a student accers"
type input "I have a student accers"
type lightning-primitive-input-simple "I have a student accerss"
type input "I have a student accerss"
type lightning-primitive-input-simple "I have a student accers"
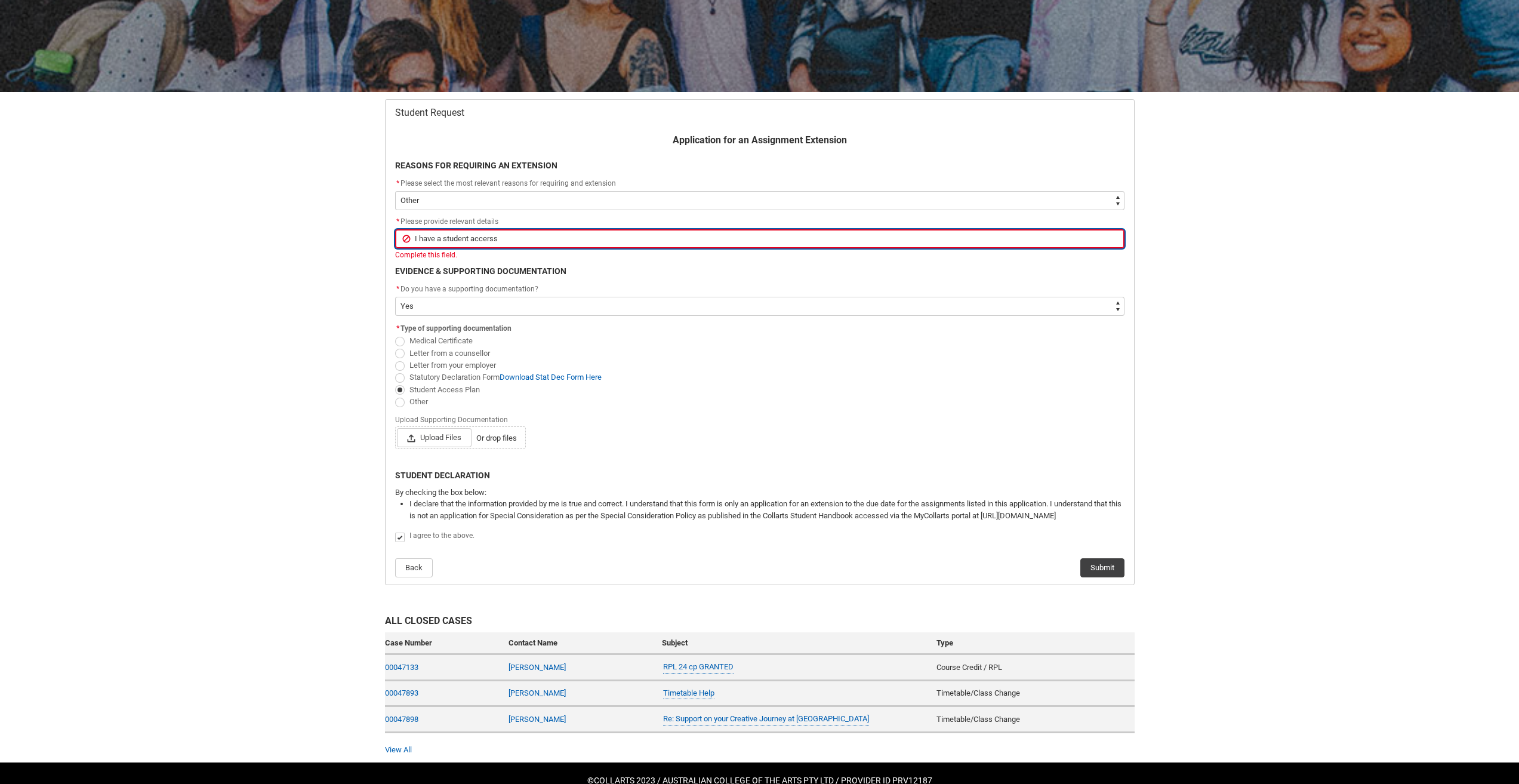
type input "I have a student accers"
type lightning-primitive-input-simple "I have a student accer"
type input "I have a student accer"
type lightning-primitive-input-simple "I have a student acce"
type input "I have a student acce"
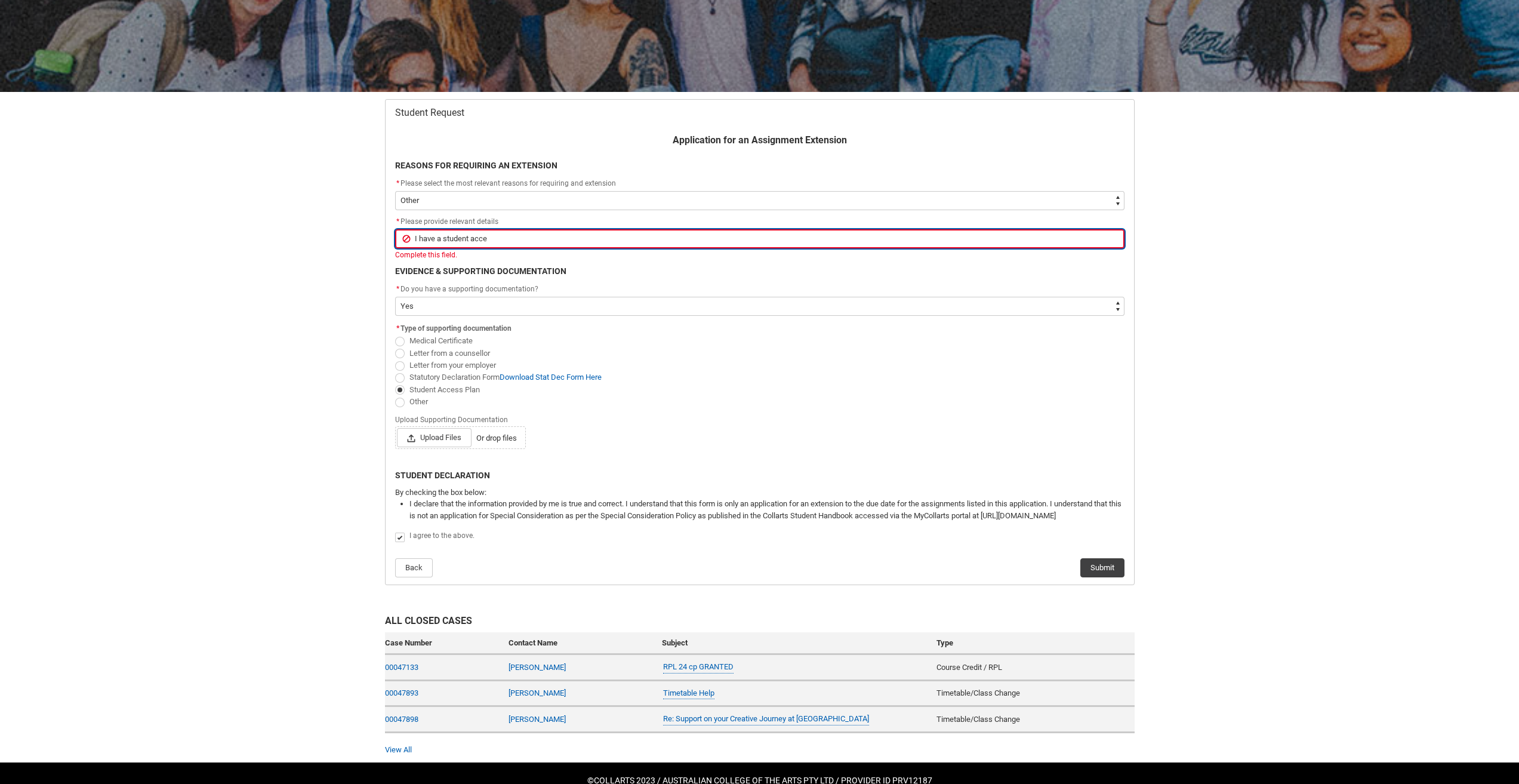
type lightning-primitive-input-simple "I have a student acces"
type input "I have a student acces"
type lightning-primitive-input-simple "I have a student access"
type input "I have a student access"
type lightning-primitive-input-simple "I have a student access"
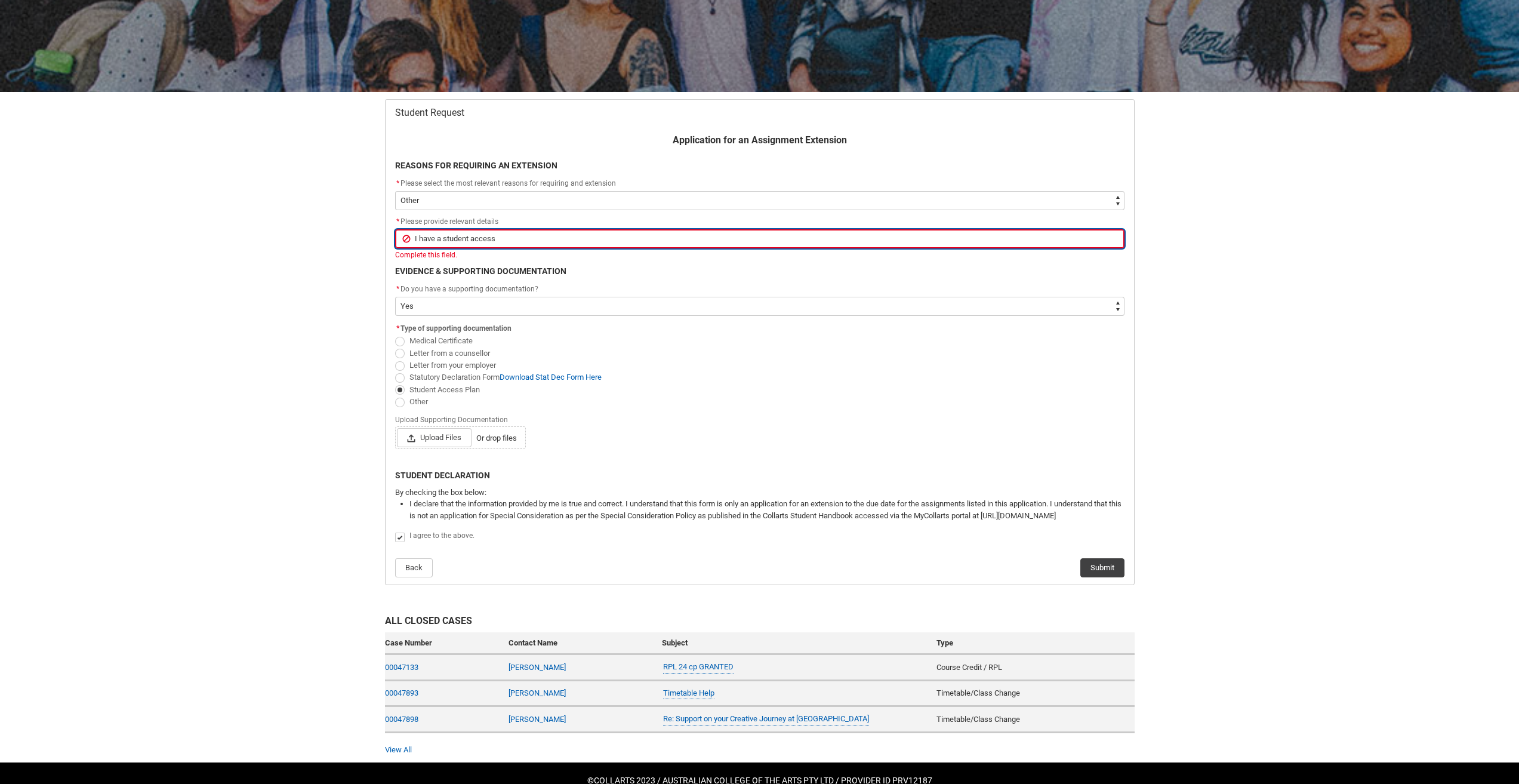
type input "I have a student access"
type lightning-primitive-input-simple "I have a student access p"
type input "I have a student access p"
type lightning-primitive-input-simple "I have a student access pl"
type input "I have a student access pl"
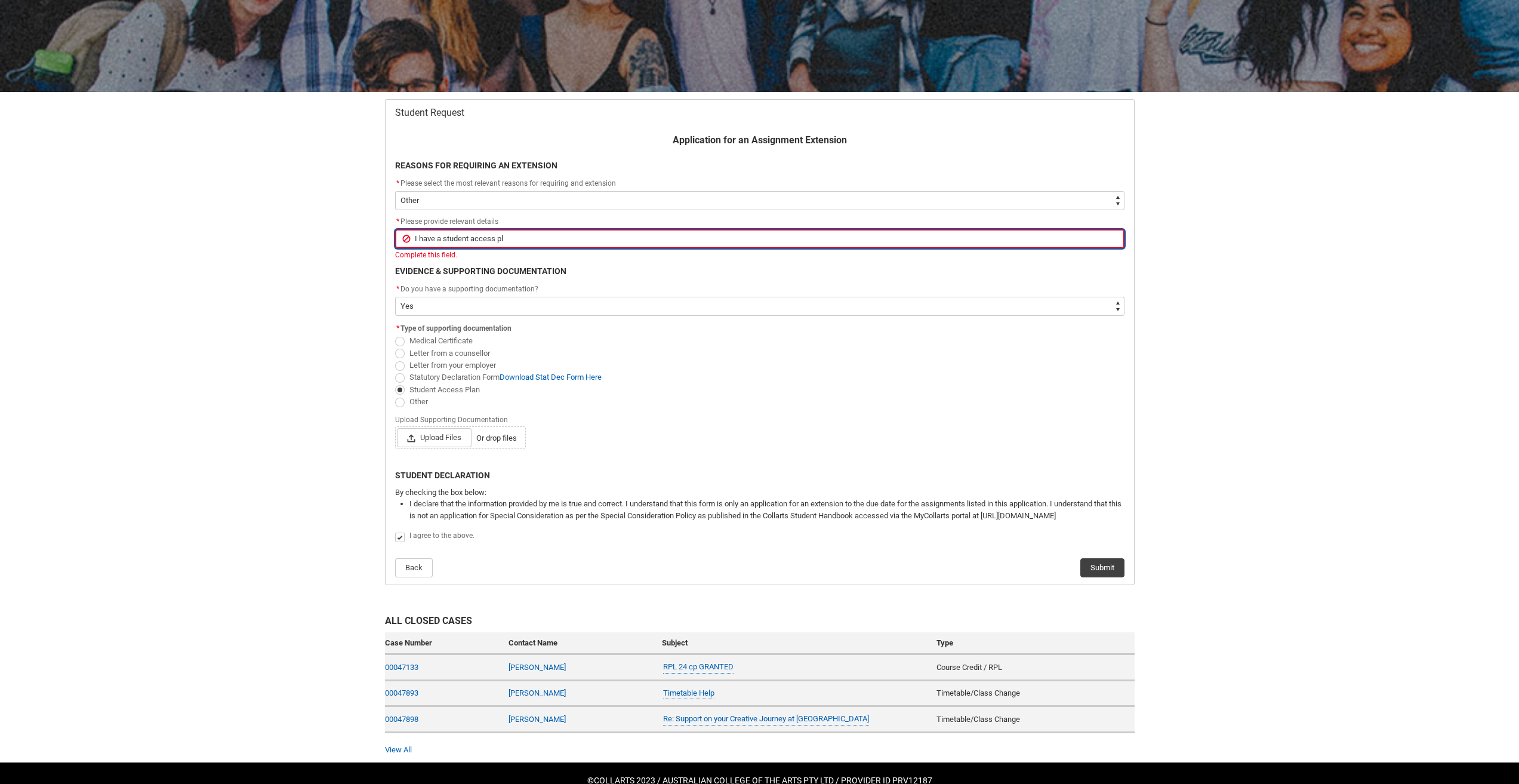
type lightning-primitive-input-simple "I have a student access pla"
type input "I have a student access pla"
type lightning-primitive-input-simple "I have a student access plan"
type input "I have a student access plan"
type lightning-primitive-input-simple "I have a student access plan"
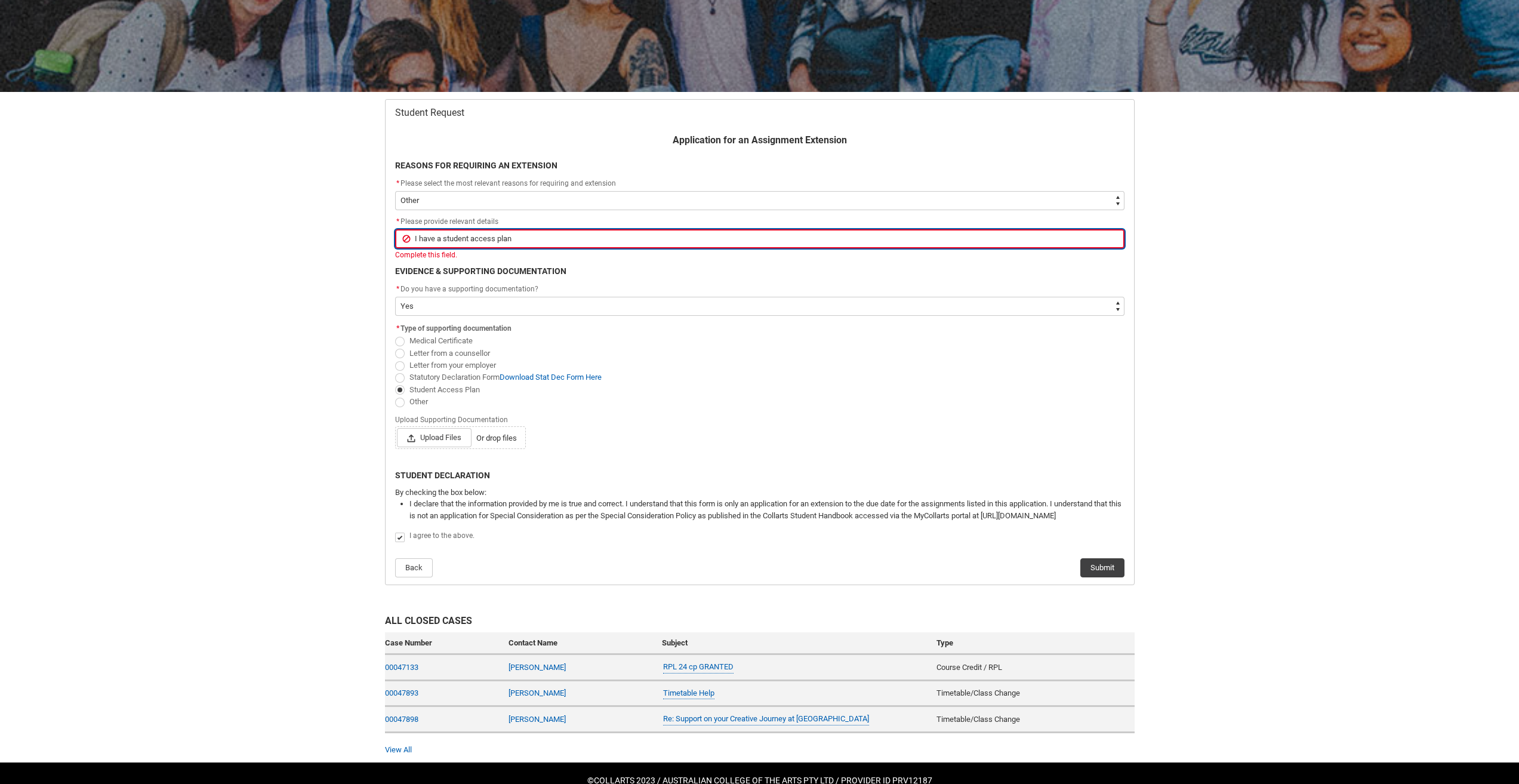
type input "I have a student access plan"
type lightning-primitive-input-simple "I have a student access plan o"
type input "I have a student access plan o"
type lightning-primitive-input-simple "I have a student access plan on"
type input "I have a student access plan on"
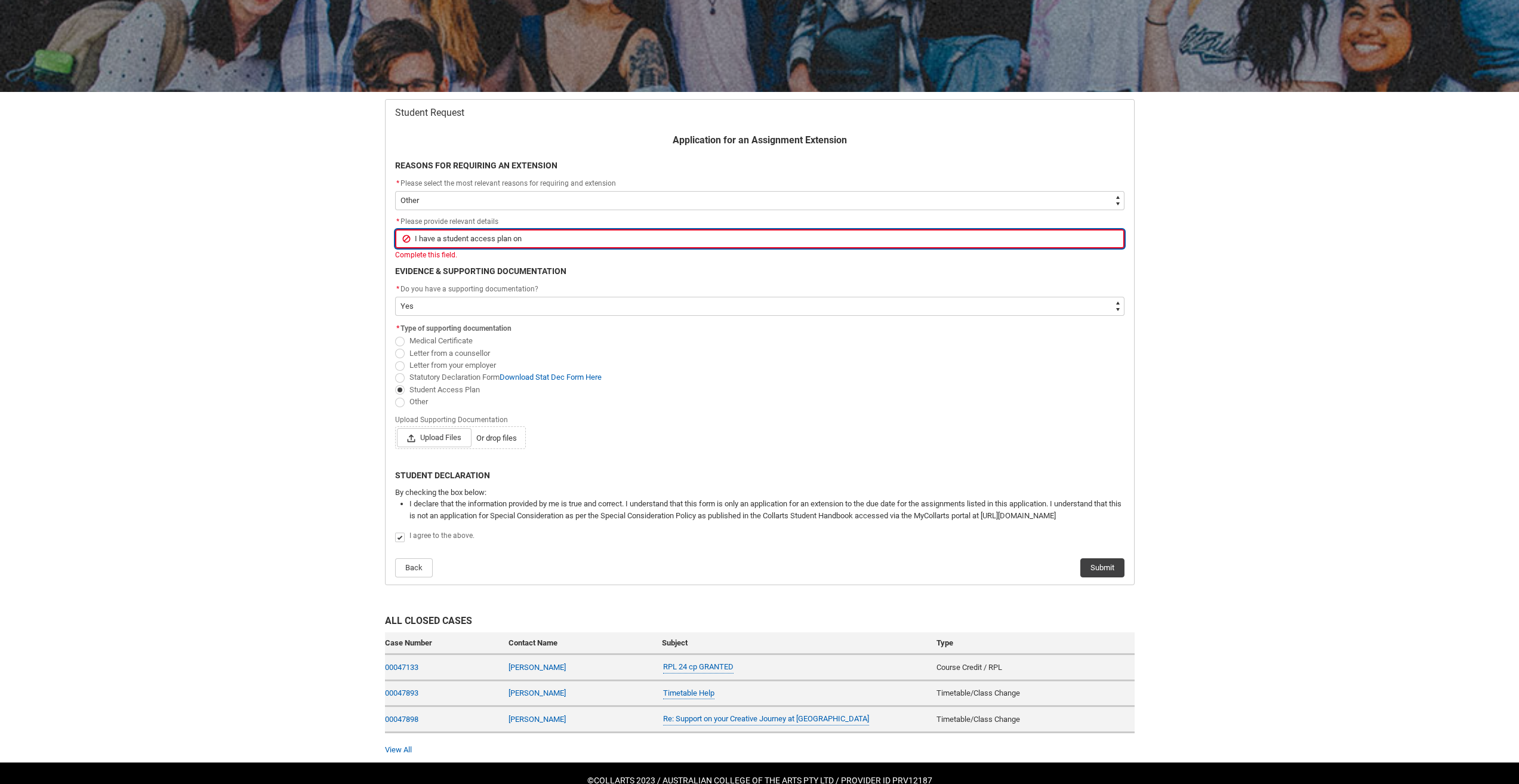
type lightning-primitive-input-simple "I have a student access plan on"
type input "I have a student access plan on"
type lightning-primitive-input-simple "I have a student access plan on t"
type input "I have a student access plan on t"
type lightning-primitive-input-simple "I have a student access plan on th"
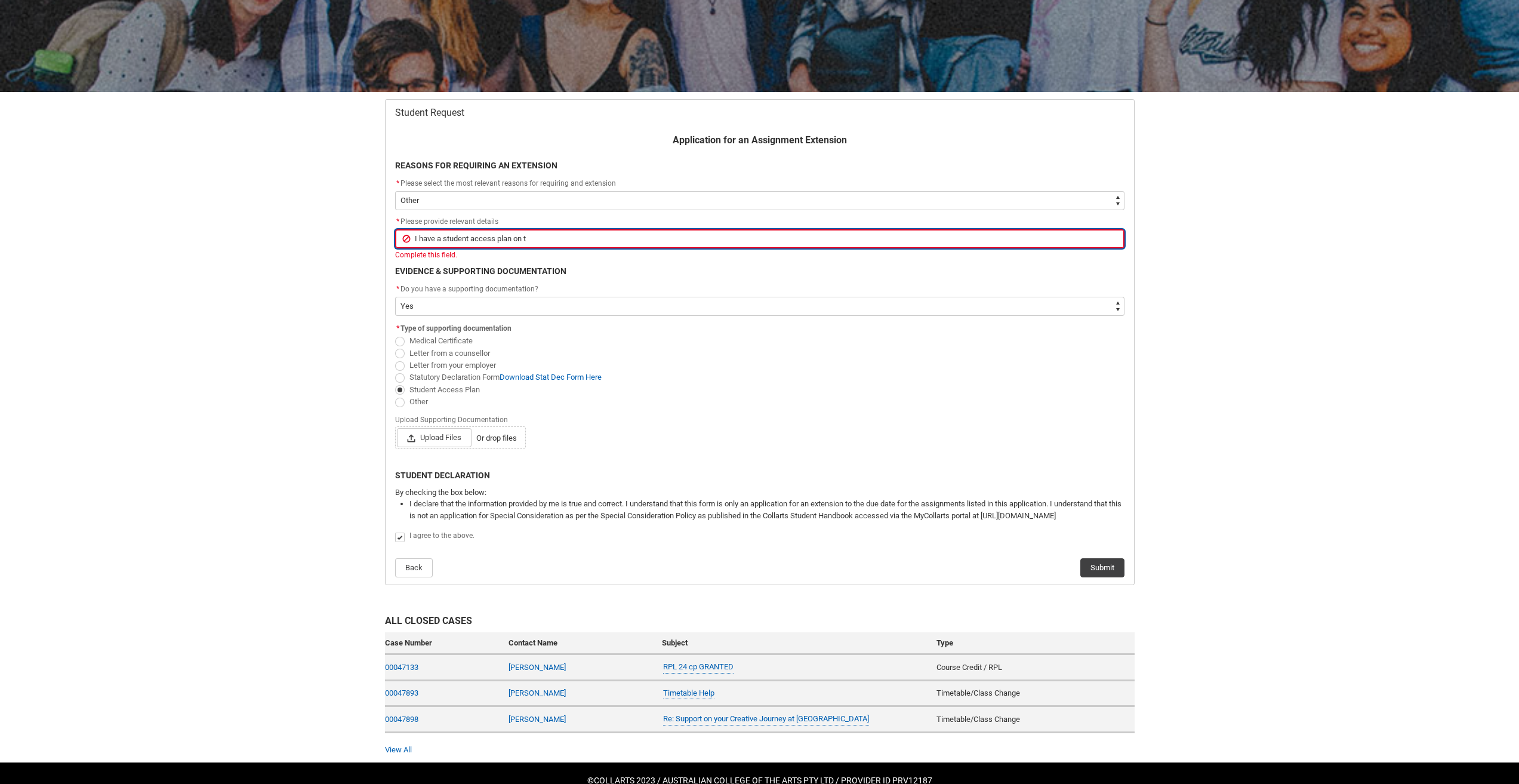
type input "I have a student access plan on th"
type lightning-primitive-input-simple "I have a student access plan on the"
type input "I have a student access plan on the"
type lightning-primitive-input-simple "I have a student access plan on the"
type input "I have a student access plan on the"
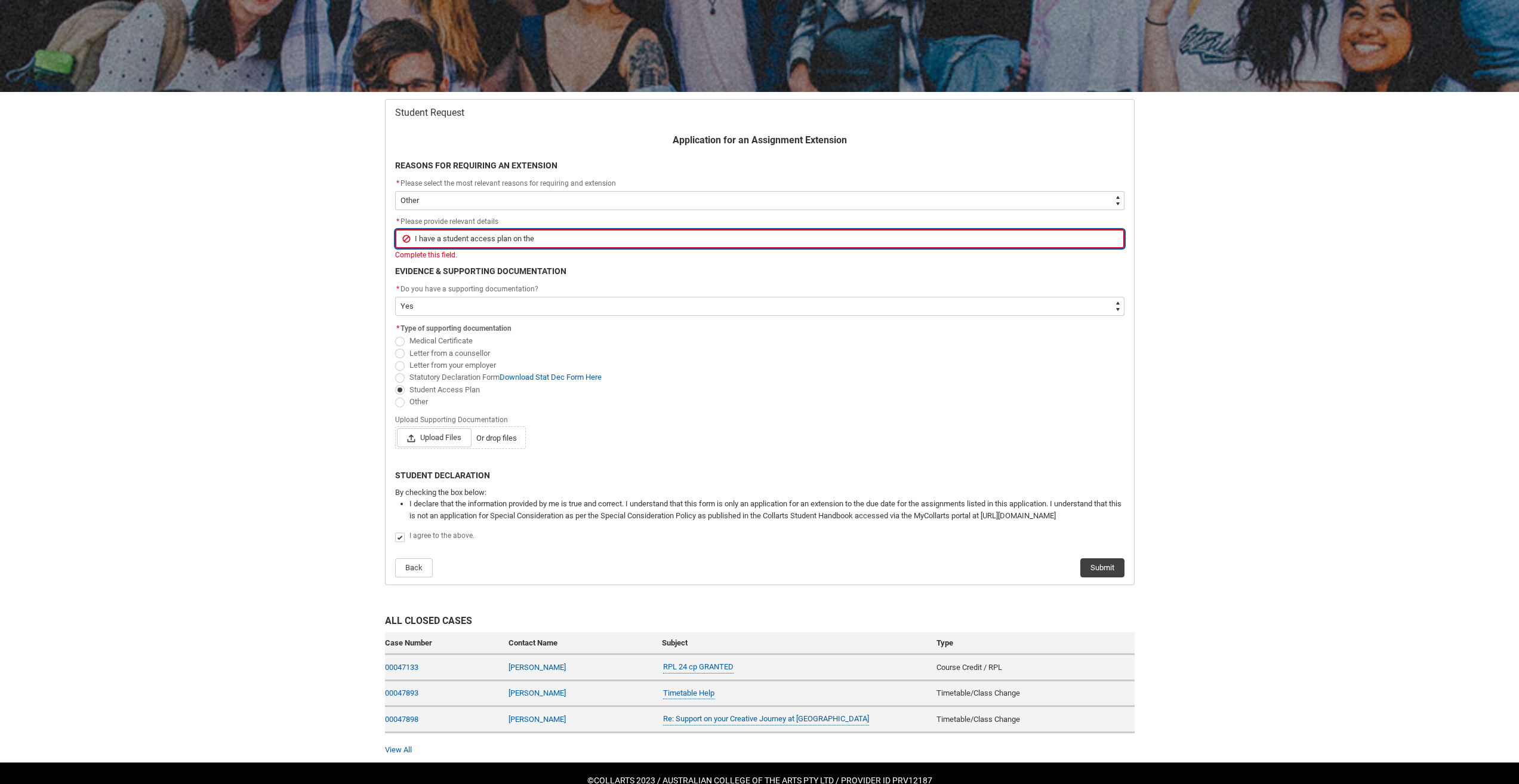
type lightning-primitive-input-simple "I have a student access plan on the w"
type input "I have a student access plan on the w"
type lightning-primitive-input-simple "I have a student access plan on the wa"
type input "I have a student access plan on the wa"
type lightning-primitive-input-simple "I have a student access plan on the way"
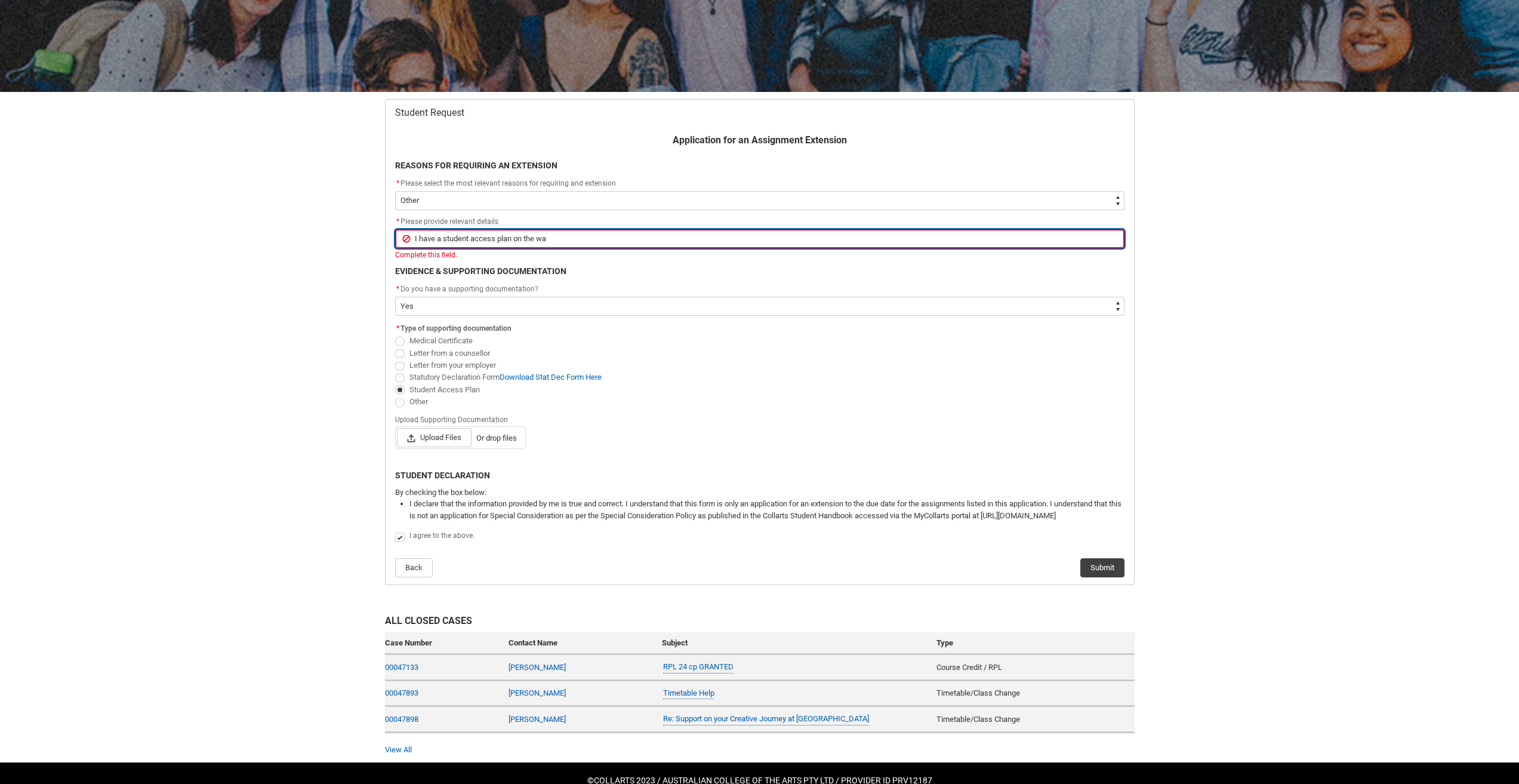
type input "I have a student access plan on the way"
type lightning-primitive-input-simple "I have a student access plan on the way"
type input "I have a student access plan on the way"
type lightning-primitive-input-simple "I have a student access plan on the way f"
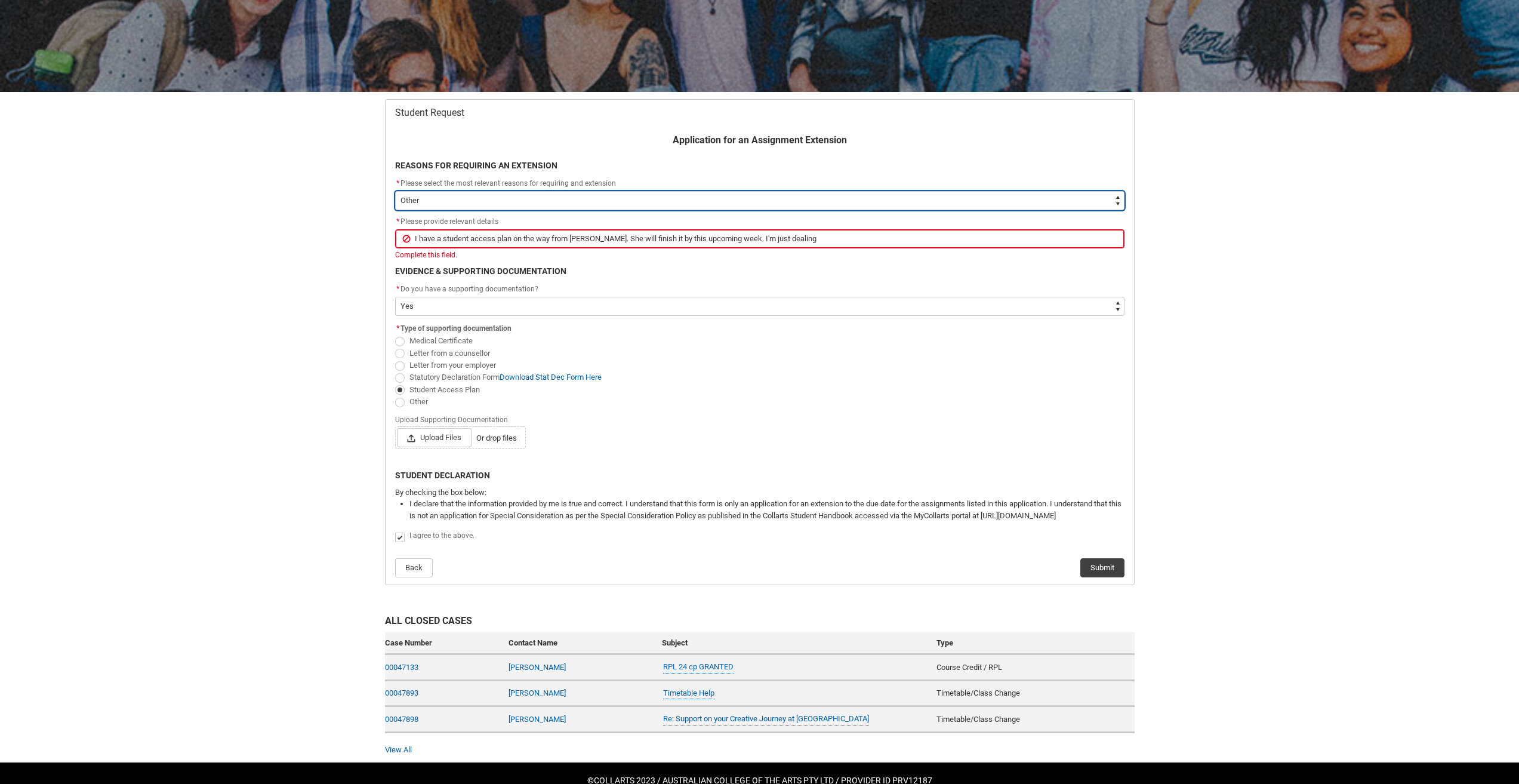
click at [626, 199] on select "--None-- Medical Reasons Work obligations Family obligations Academic Difficult…" at bounding box center [759, 200] width 729 height 19
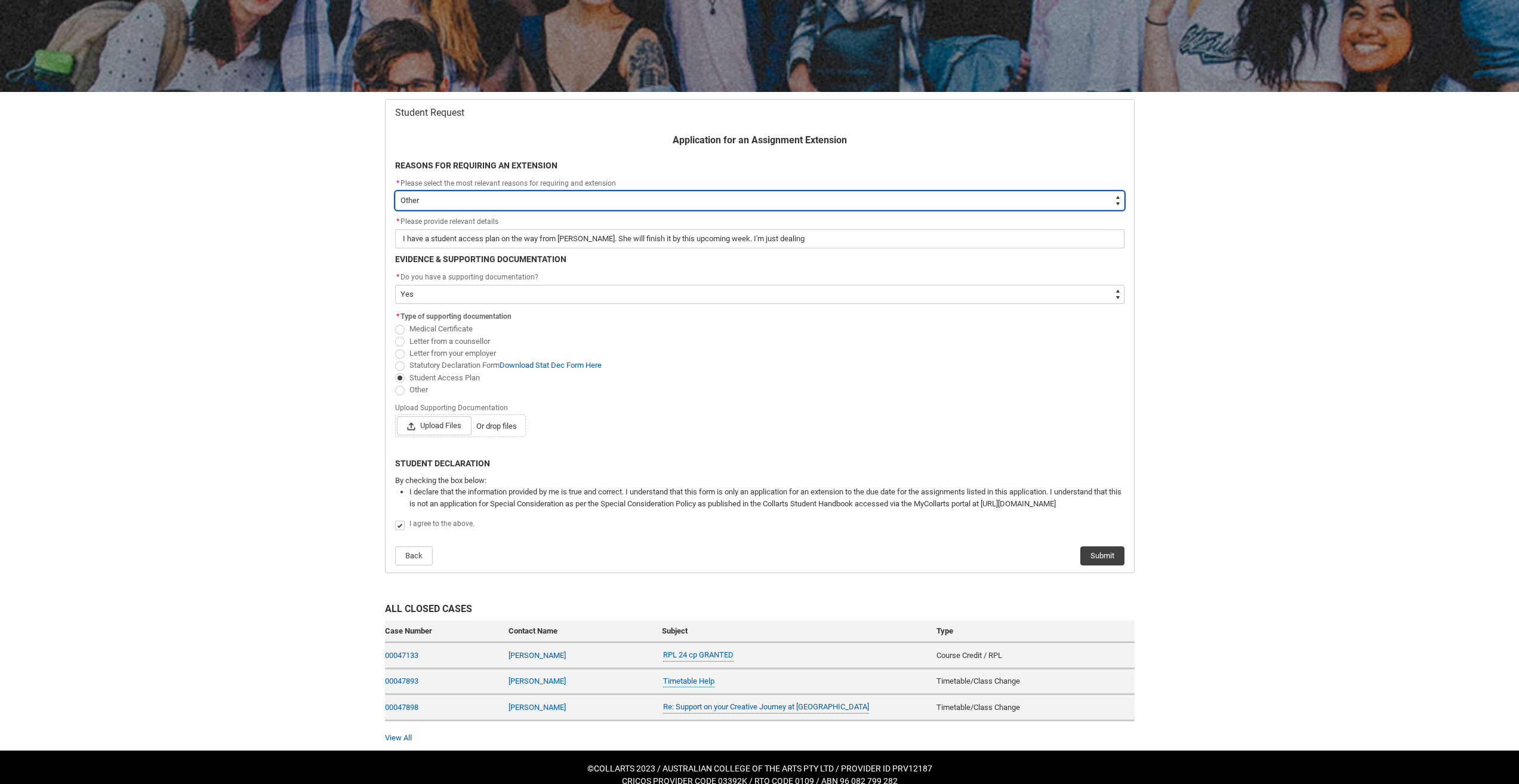
click at [395, 191] on select "--None-- Medical Reasons Work obligations Family obligations Academic Difficult…" at bounding box center [759, 200] width 729 height 19
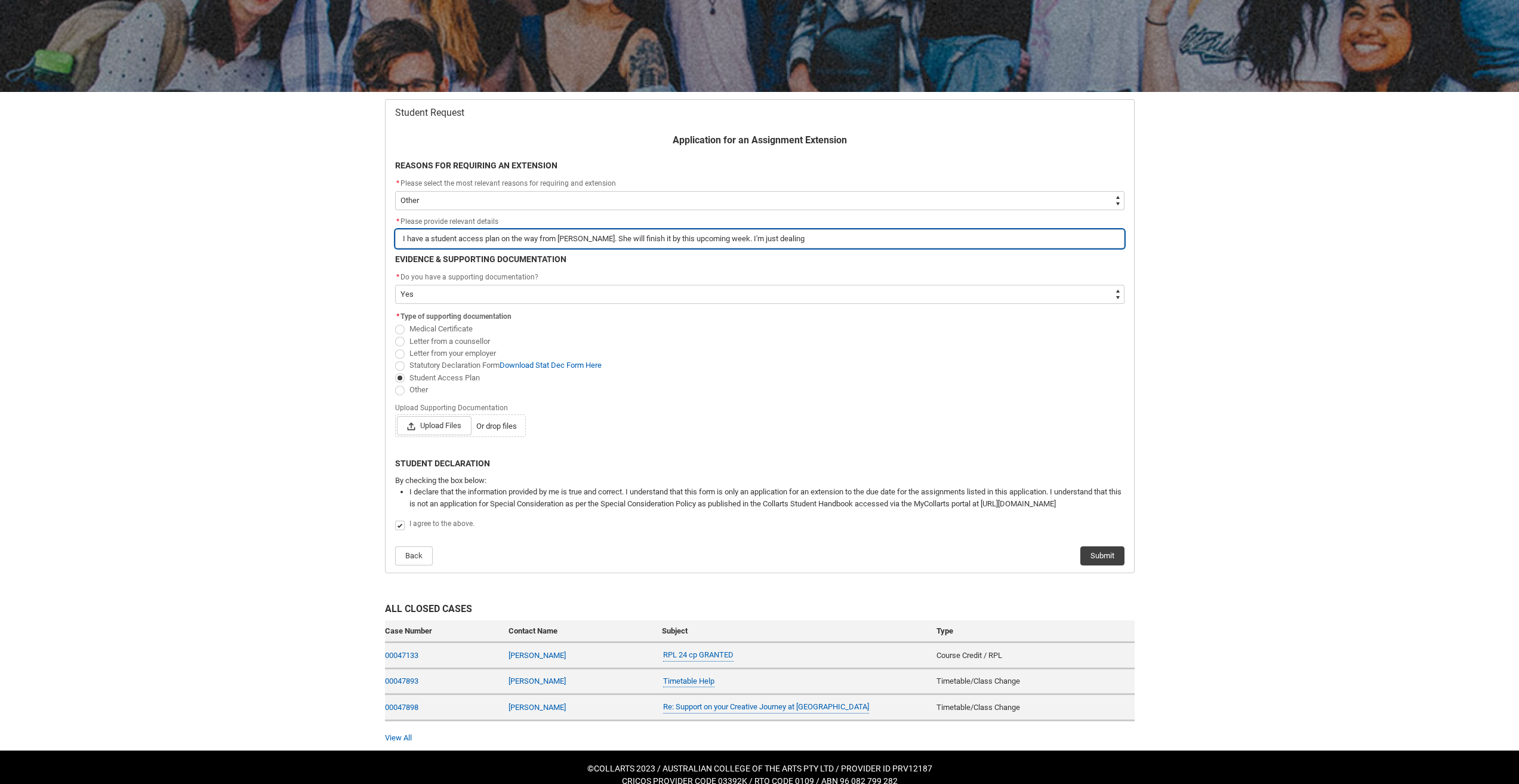
click at [865, 236] on input "I have a student access plan on the way from [PERSON_NAME]. She will finish it …" at bounding box center [759, 238] width 729 height 19
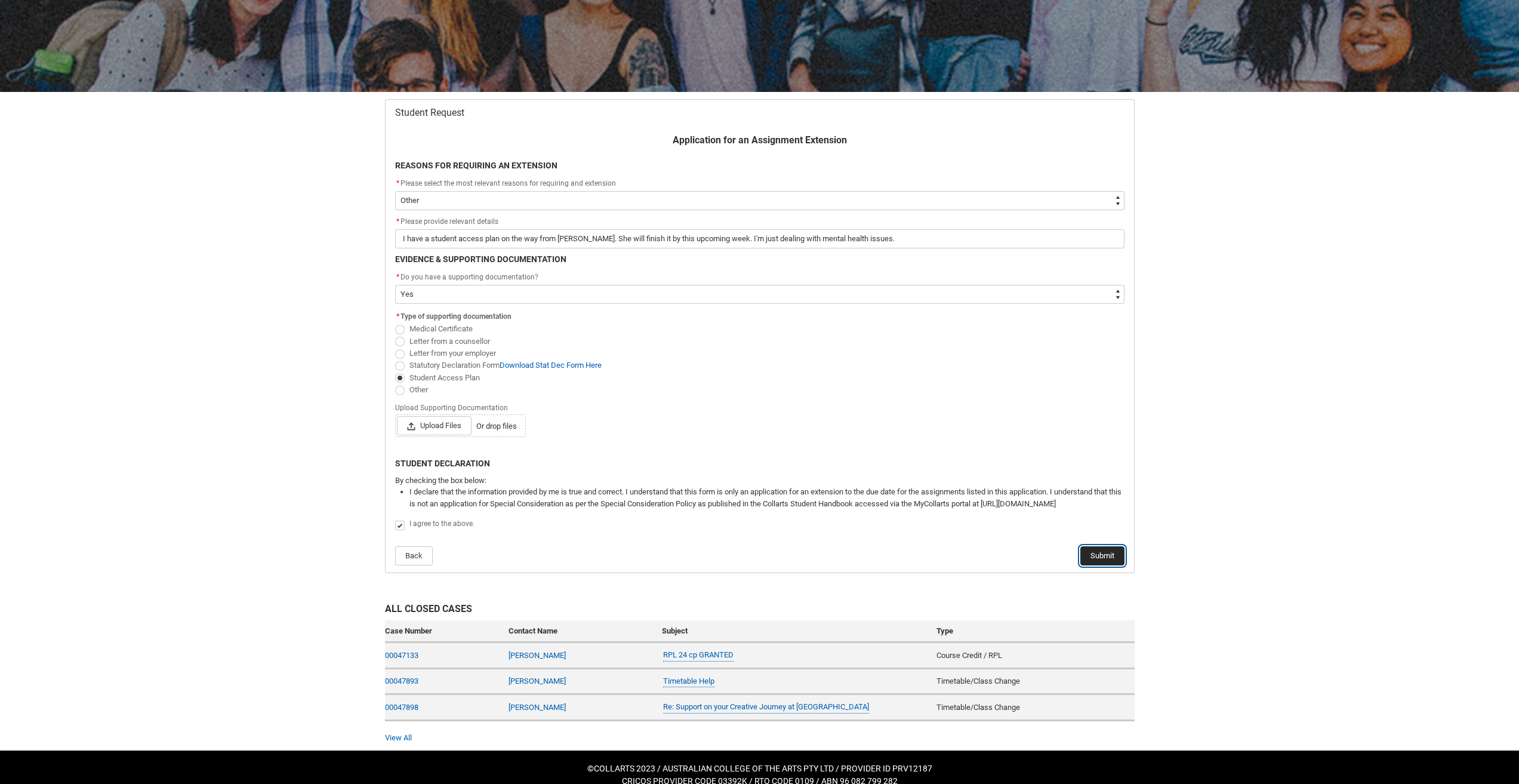
click at [1092, 551] on button "Submit" at bounding box center [1103, 555] width 44 height 19
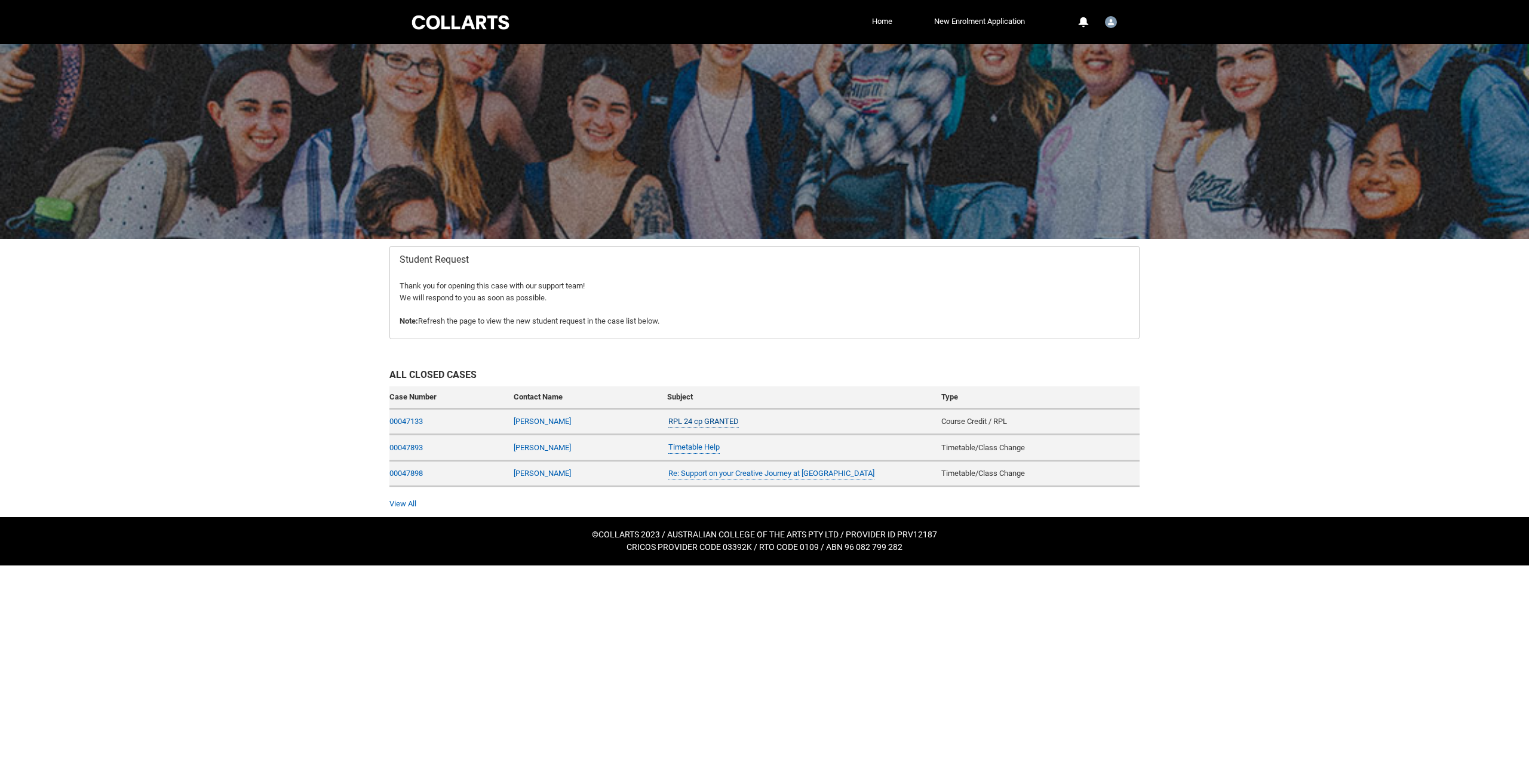
click at [726, 415] on link "RPL 24 cp GRANTED" at bounding box center [704, 422] width 70 height 13
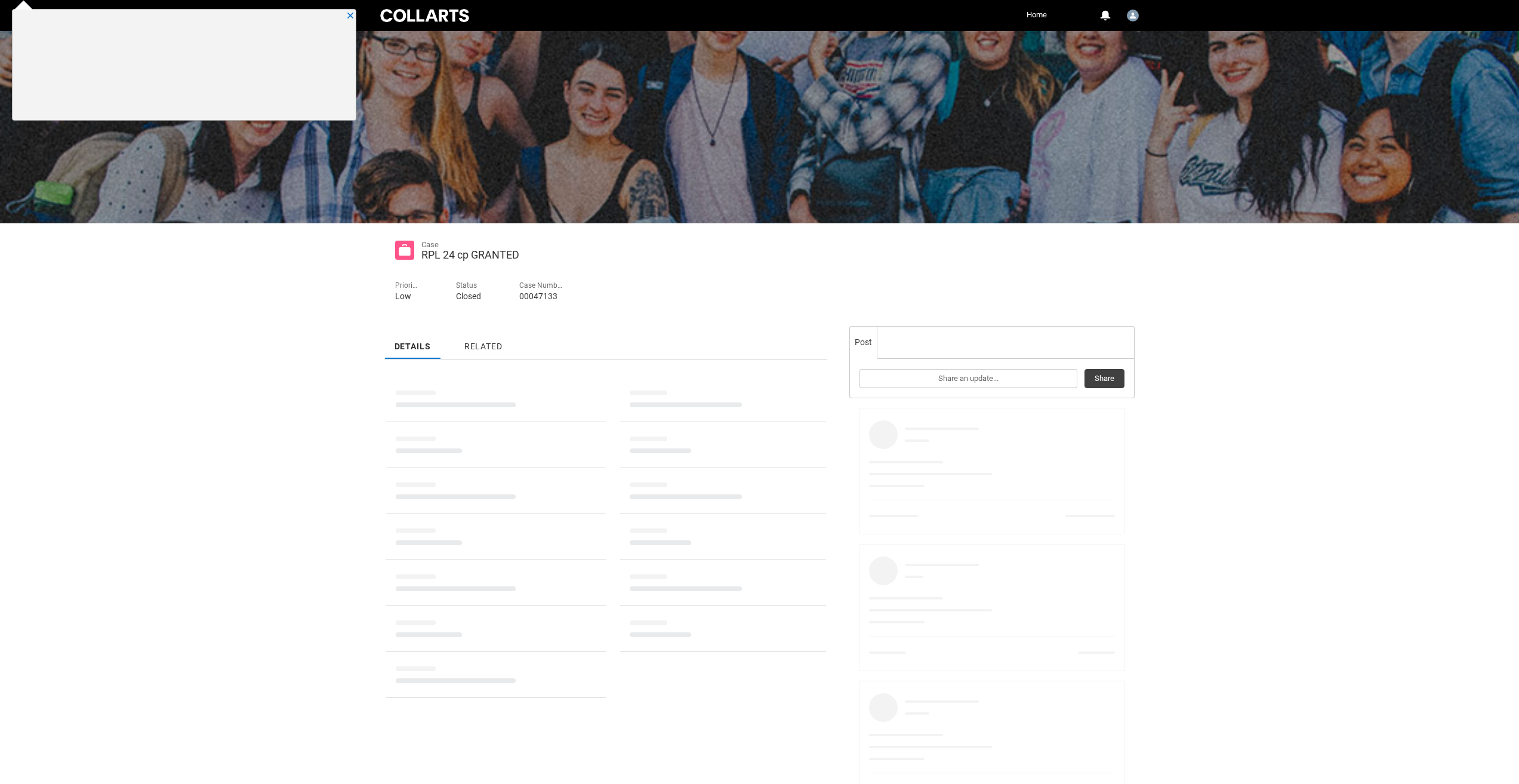
click at [358, 10] on div at bounding box center [759, 15] width 1519 height 31
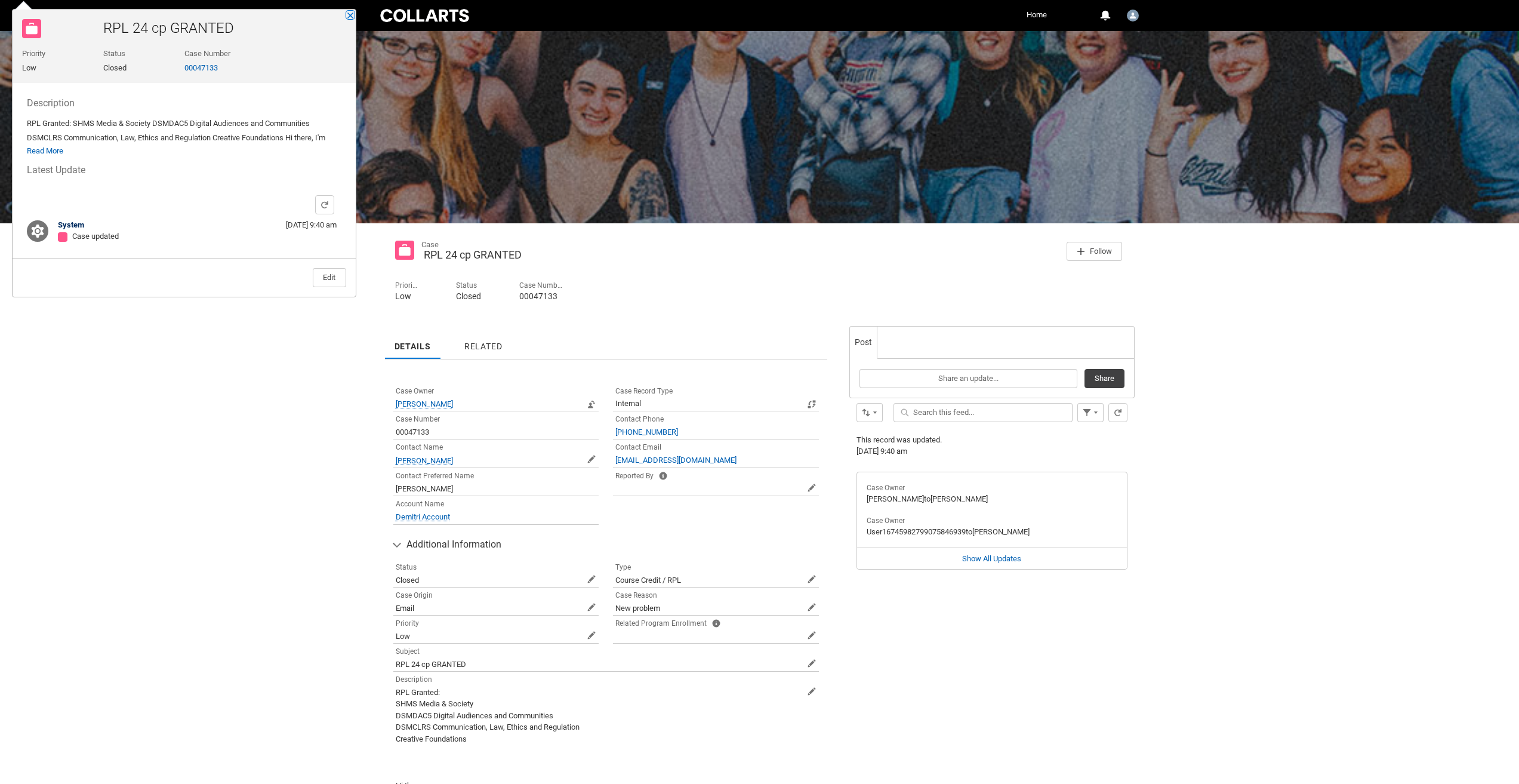
click at [351, 14] on button "Close" at bounding box center [350, 15] width 8 height 8
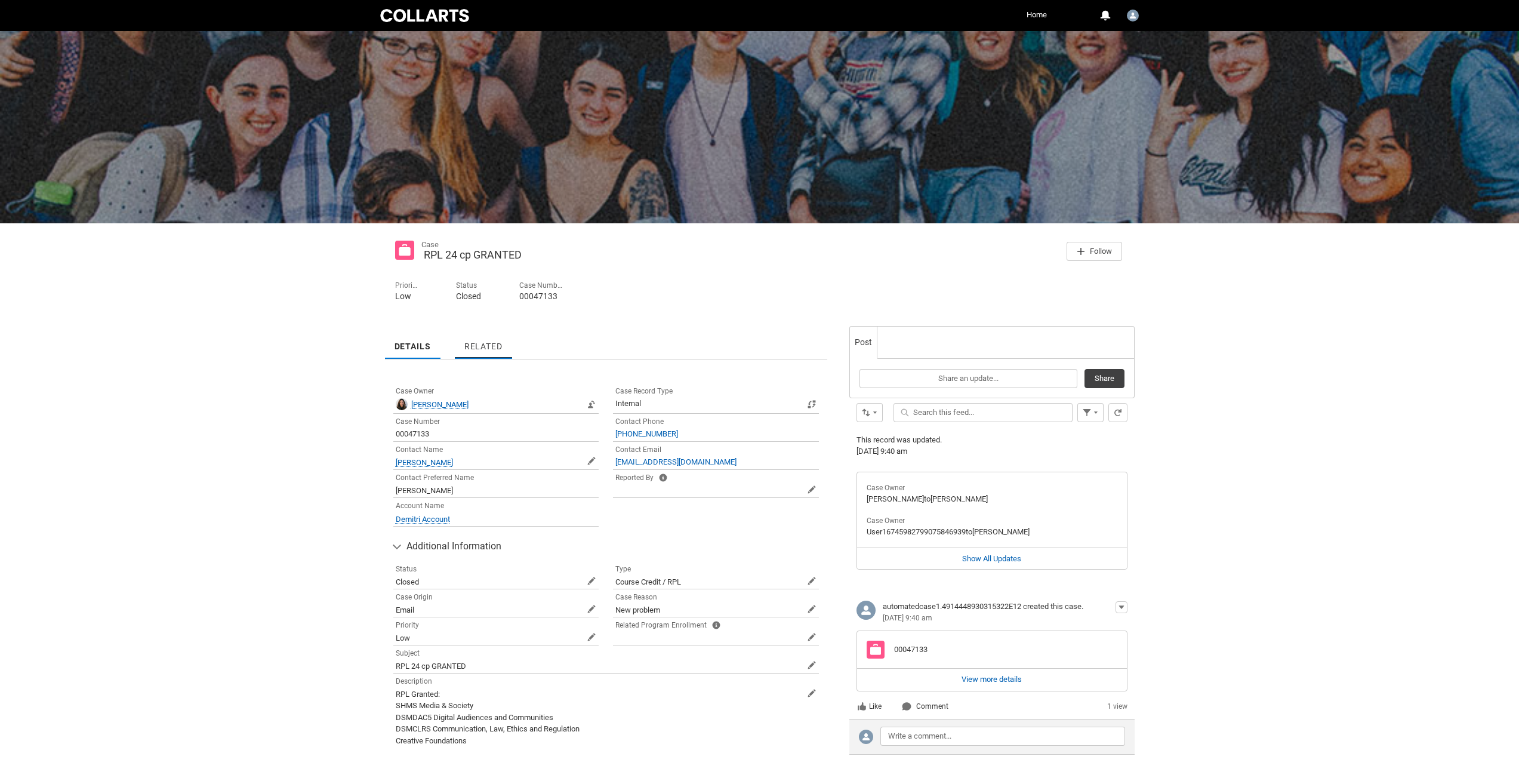
click at [471, 348] on span "Related" at bounding box center [483, 346] width 38 height 9
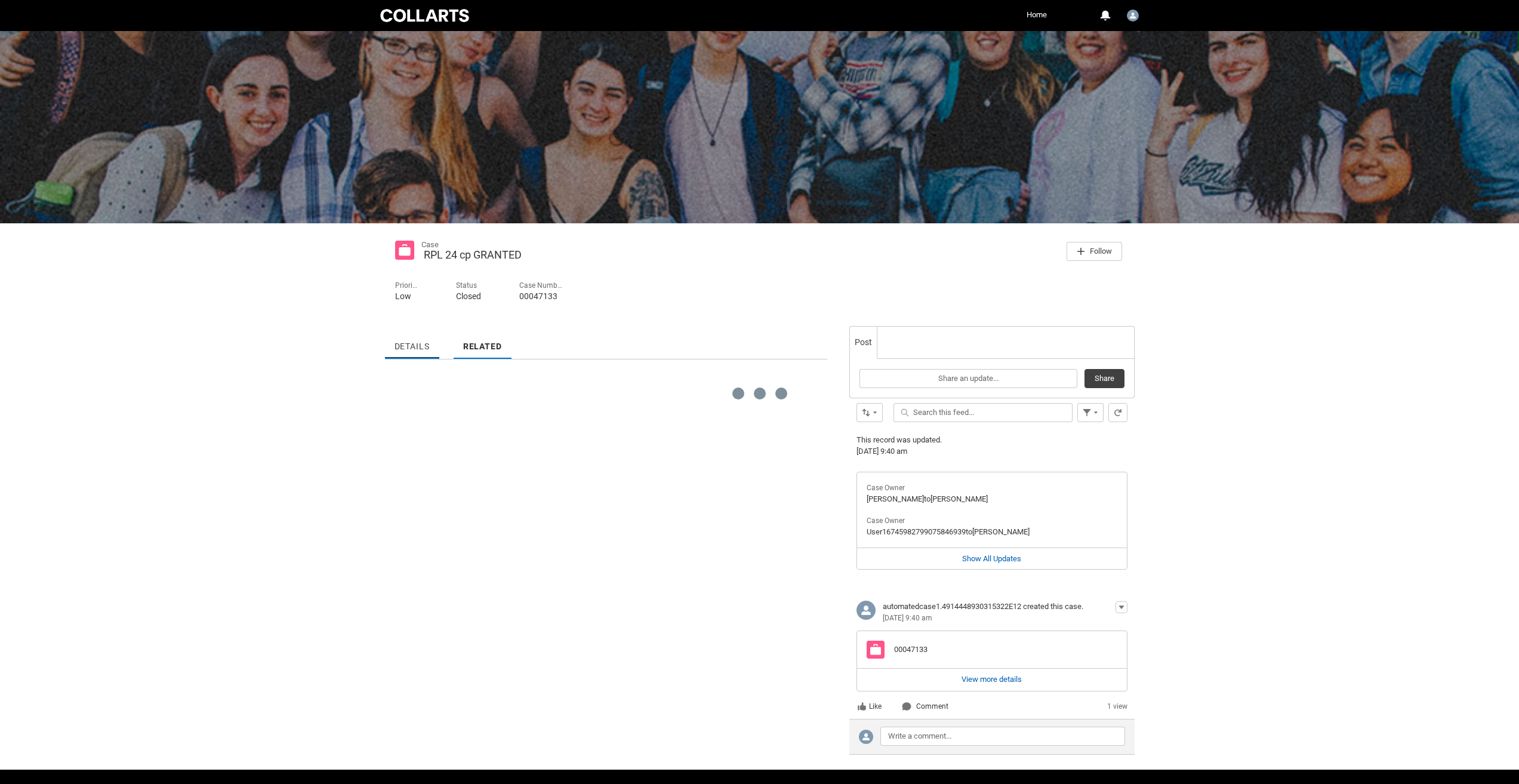
click at [425, 350] on span "Details" at bounding box center [412, 346] width 35 height 9
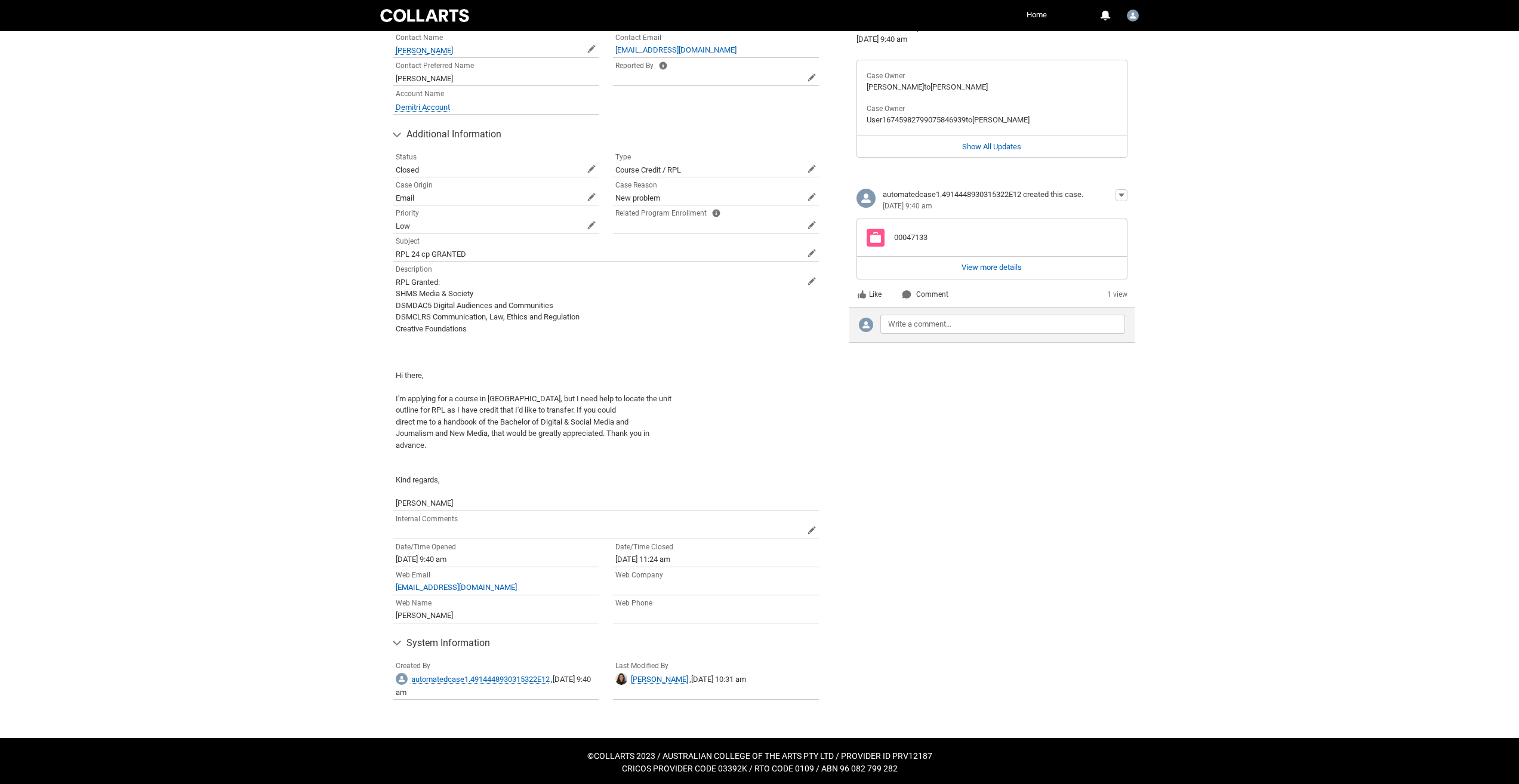
scroll to position [414, 0]
